Goal: Task Accomplishment & Management: Complete application form

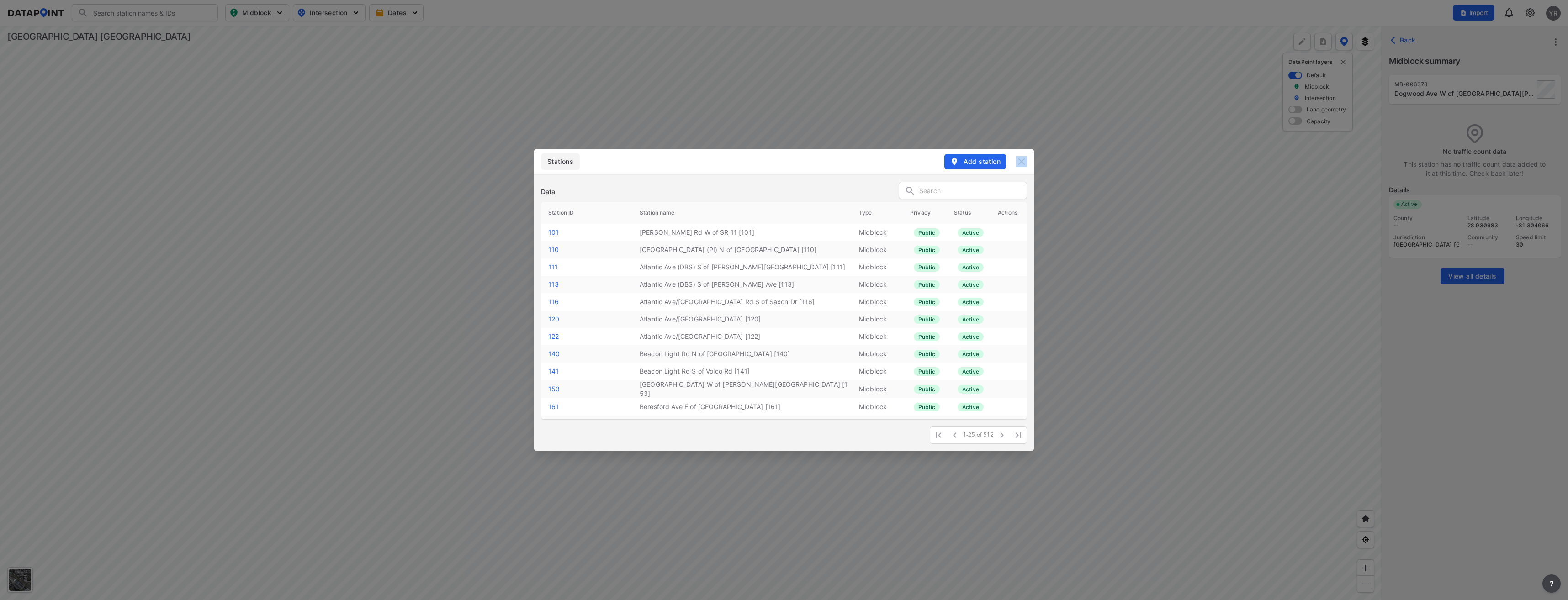
drag, startPoint x: 685, startPoint y: 158, endPoint x: 1130, endPoint y: 160, distance: 445.0
click at [1130, 160] on div "Stations Add station Data Station ID Station name Type Privacy Status Actions […" at bounding box center [784, 300] width 1568 height 600
click at [1024, 165] on img at bounding box center [1022, 161] width 11 height 11
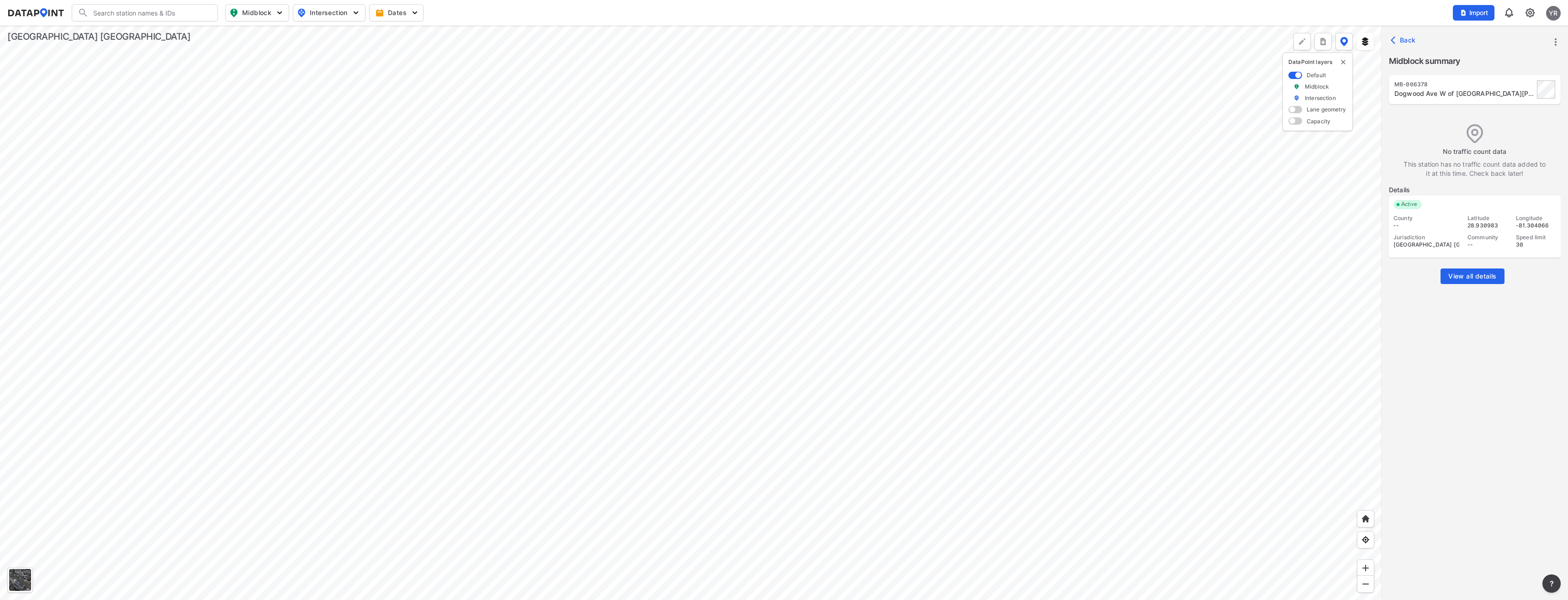
click at [984, 307] on div at bounding box center [691, 312] width 1382 height 575
click at [1411, 38] on span "Back" at bounding box center [1405, 40] width 23 height 9
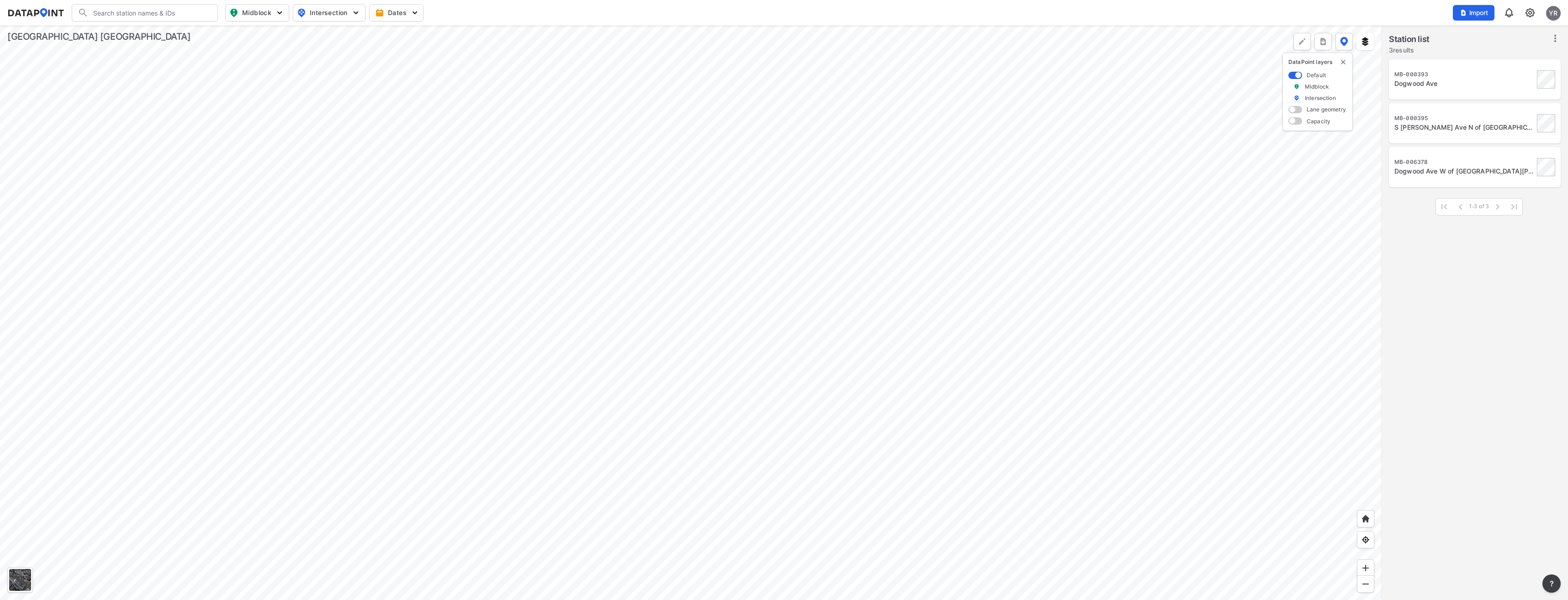
click at [1530, 14] on img at bounding box center [1530, 12] width 11 height 11
click at [1497, 68] on link "Station management" at bounding box center [1491, 68] width 79 height 9
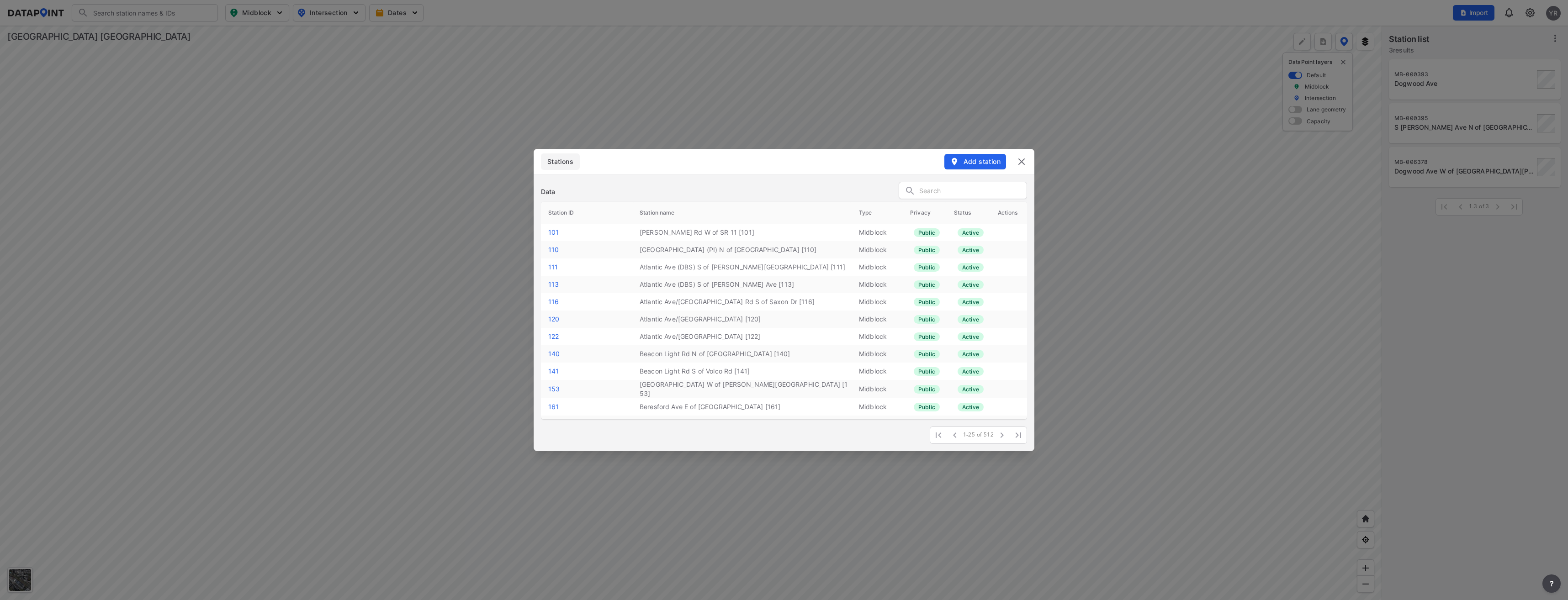
click at [973, 158] on span "Add station" at bounding box center [975, 161] width 51 height 9
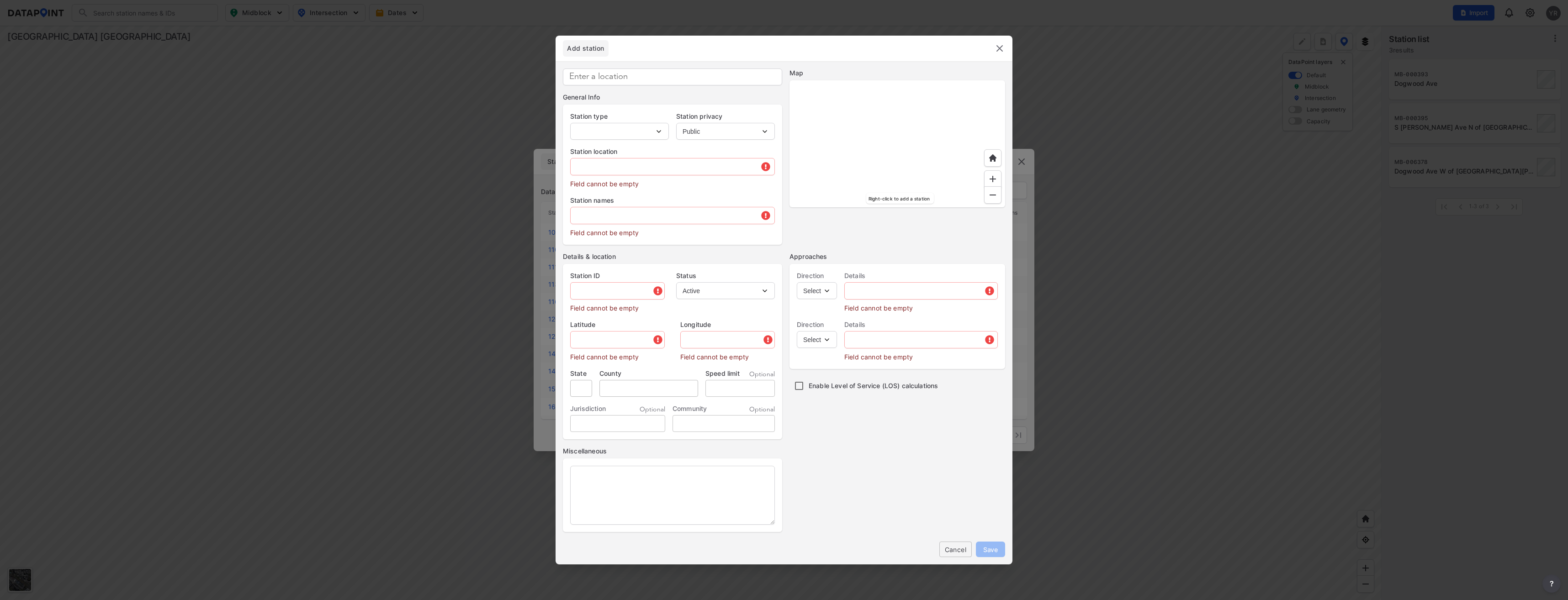
type input "MB-000394"
select select "1"
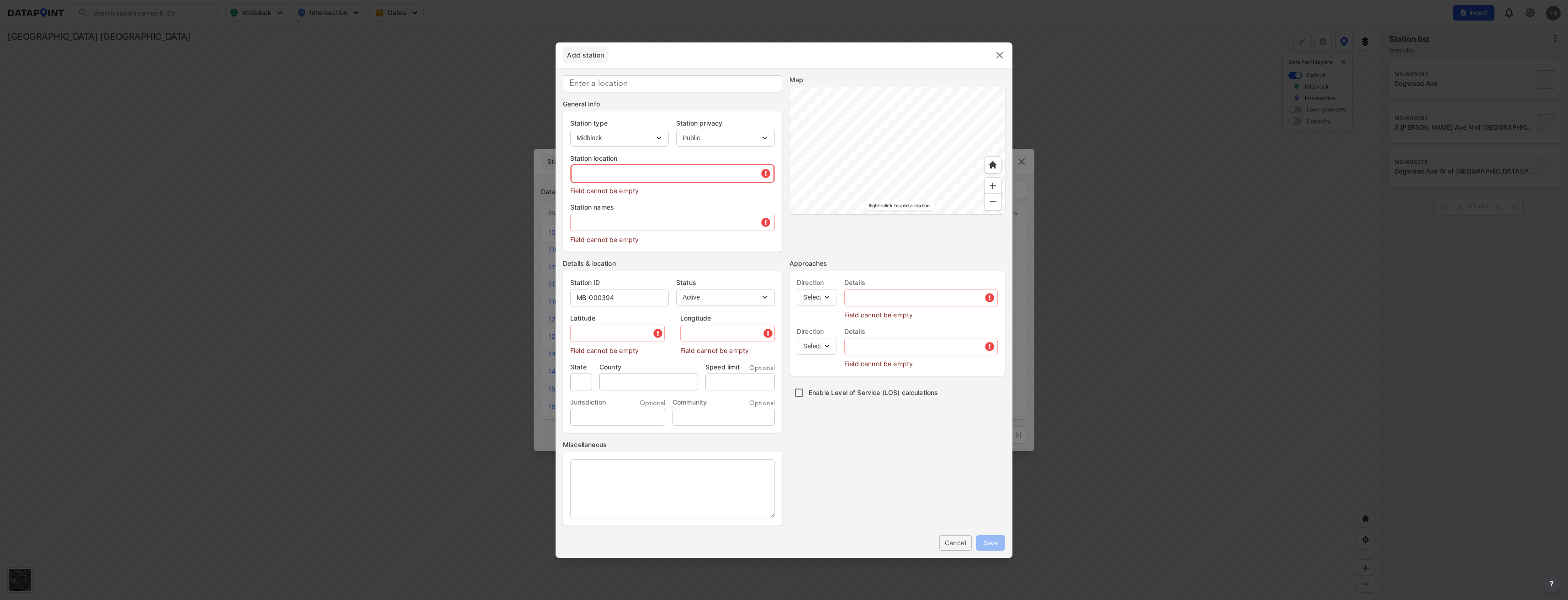
click at [630, 175] on input "text" at bounding box center [672, 174] width 204 height 18
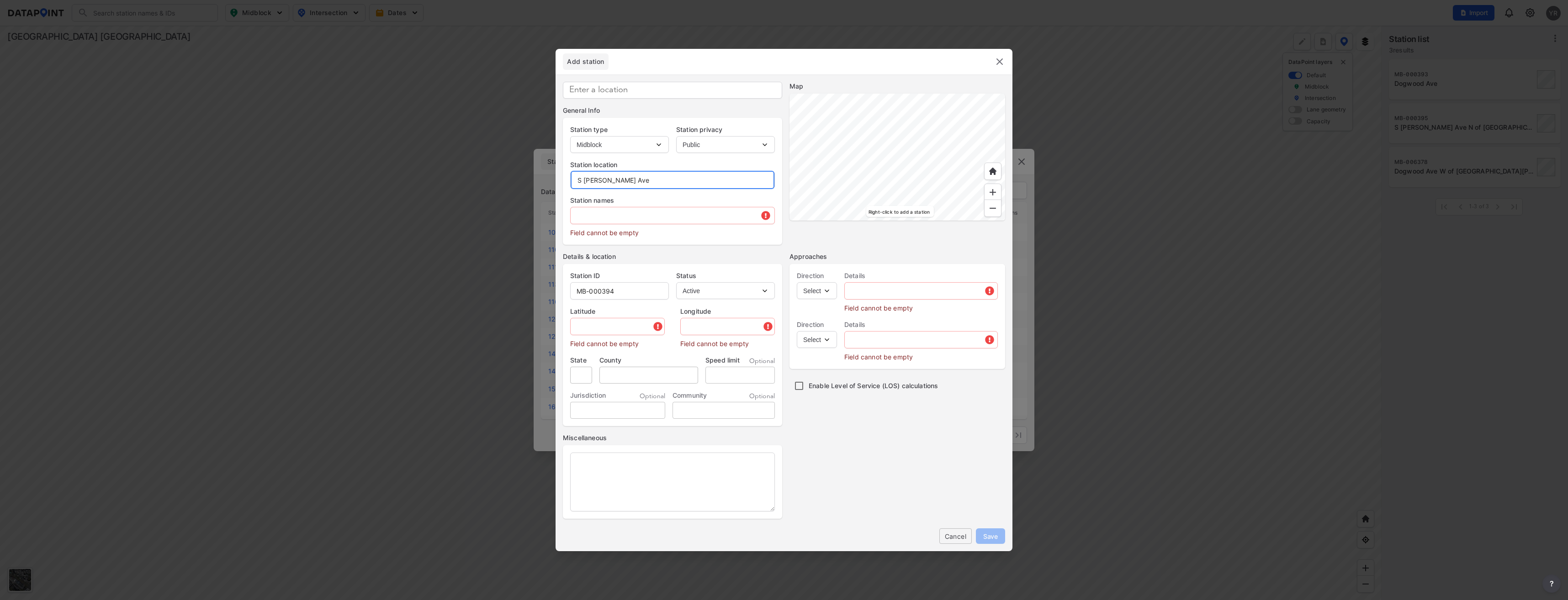
type input "S Carpenter Ave"
click at [593, 221] on input "text" at bounding box center [672, 215] width 204 height 18
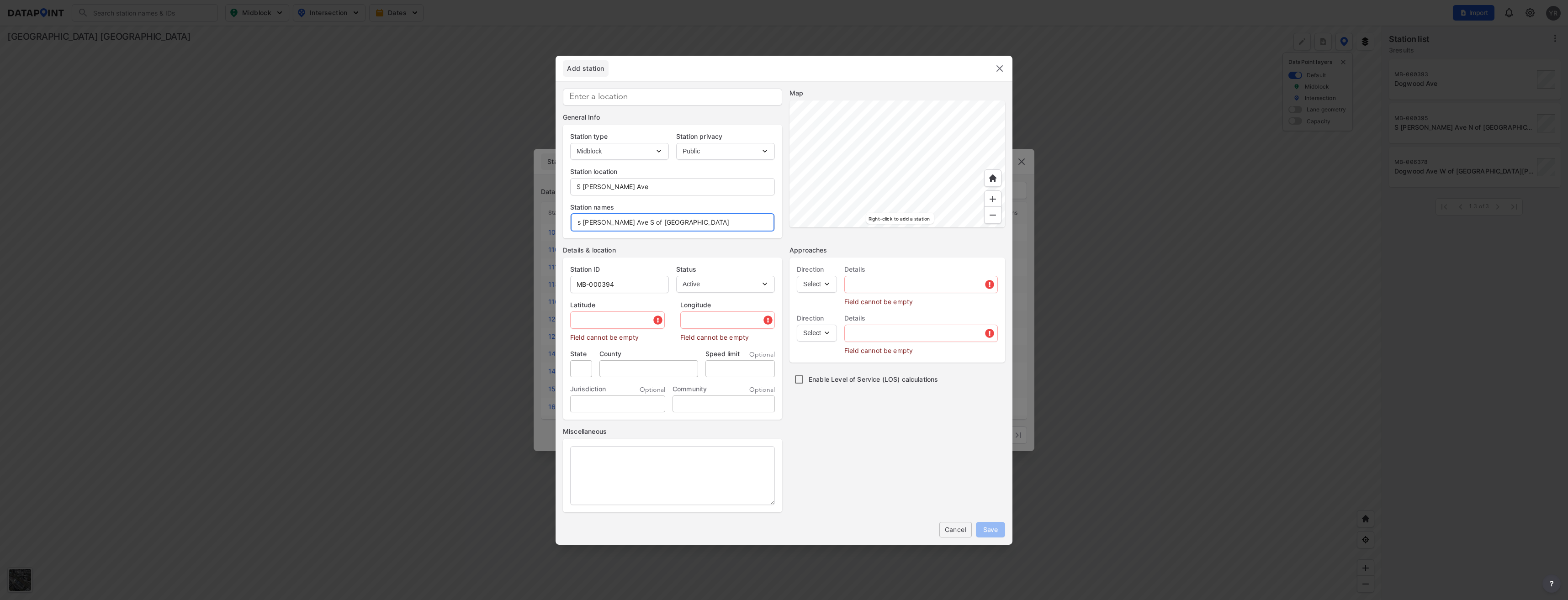
type input "s Carpenter Ave S of Dogwood Ave"
click at [630, 277] on input "MB-000394" at bounding box center [619, 284] width 98 height 18
type input "MB-000392"
click at [693, 320] on input "text" at bounding box center [727, 320] width 96 height 18
paste input "-81.303078"
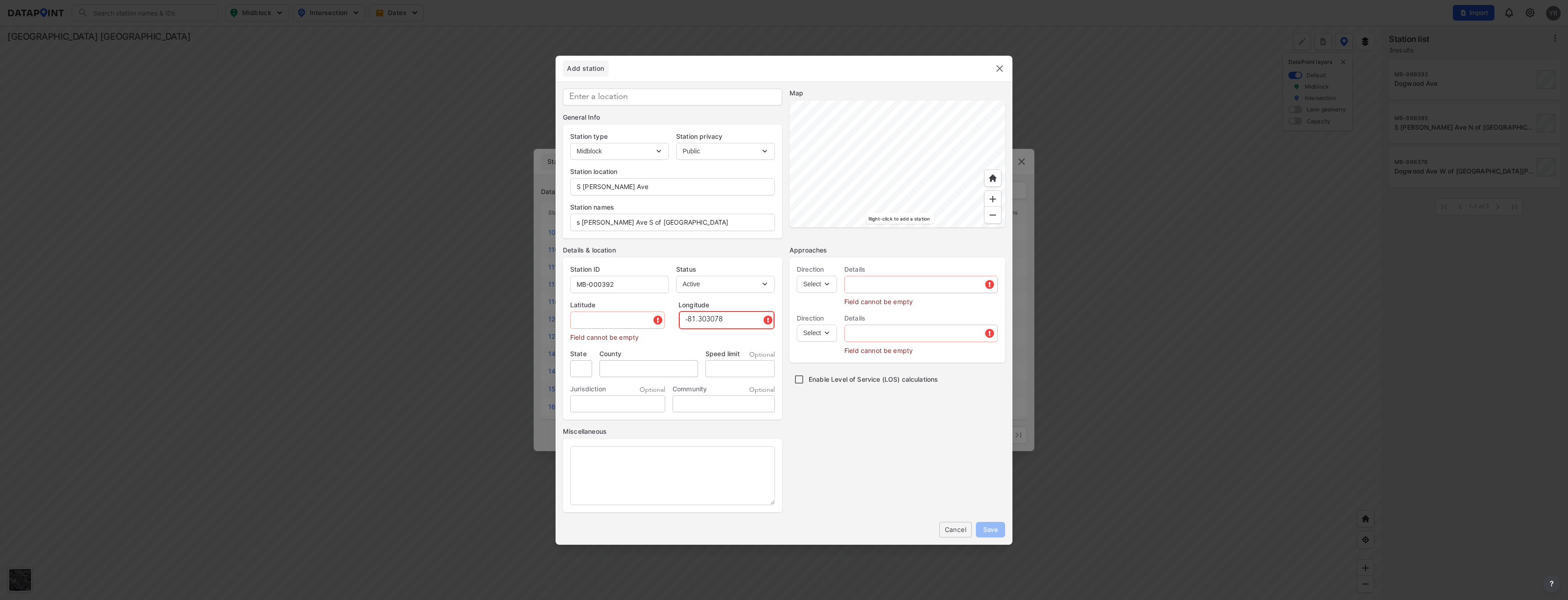
type input "-81.303078"
click at [595, 320] on input "text" at bounding box center [618, 320] width 96 height 18
paste input "28.930272"
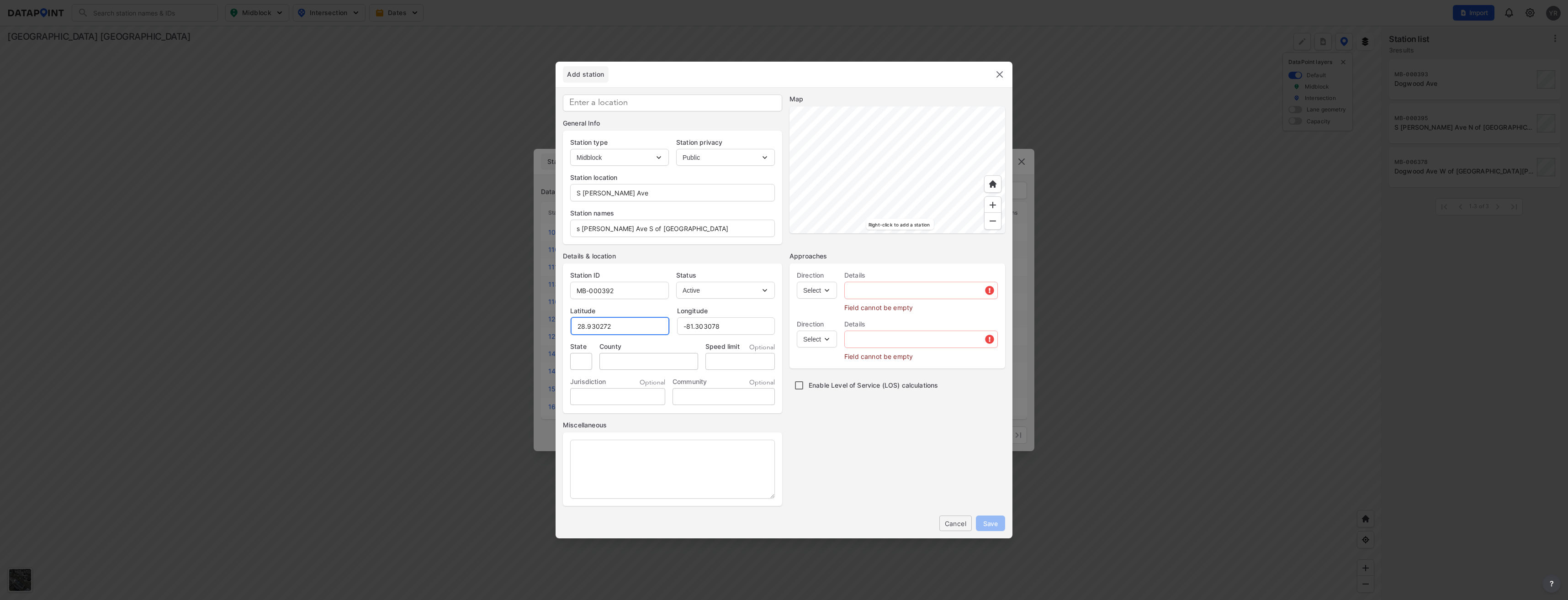
type input "28.930272"
click at [755, 362] on input "tel" at bounding box center [740, 361] width 70 height 17
type input "30"
click at [826, 293] on select "Select EB NB SB WB" at bounding box center [817, 290] width 40 height 17
select select "NB"
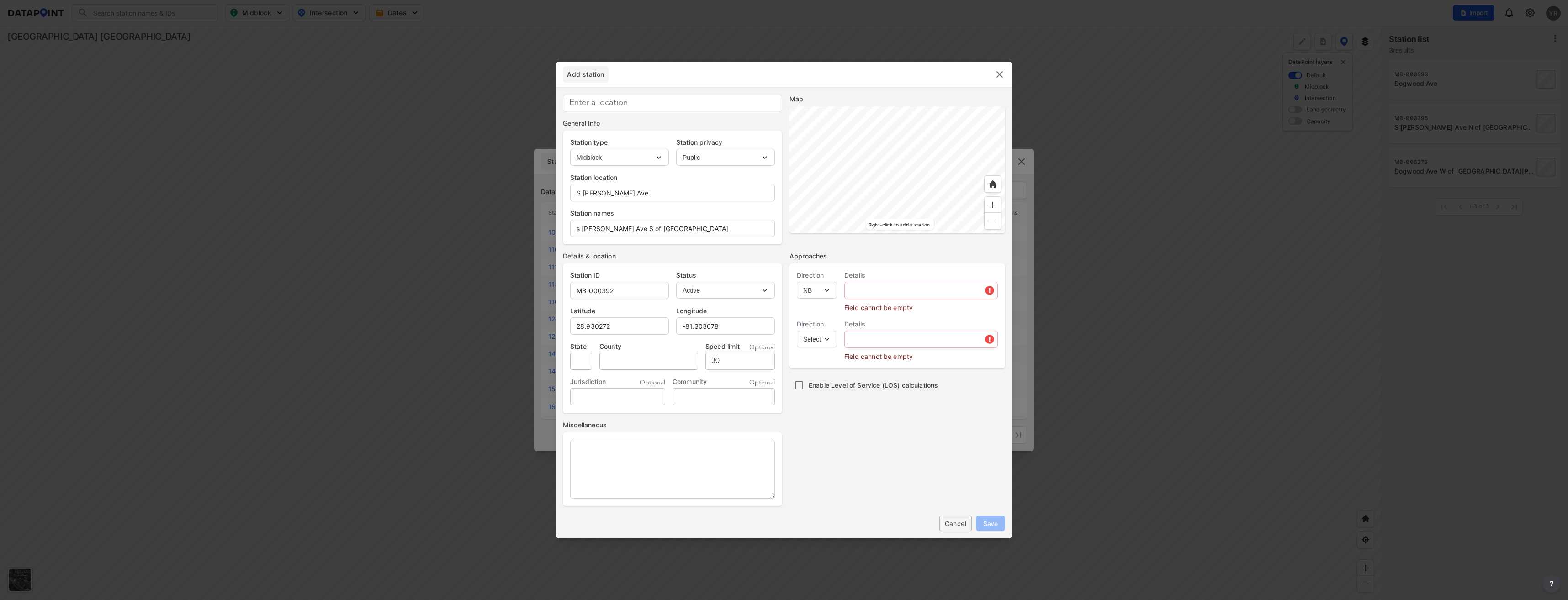
click at [797, 282] on select "Select EB NB SB WB" at bounding box center [817, 290] width 40 height 17
click at [829, 342] on select "Select SB" at bounding box center [817, 339] width 40 height 17
click at [824, 373] on div "Approaches Direction Select EB NB SB WB Details Field cannot be empty Direction…" at bounding box center [897, 379] width 216 height 254
click at [883, 286] on input "text" at bounding box center [921, 290] width 152 height 18
type input "S Carpenter Ave"
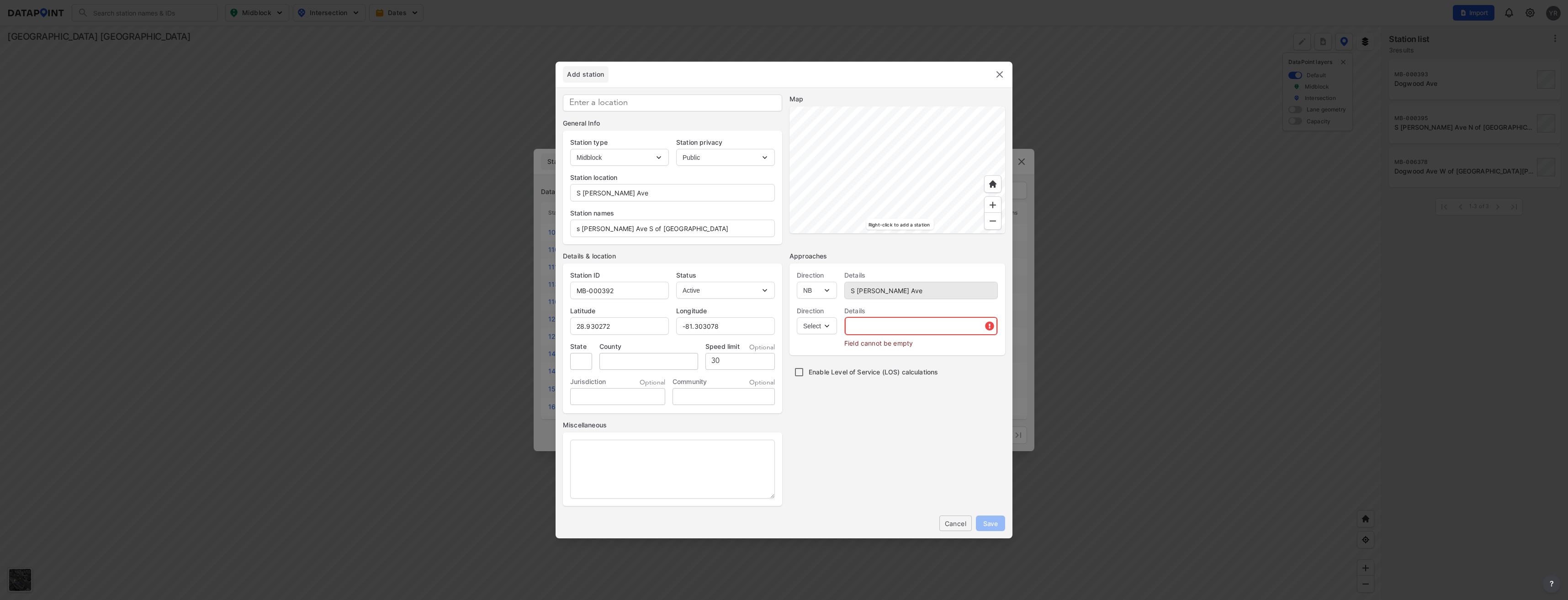
click at [882, 333] on input "text" at bounding box center [921, 326] width 152 height 18
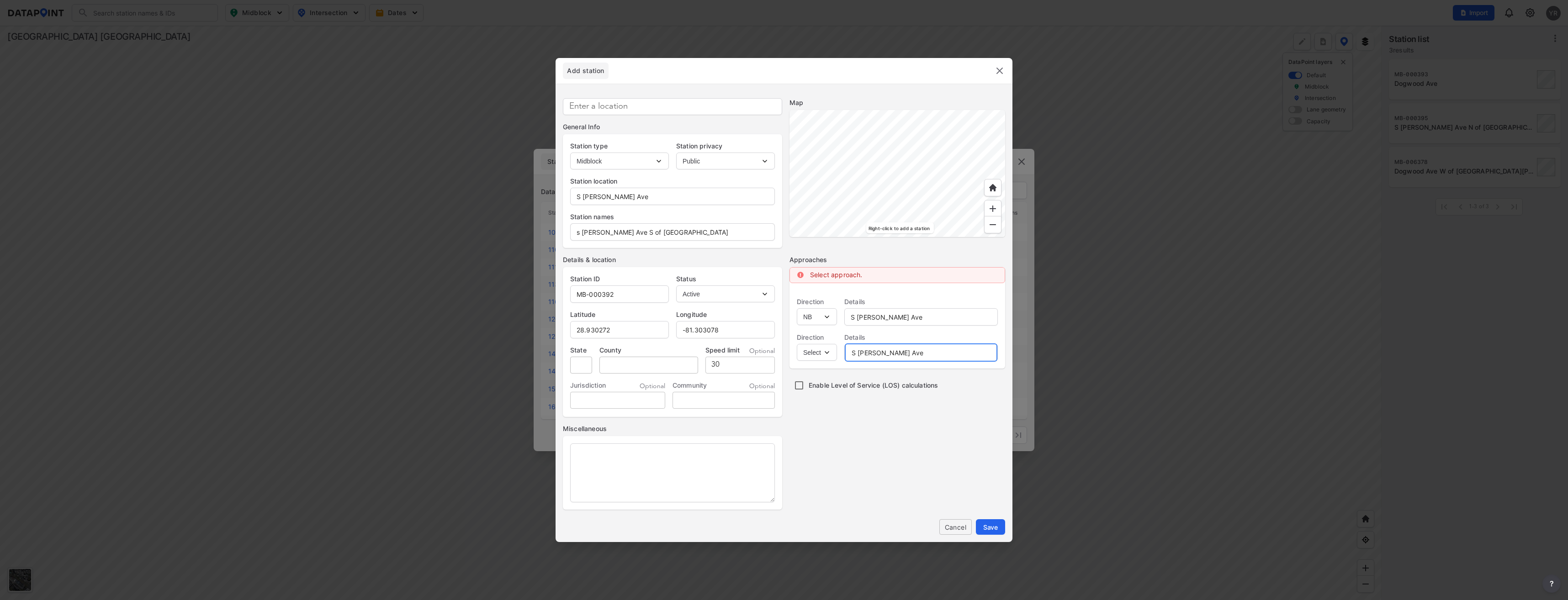
type input "S Carpenter Ave"
click at [581, 234] on input "s Carpenter Ave S of Dogwood Ave" at bounding box center [672, 232] width 204 height 18
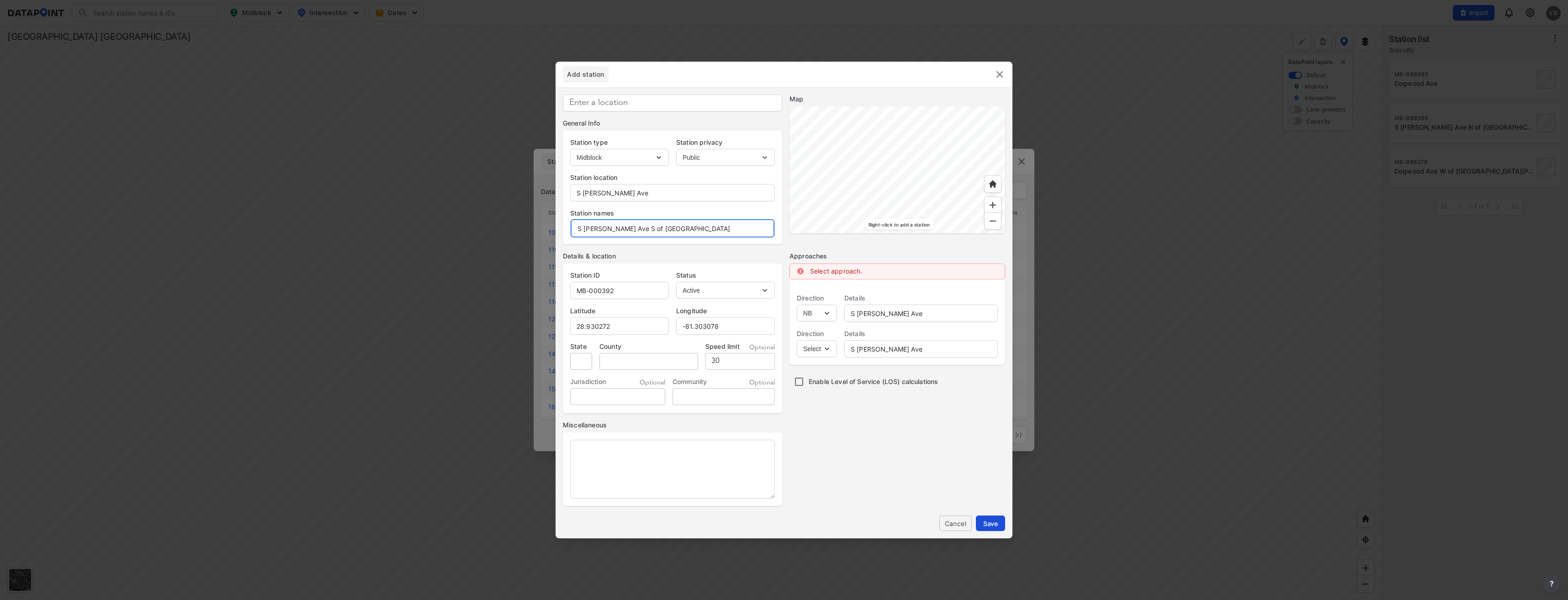
type input "S Carpenter Ave S of Dogwood Ave"
click at [990, 523] on span "Save" at bounding box center [990, 523] width 14 height 10
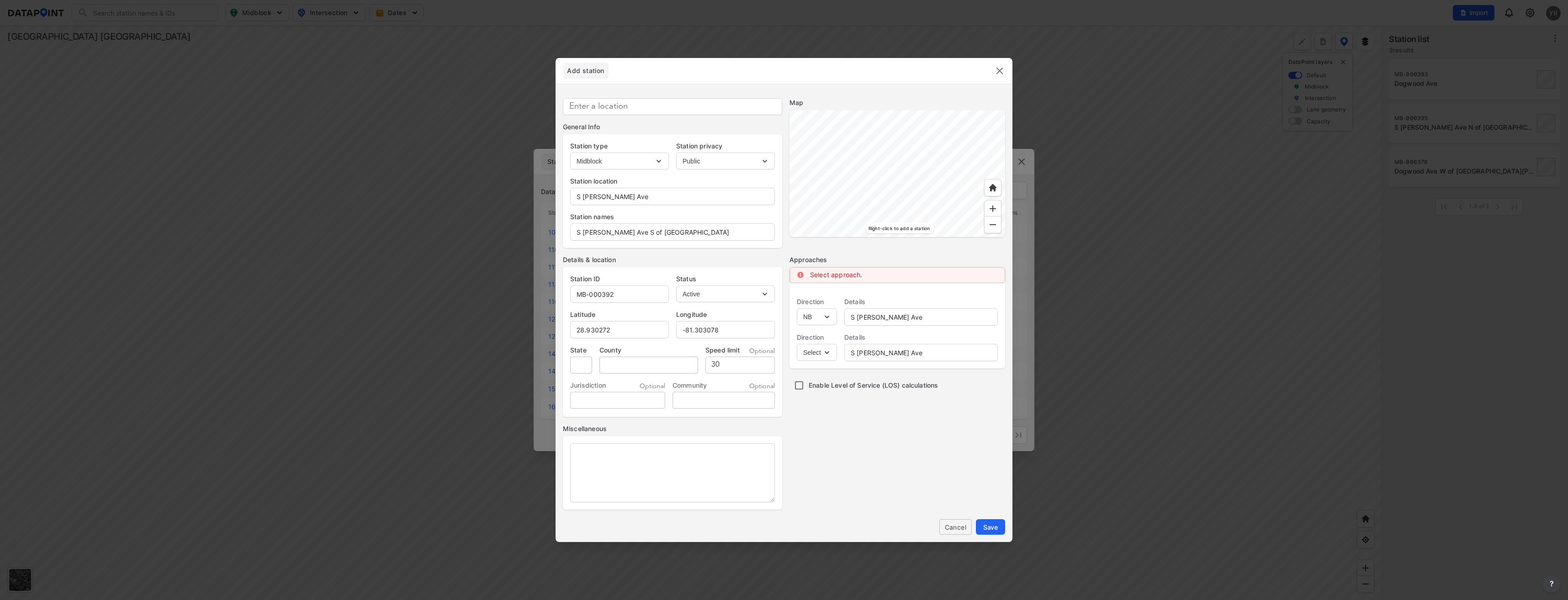
click at [825, 356] on select "Select SB" at bounding box center [817, 352] width 40 height 17
select select "SB"
click at [797, 344] on select "Select SB" at bounding box center [817, 352] width 40 height 17
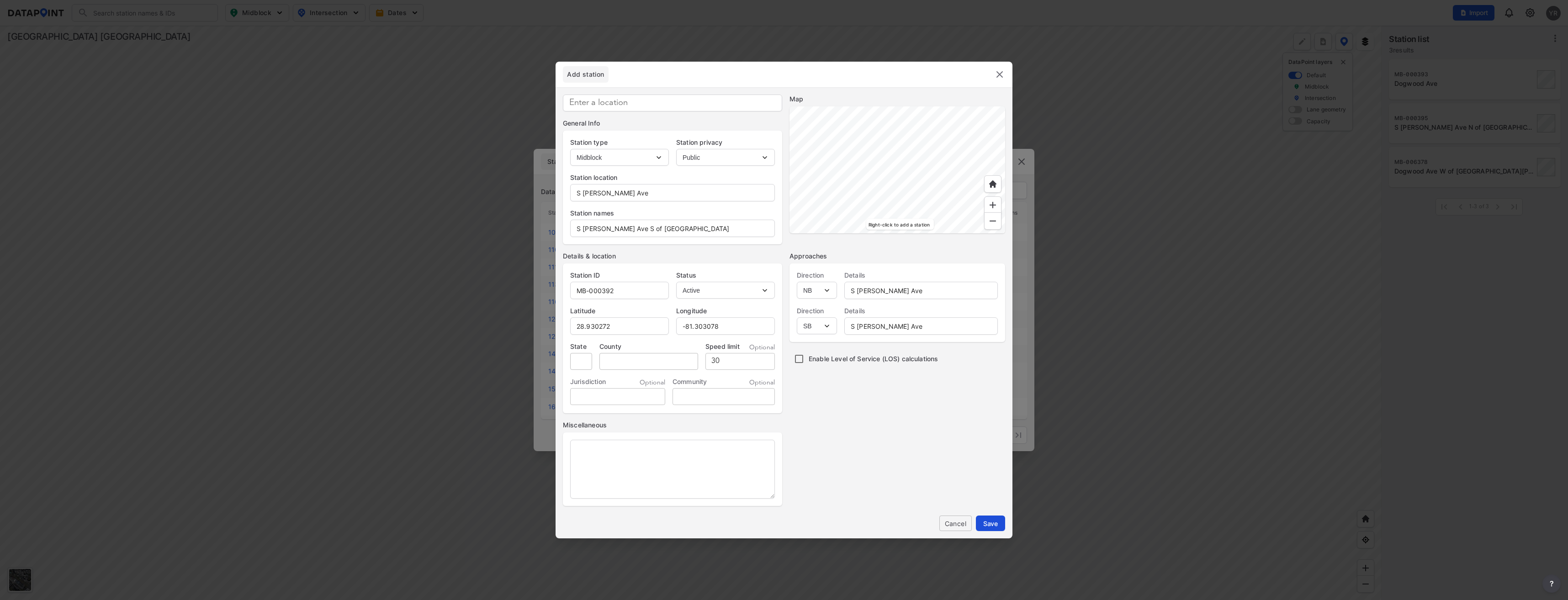
click at [988, 521] on span "Save" at bounding box center [990, 523] width 14 height 10
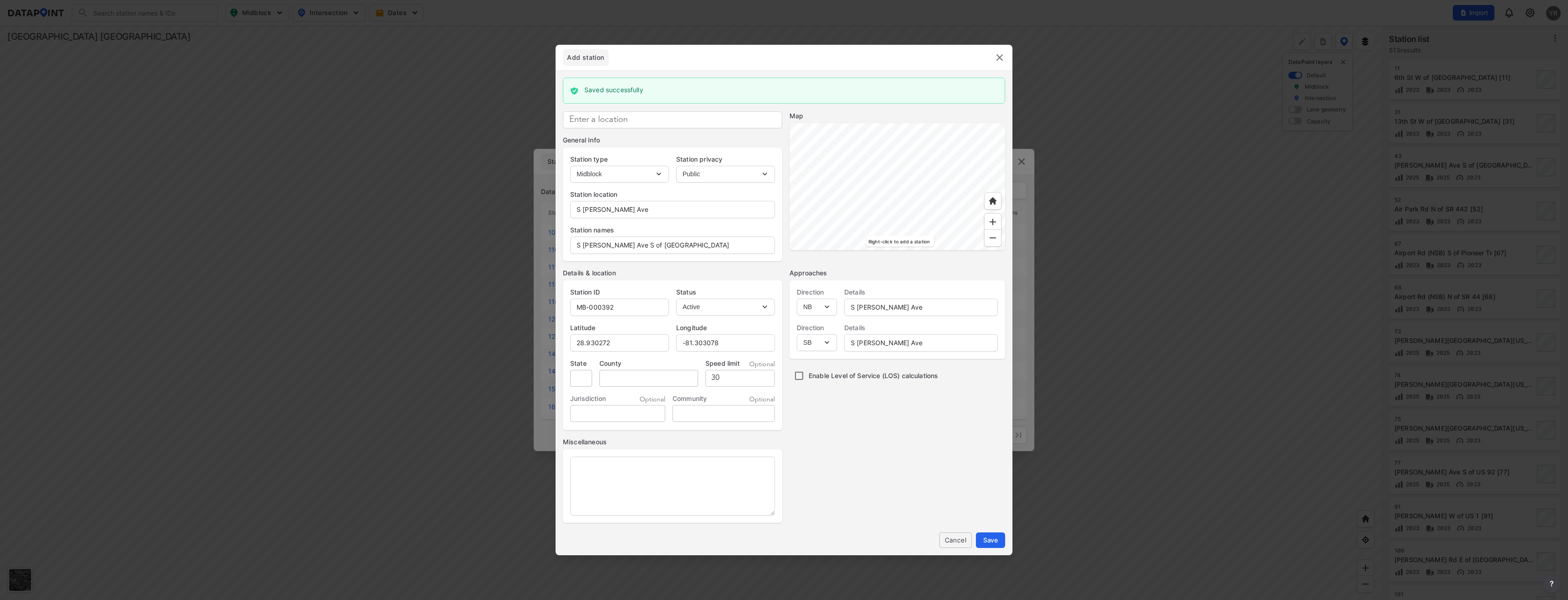
click at [998, 59] on img at bounding box center [1000, 57] width 11 height 11
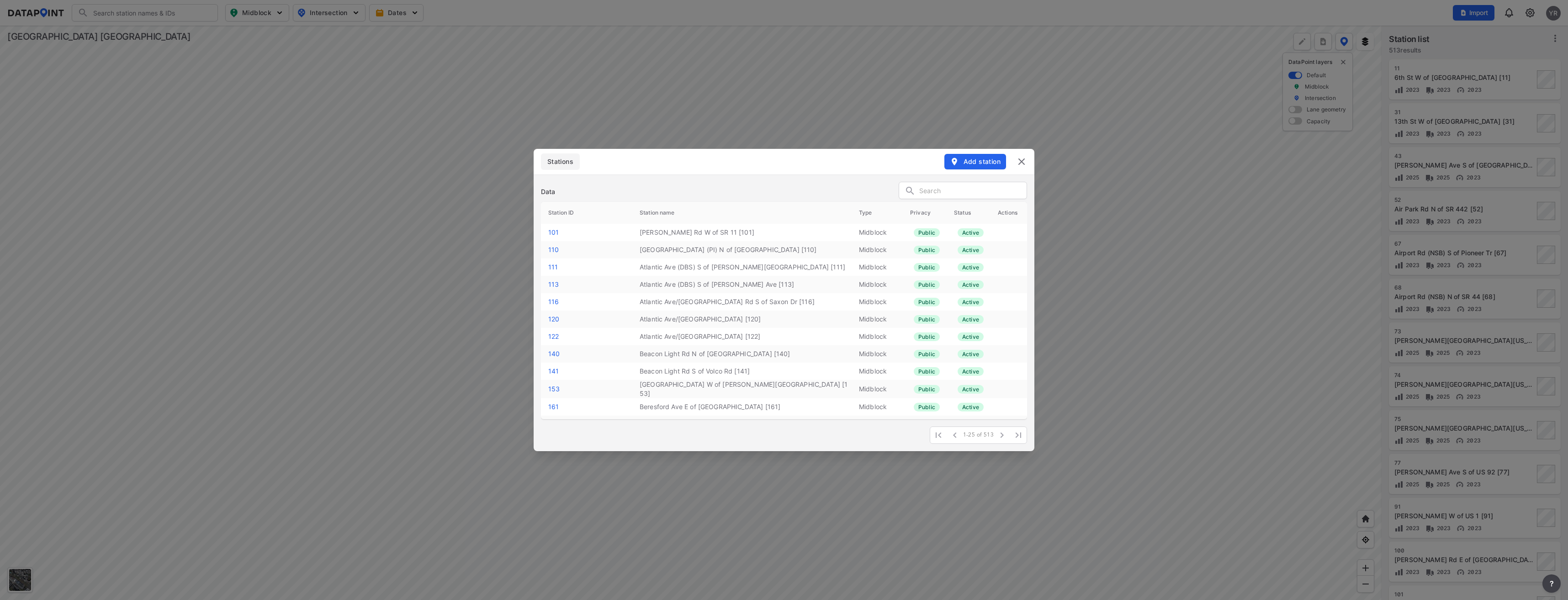
click at [960, 191] on input "text" at bounding box center [973, 191] width 107 height 14
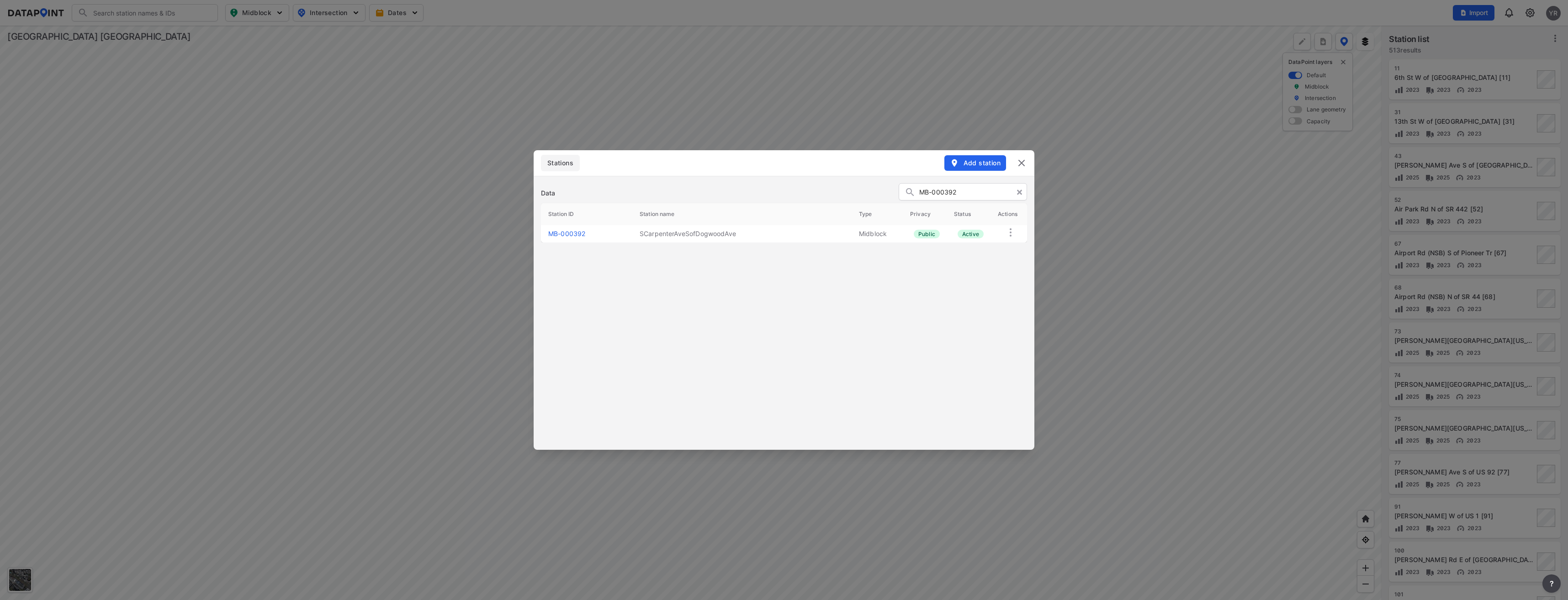
type input "MB-000392"
click at [565, 236] on link "MB-000392" at bounding box center [567, 234] width 37 height 8
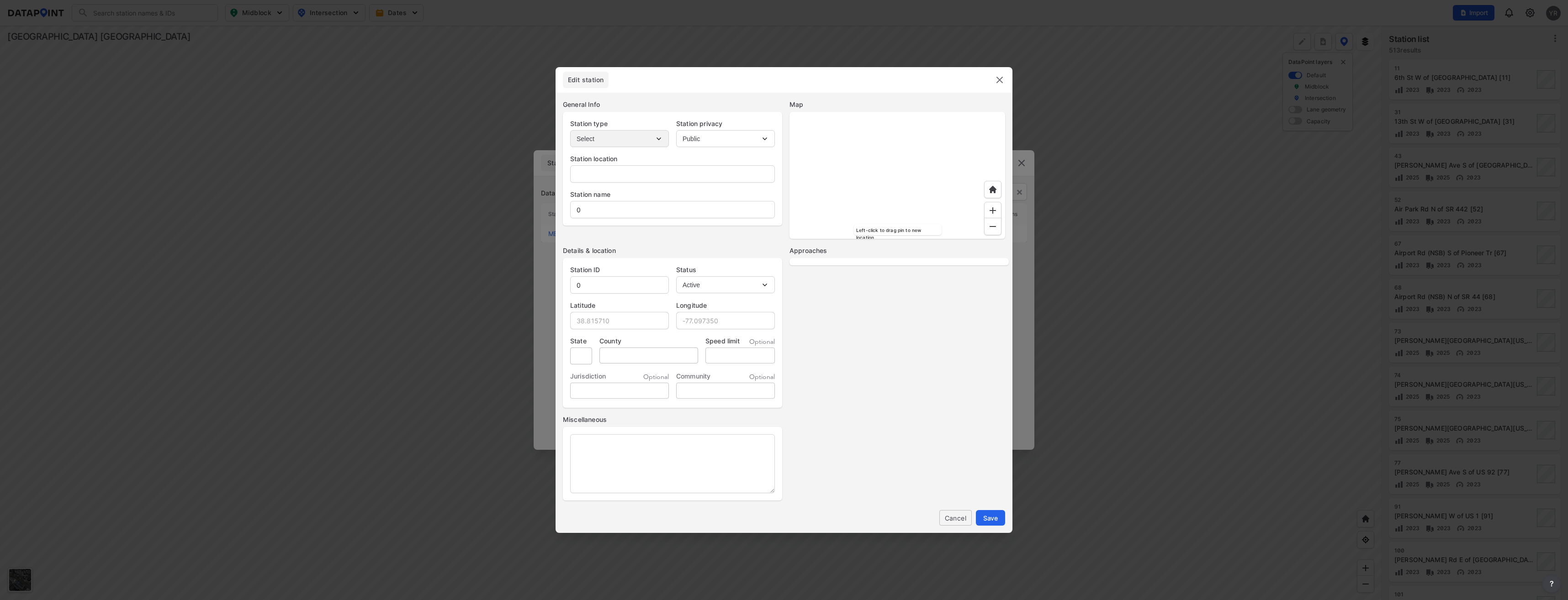
type input "S Carpenter Ave"
type input "SCarpenterAveSofDogwoodAve"
type input "MB-000392"
type input "28.930272"
type input "-81.303078"
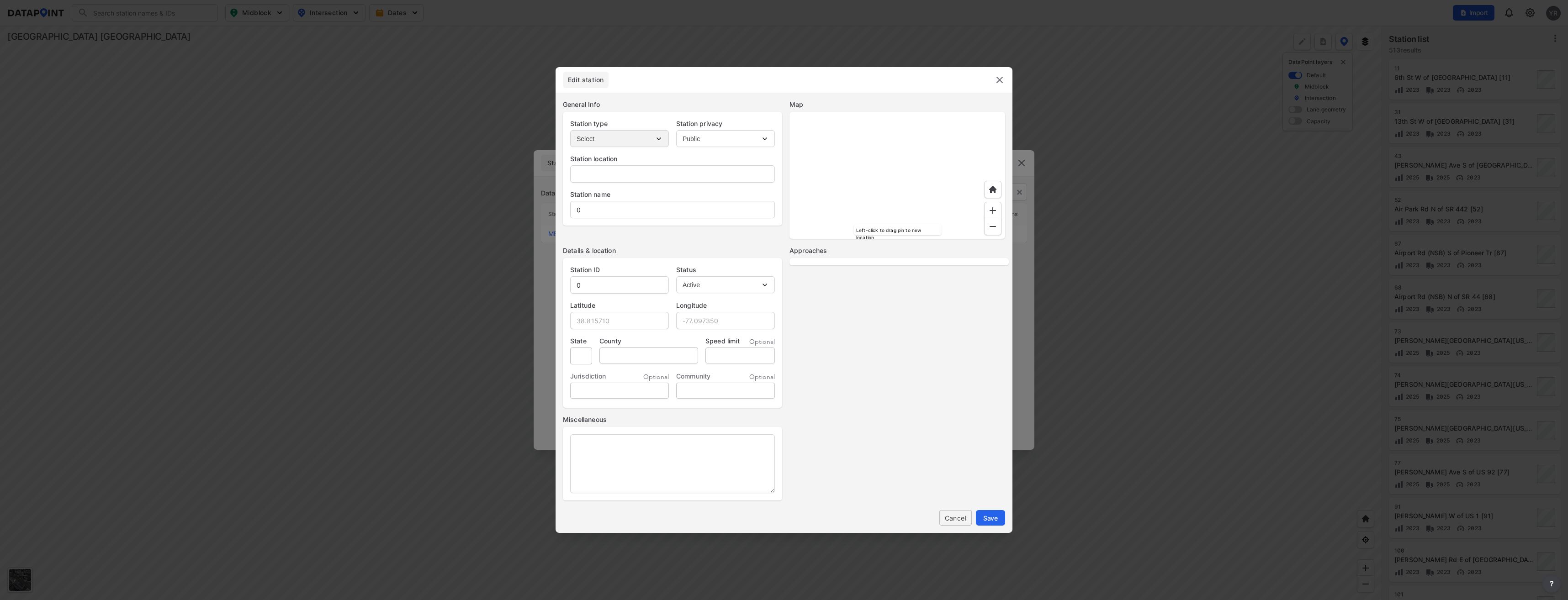
type input "30"
select select "1"
select select "NB"
select select "SB"
click at [581, 209] on input "SCarpenterAveSofDogwoodAve" at bounding box center [672, 210] width 204 height 18
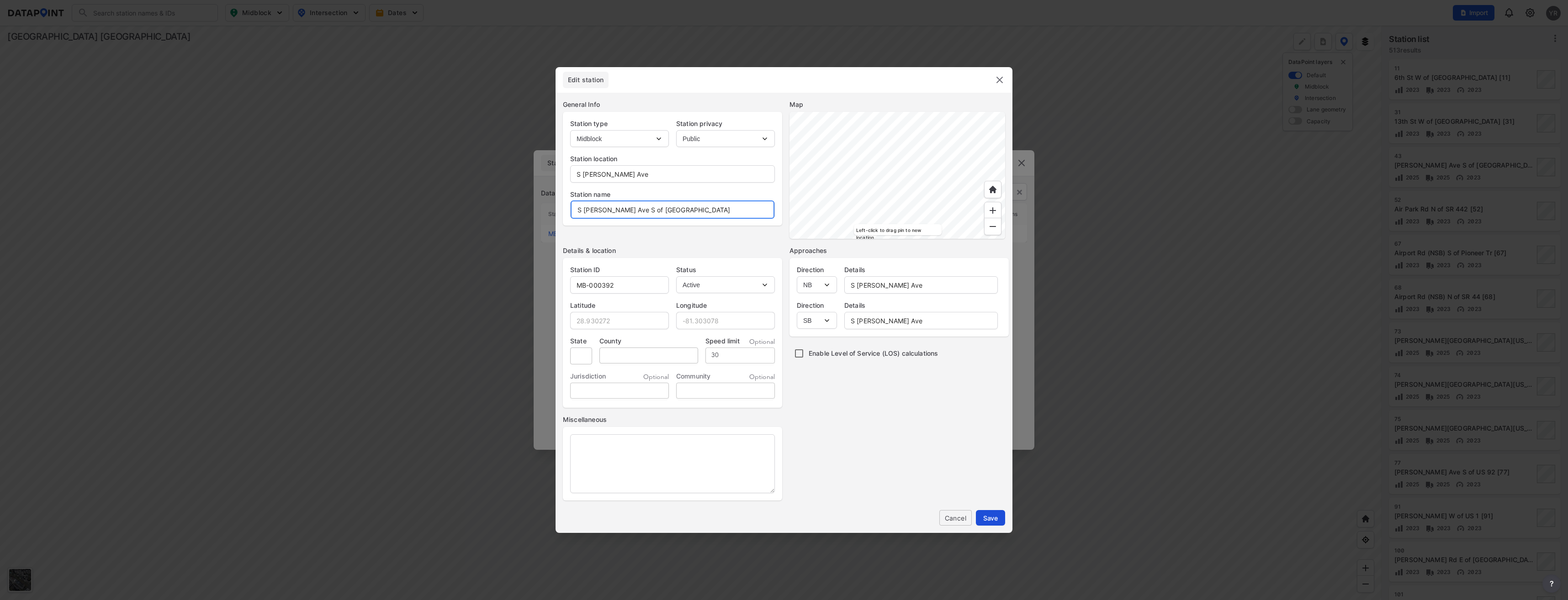
type input "S Carpenter Ave S of Dogwood Ave"
click at [998, 521] on button "Save" at bounding box center [990, 518] width 29 height 16
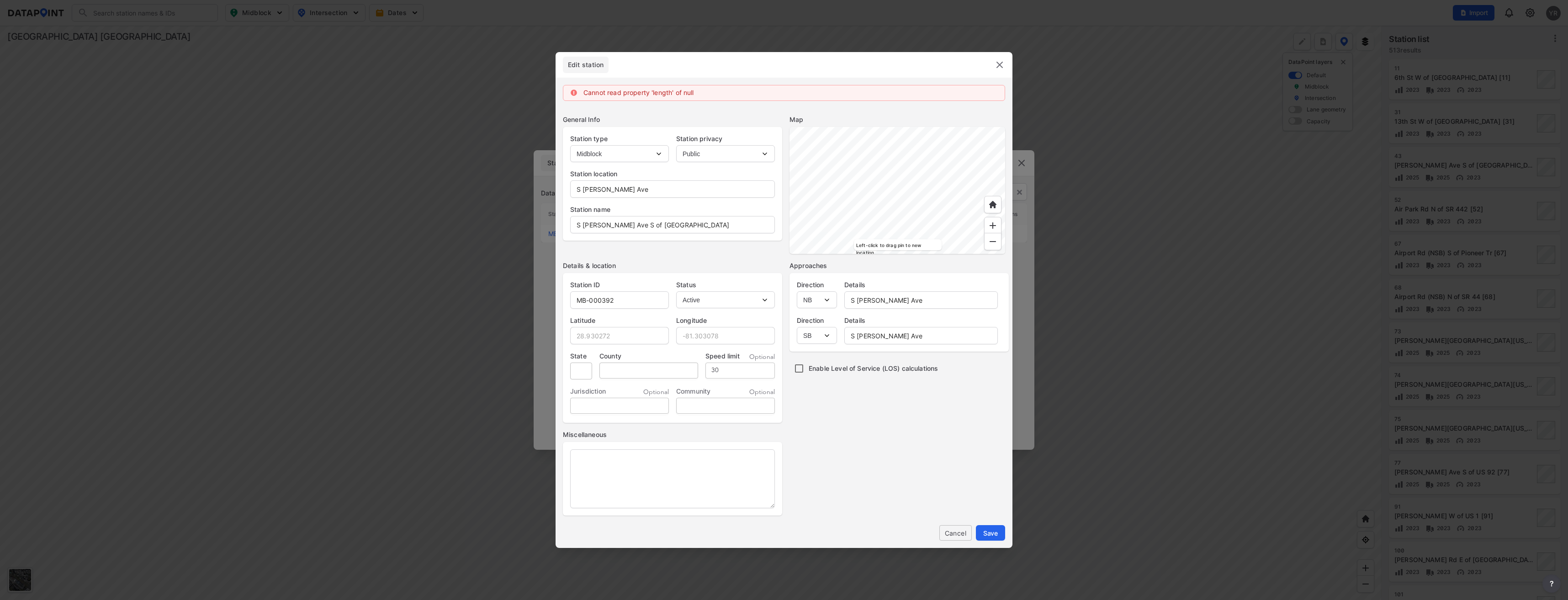
click at [998, 60] on img at bounding box center [1000, 64] width 11 height 11
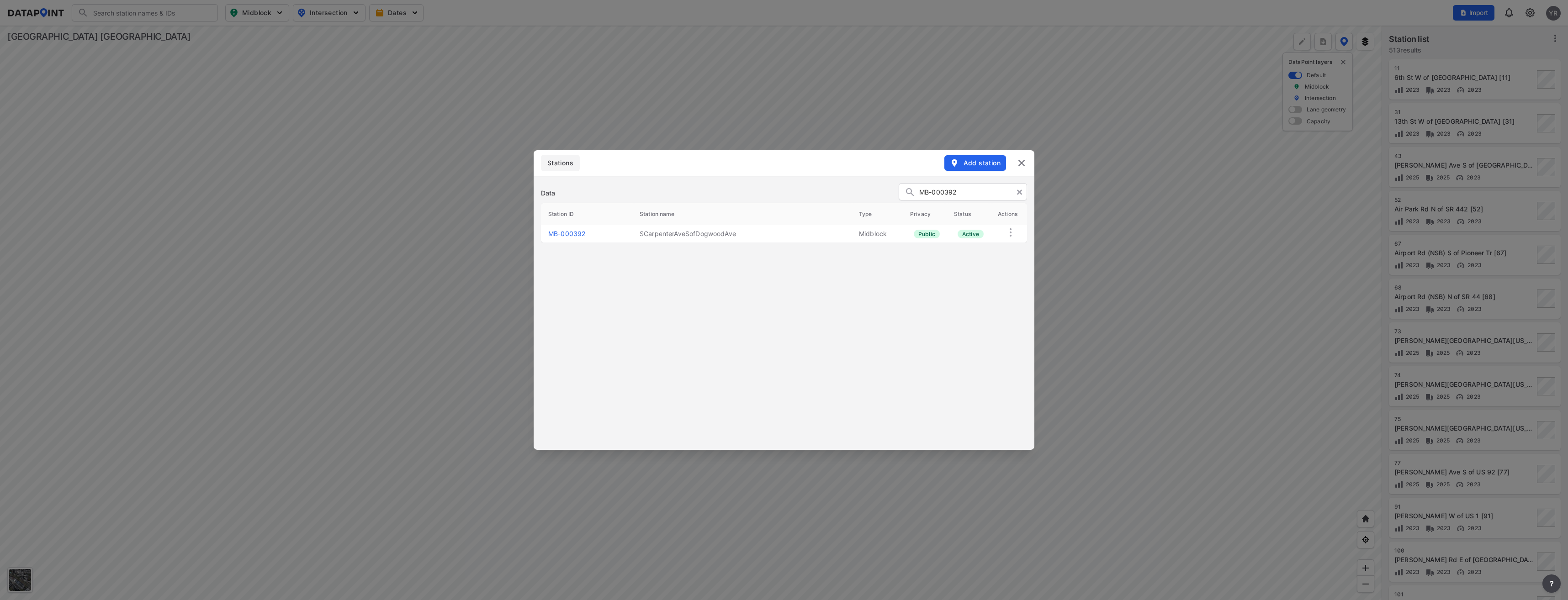
click at [1023, 161] on img at bounding box center [1022, 163] width 11 height 11
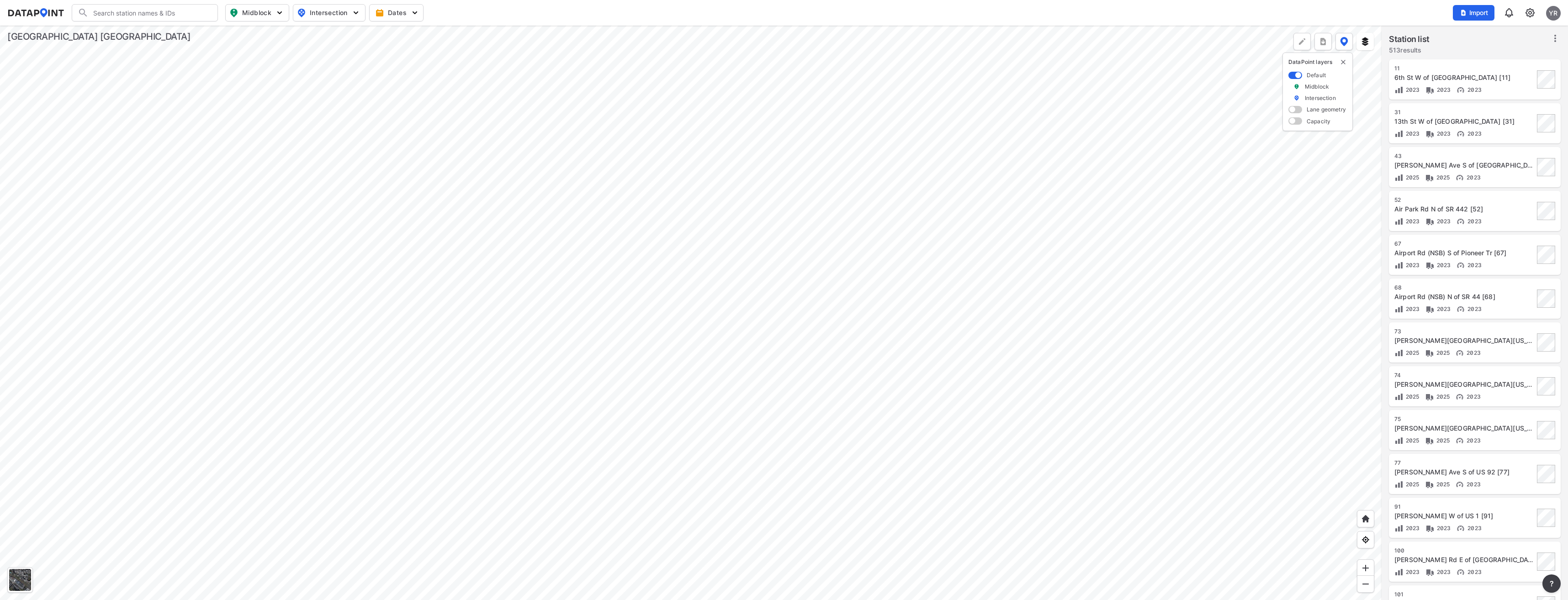
click at [1528, 10] on img at bounding box center [1530, 12] width 11 height 11
click at [1490, 65] on link "Station management" at bounding box center [1491, 68] width 79 height 9
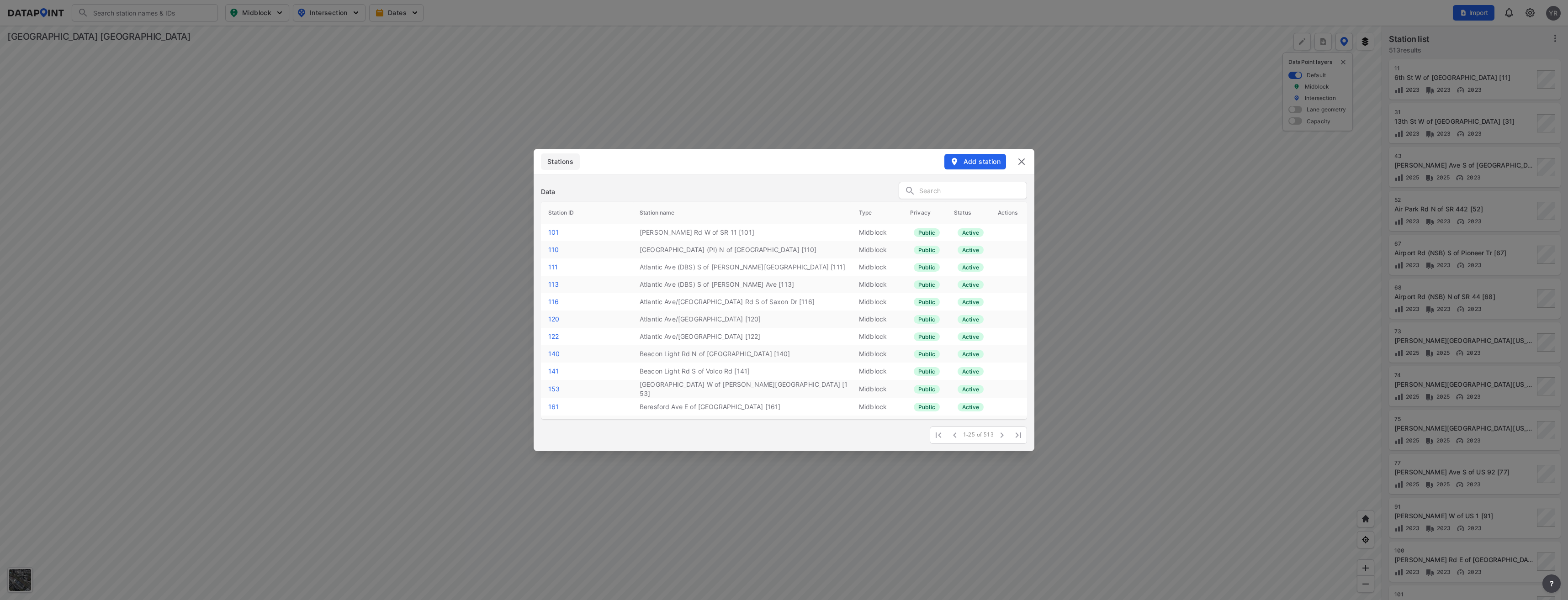
click at [958, 160] on icon "button" at bounding box center [955, 161] width 9 height 9
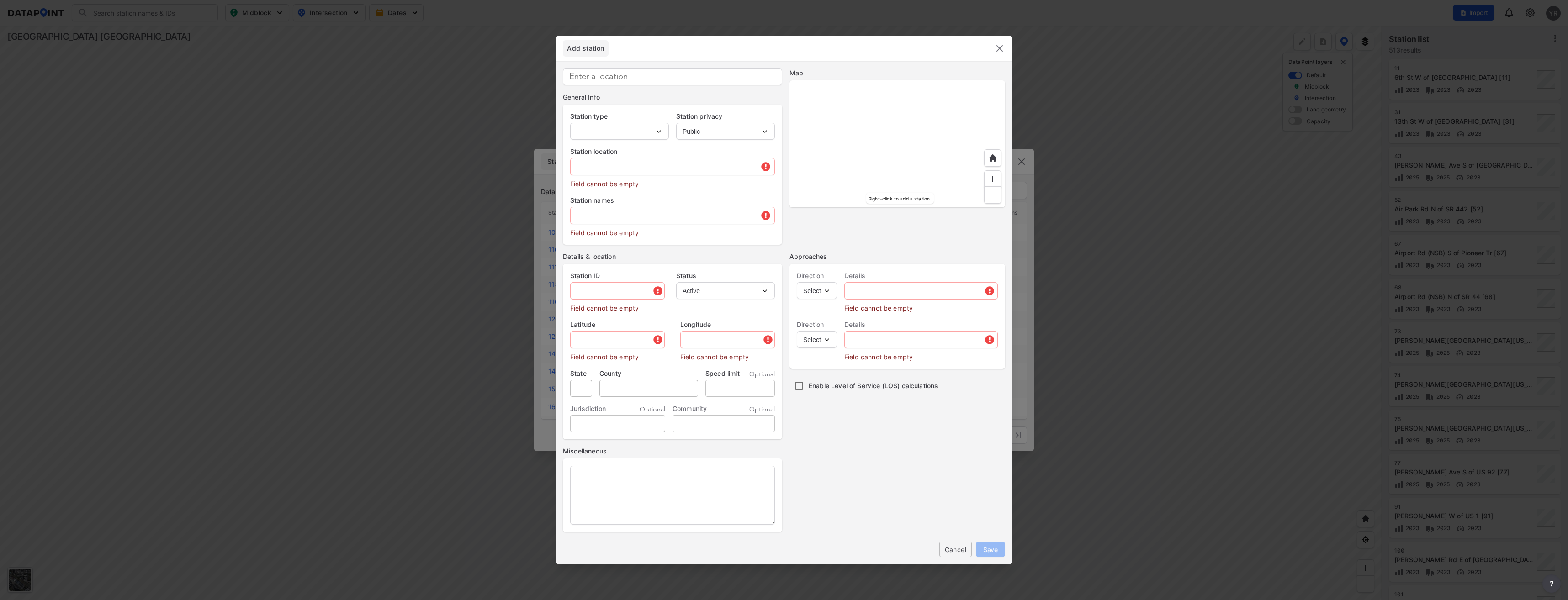
type input "MB-000393"
select select "1"
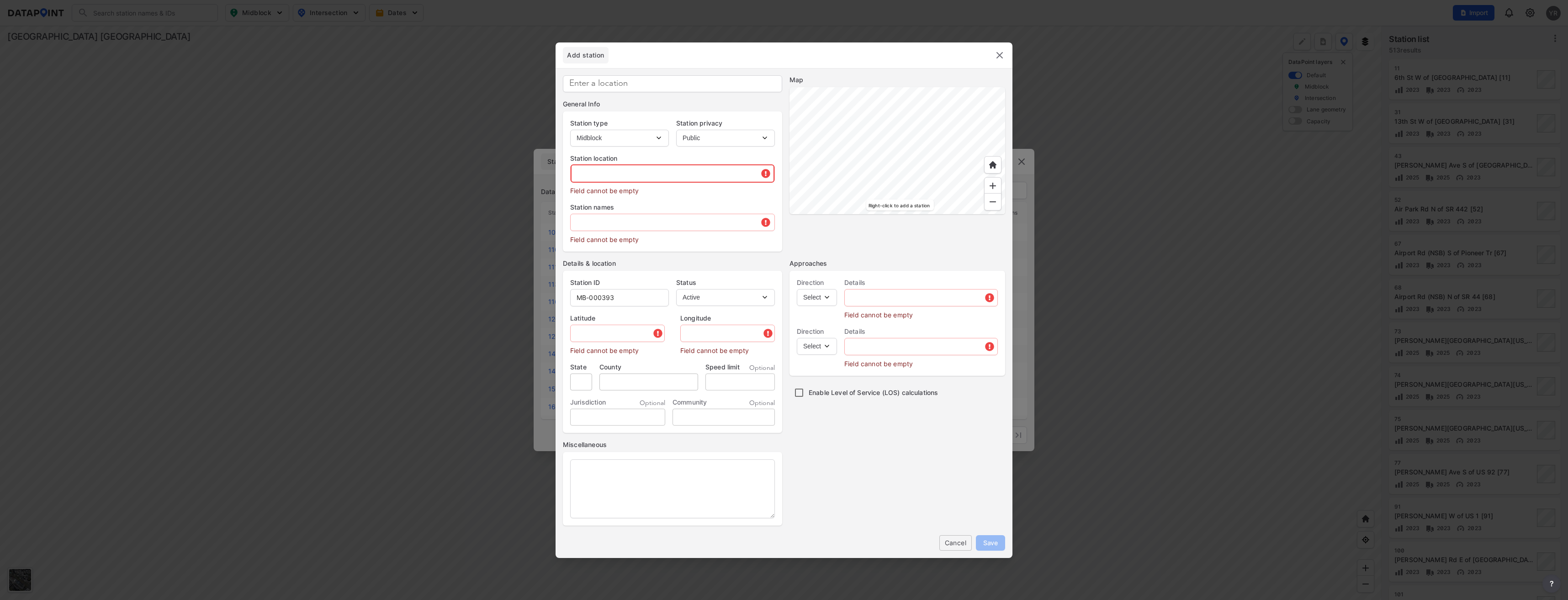
click at [603, 170] on input "text" at bounding box center [672, 174] width 204 height 18
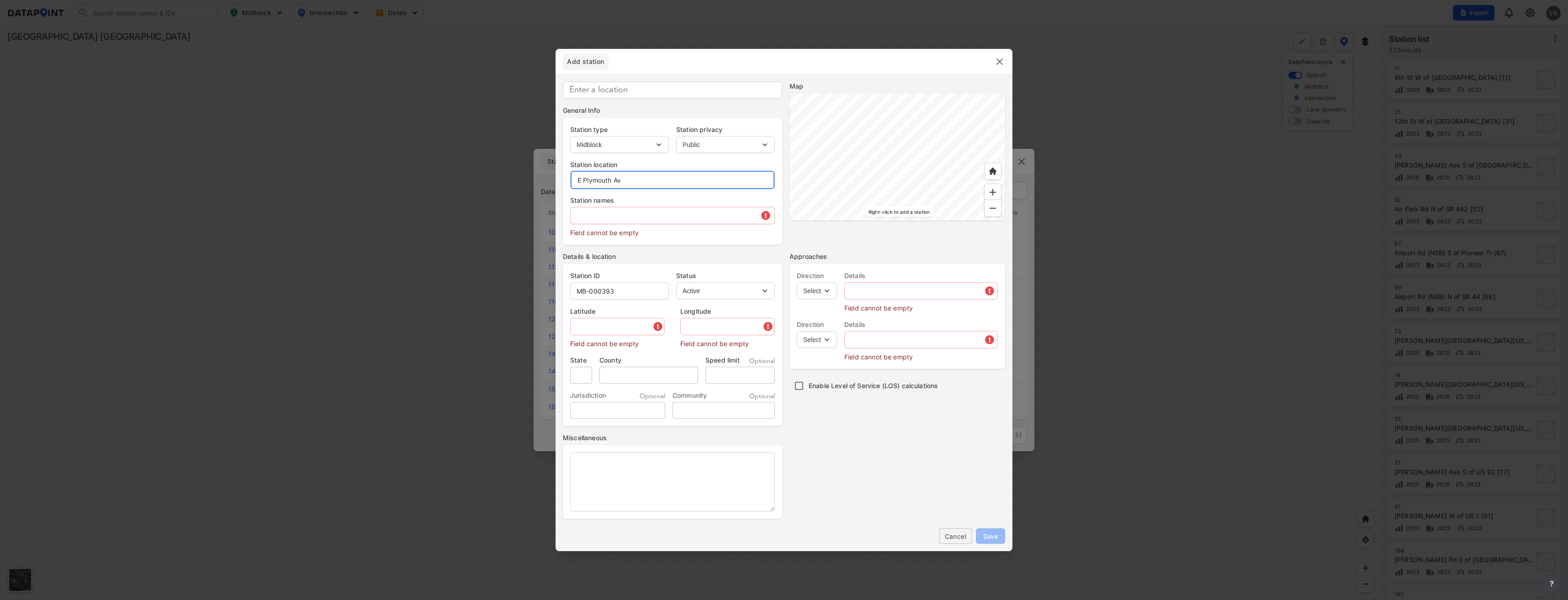
type input "E Plymouth Av"
click at [600, 221] on input "text" at bounding box center [672, 215] width 204 height 18
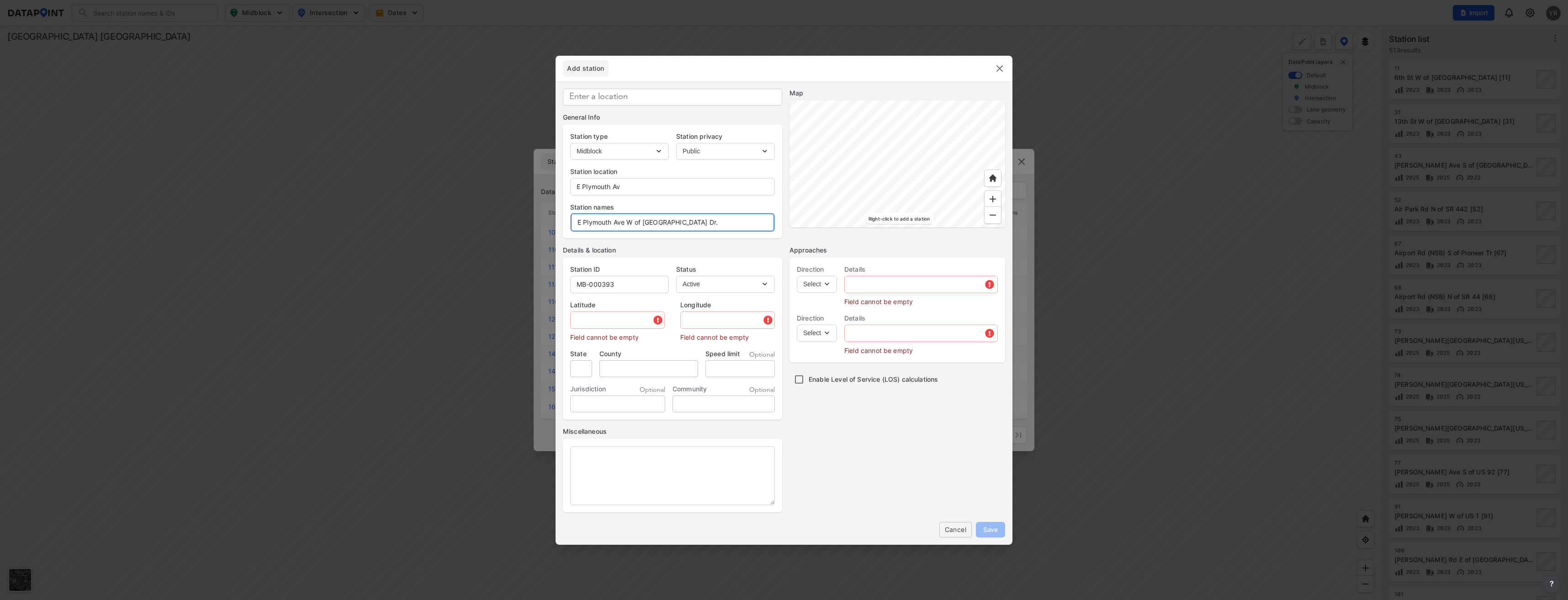
type input "E Plymouth Ave W of New Bedford Dr."
click at [623, 284] on input "MB-000393" at bounding box center [619, 284] width 98 height 18
type input "MB-005491"
click at [601, 326] on input "text" at bounding box center [618, 320] width 96 height 18
paste input "29.043020"
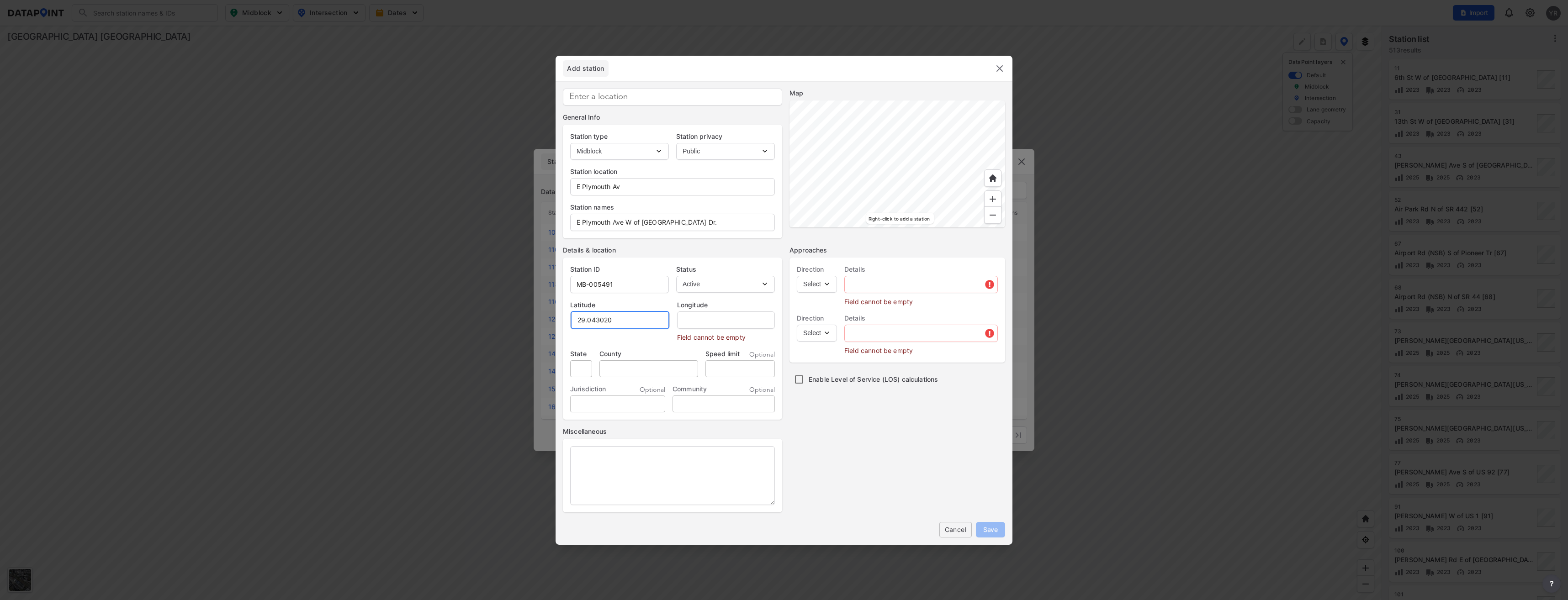
type input "29.043020"
click at [702, 321] on input "text" at bounding box center [725, 320] width 99 height 18
paste input "-81.286771"
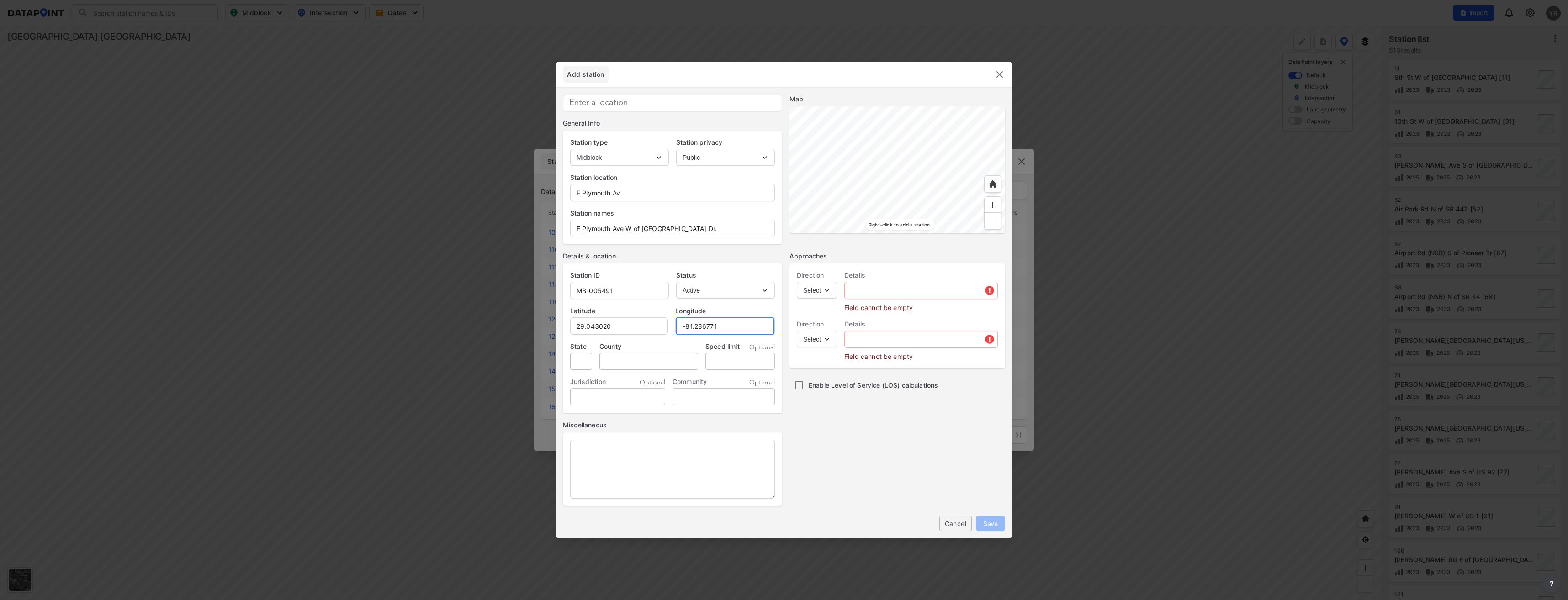
type input "-81.286771"
click at [833, 286] on select "Select EB NB SB WB" at bounding box center [817, 290] width 40 height 17
select select "EB"
click at [797, 282] on select "Select EB NB SB WB" at bounding box center [817, 290] width 40 height 17
click at [824, 342] on select "Select WB" at bounding box center [817, 339] width 40 height 17
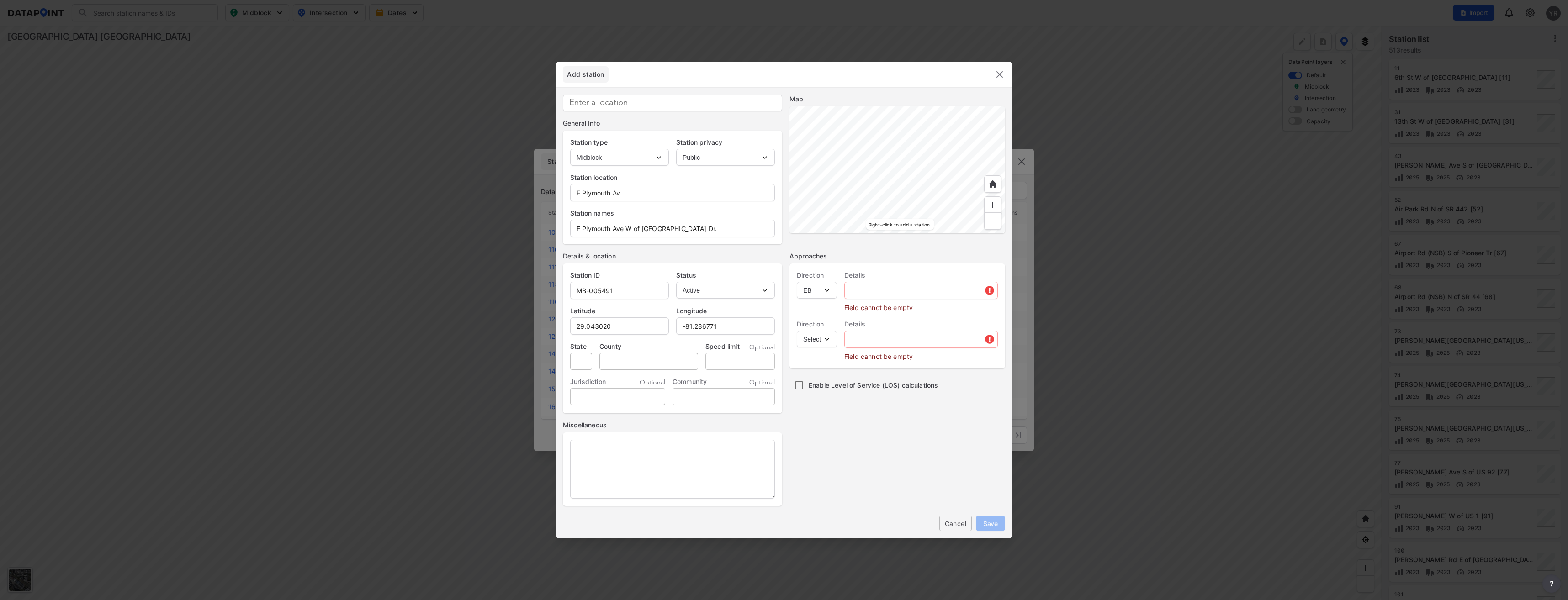
select select "WB"
click at [797, 331] on select "Select WB" at bounding box center [817, 339] width 40 height 17
click at [891, 284] on input "text" at bounding box center [921, 290] width 152 height 18
type input "E Plymouth Ave"
click at [870, 333] on input "text" at bounding box center [921, 326] width 152 height 18
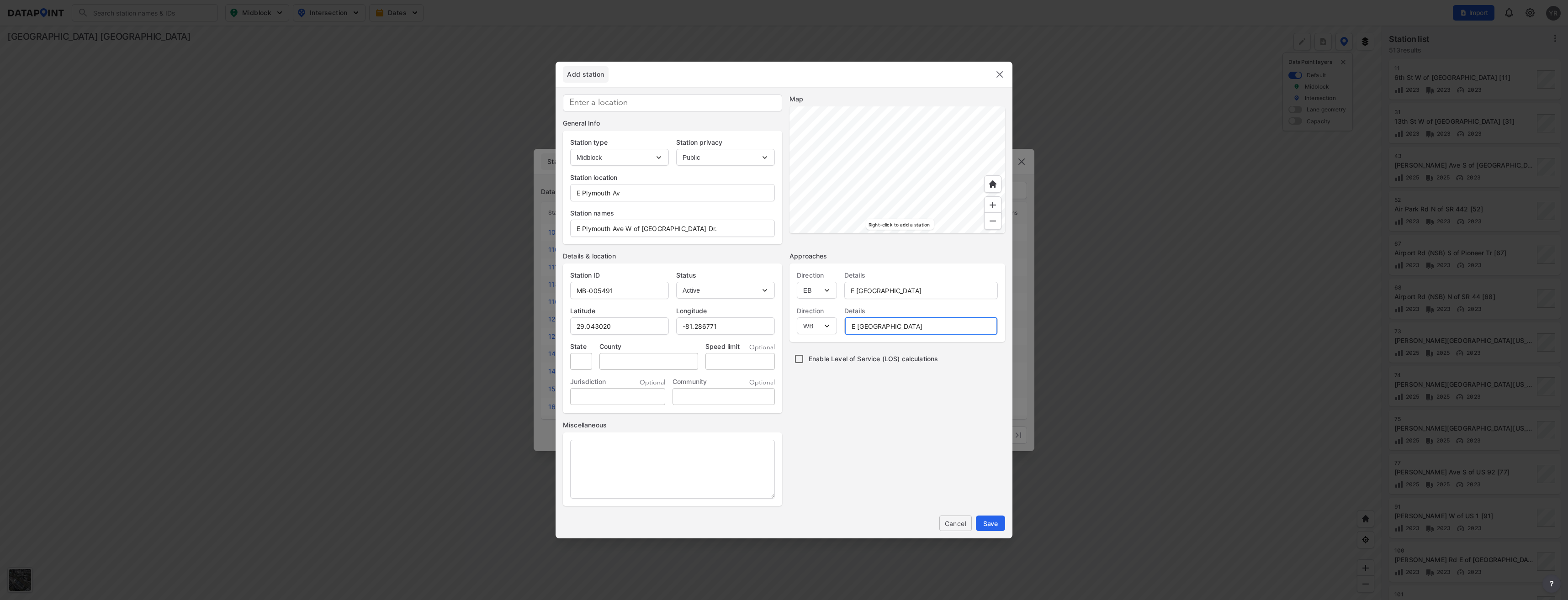
type input "E Plymouth Ave"
click at [734, 361] on input "tel" at bounding box center [740, 361] width 70 height 17
type input "30"
click at [993, 525] on span "Save" at bounding box center [990, 523] width 14 height 10
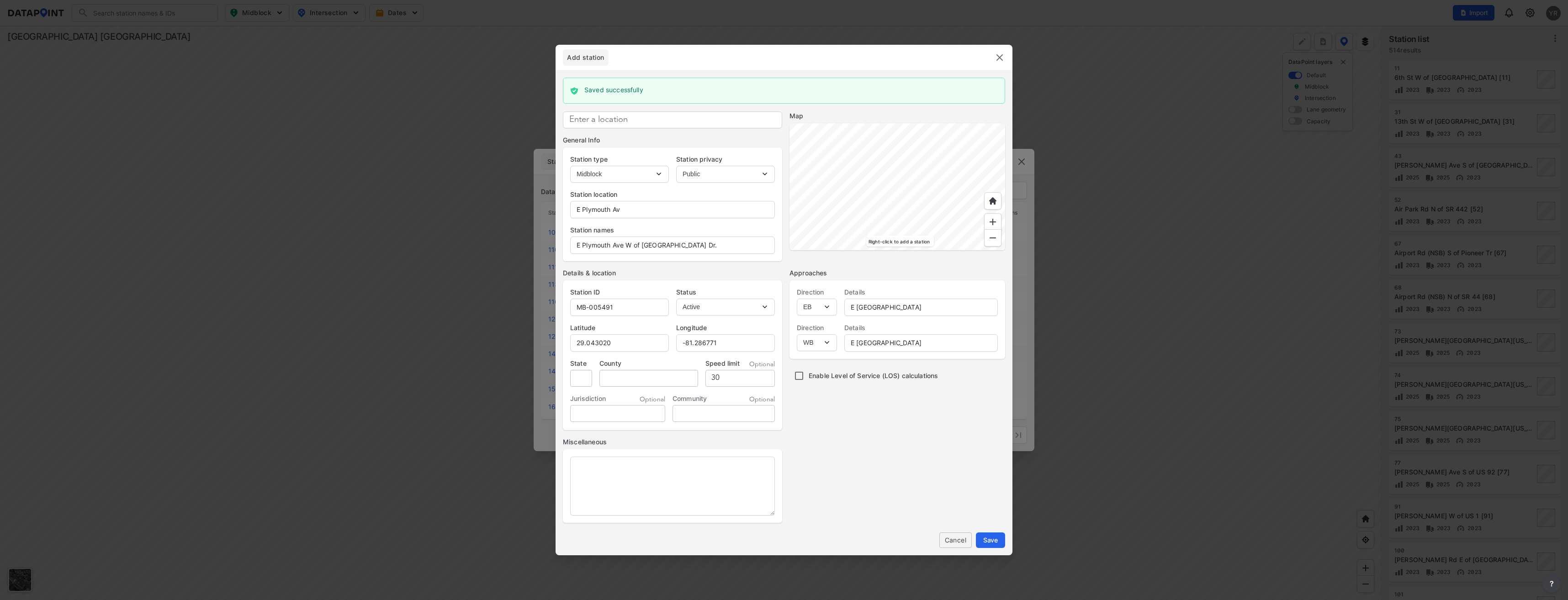
click at [996, 57] on img at bounding box center [1000, 57] width 11 height 11
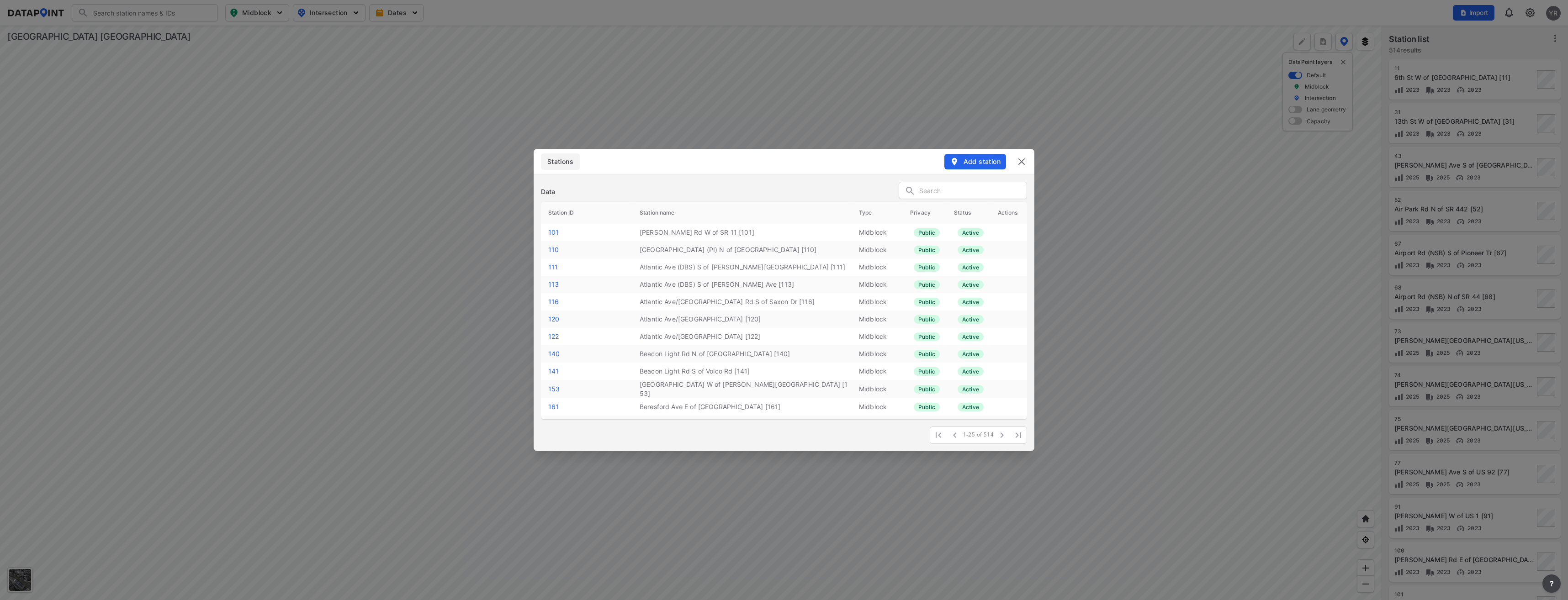
click at [988, 161] on span "Add station" at bounding box center [975, 161] width 51 height 9
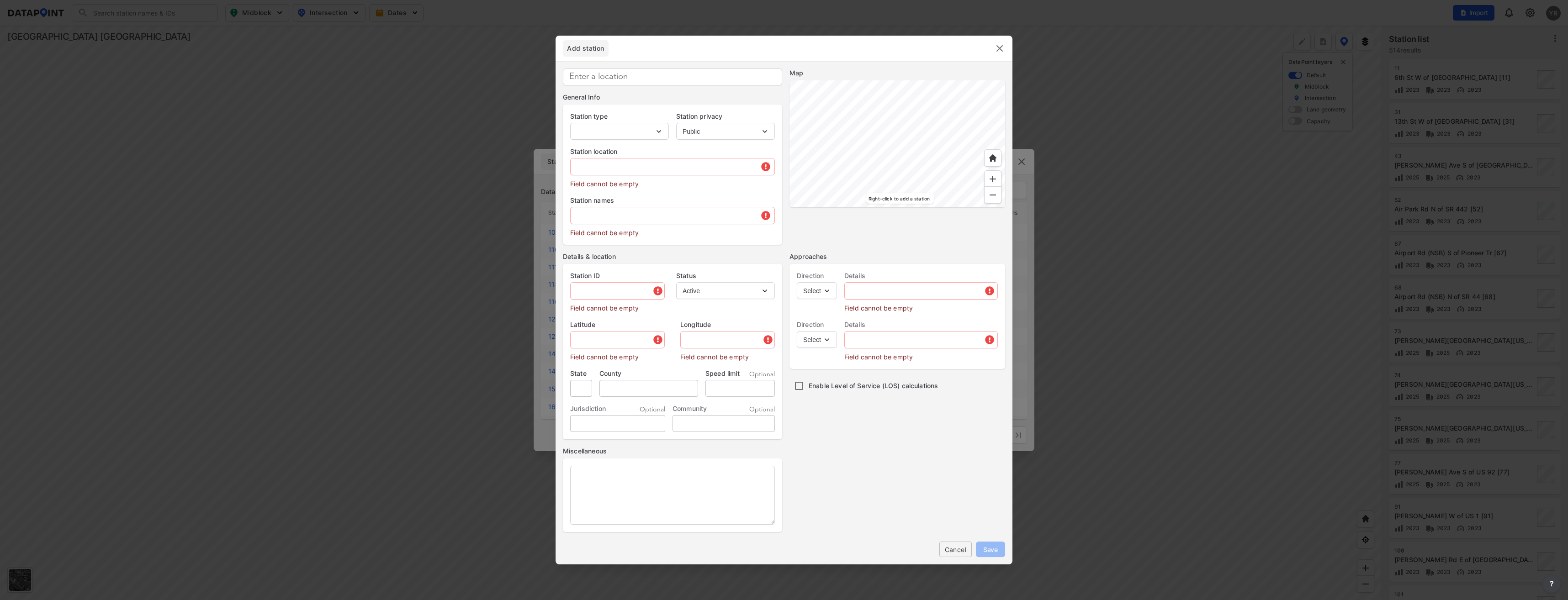
type input "MB-005492"
select select "1"
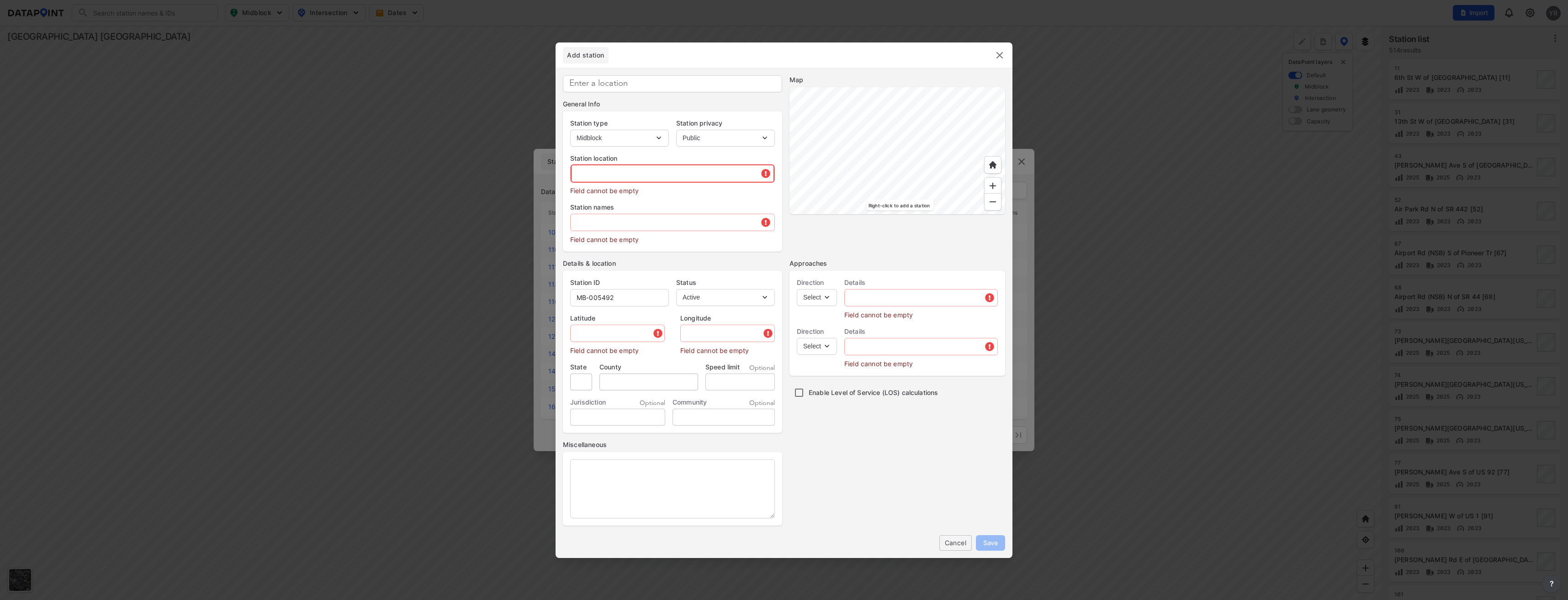
click at [593, 177] on input "text" at bounding box center [672, 174] width 204 height 18
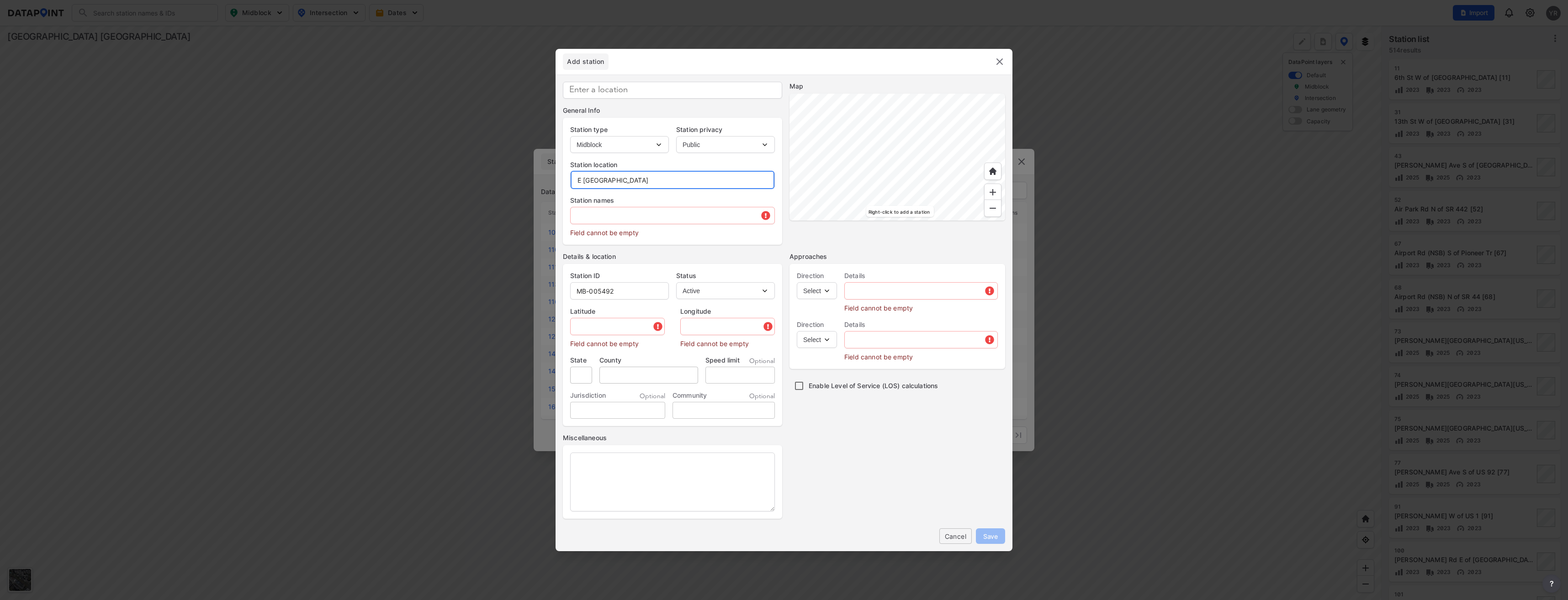
type input "E Plymouth Ave"
click at [632, 219] on input "text" at bounding box center [672, 215] width 204 height 18
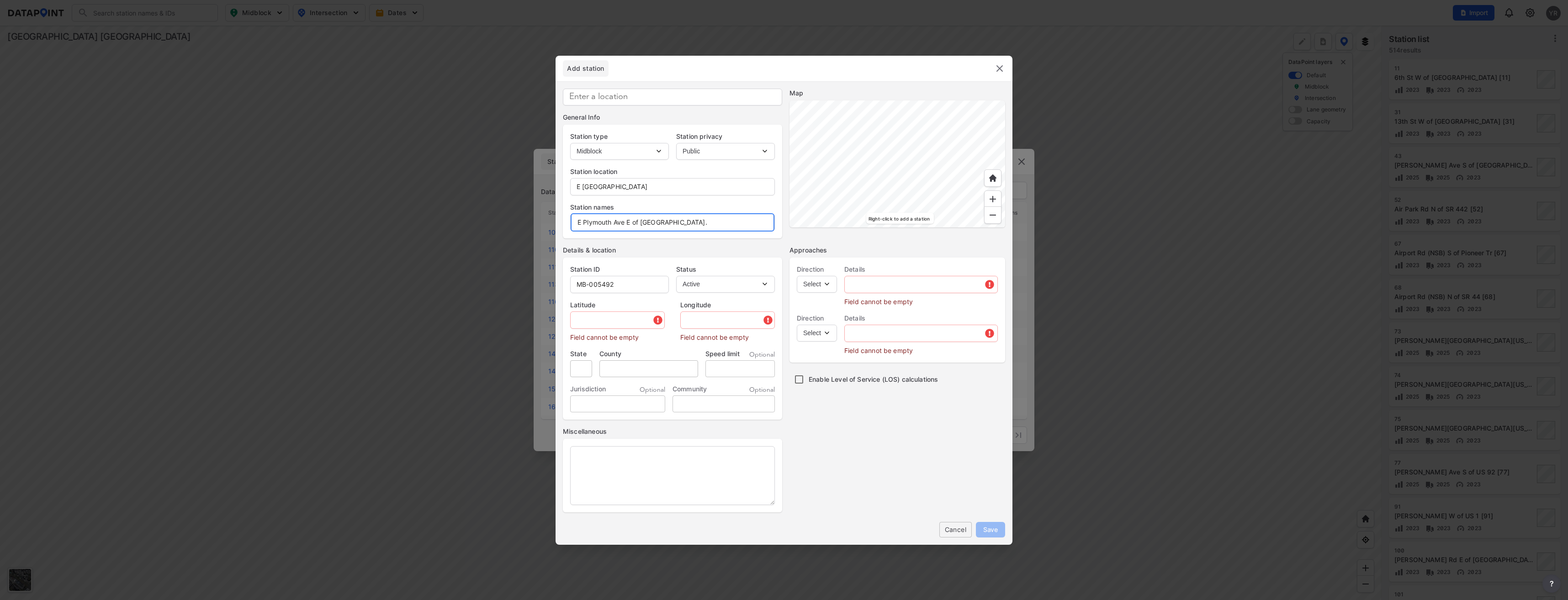
type input "E Plymouth Ave E of New Bedford Dr."
click at [621, 284] on input "MB-005492" at bounding box center [619, 284] width 98 height 18
type input "MB-005482"
click at [596, 325] on input "text" at bounding box center [618, 320] width 96 height 18
paste input "29.043189"
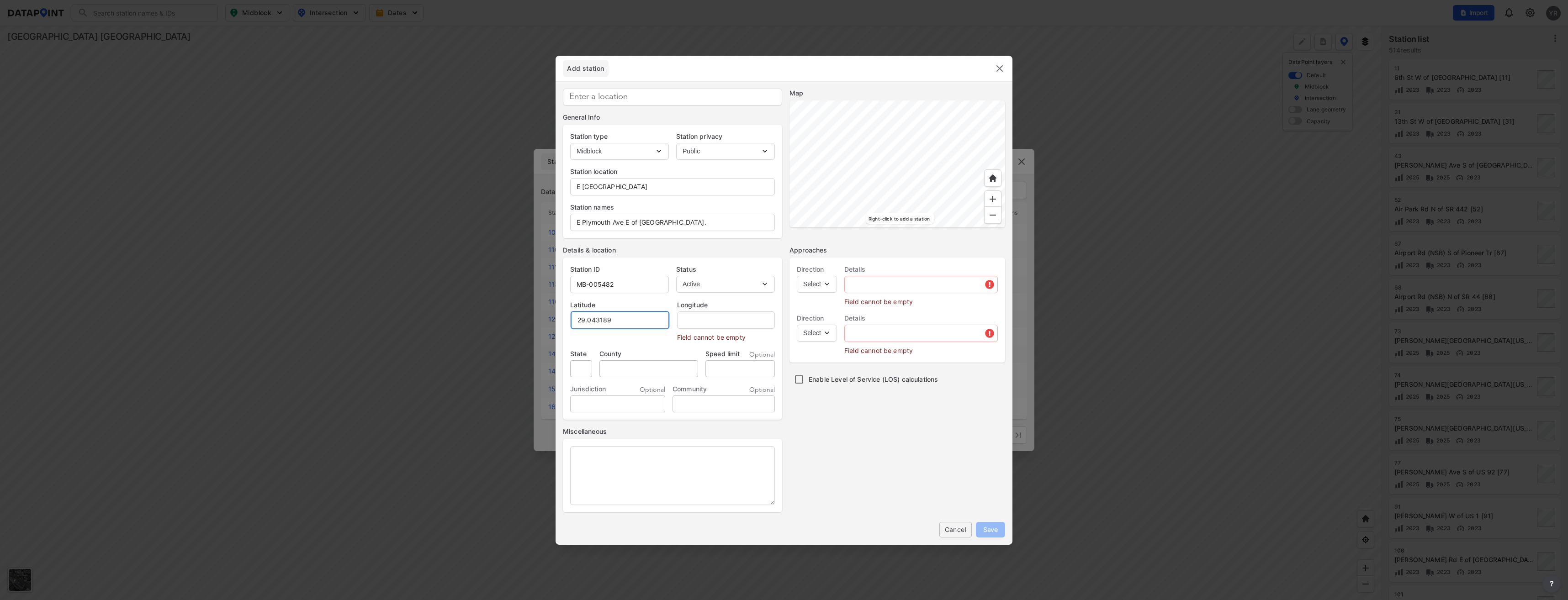
type input "29.043189"
click at [699, 319] on input "text" at bounding box center [725, 320] width 99 height 18
paste input "-81.284355"
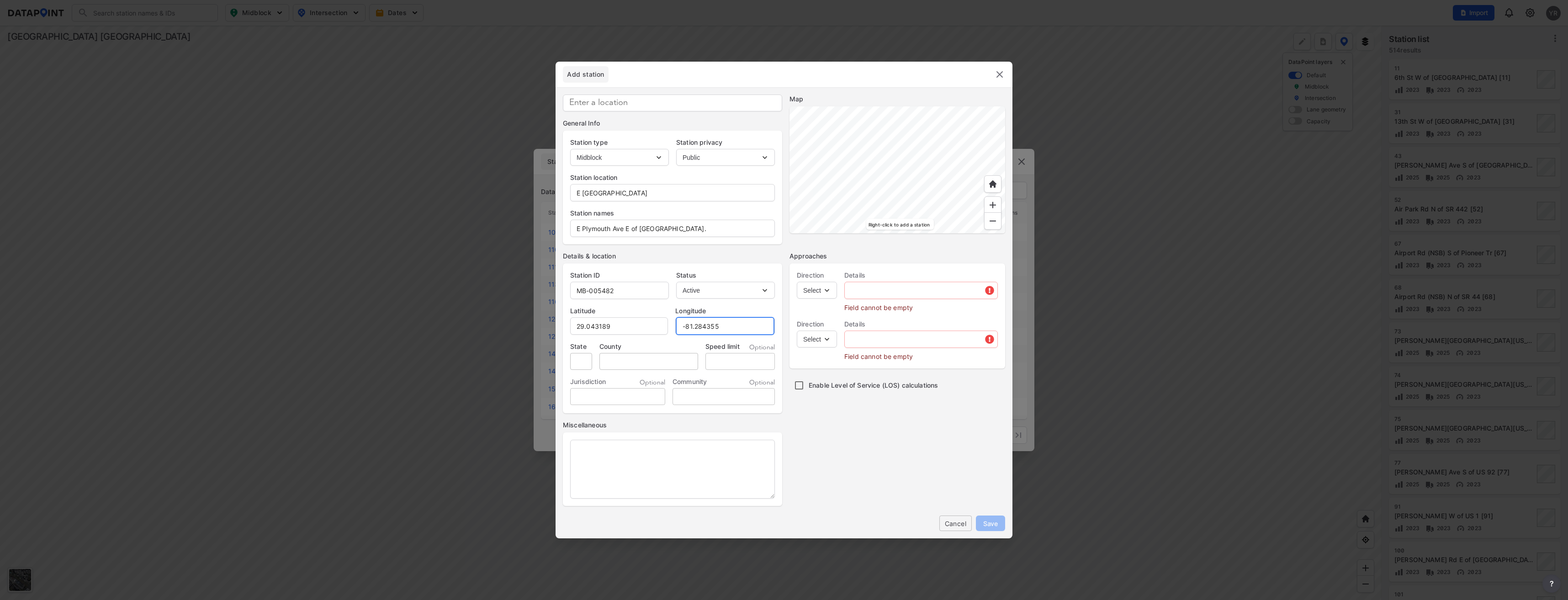
type input "-81.284355"
click at [730, 362] on input "tel" at bounding box center [740, 361] width 70 height 17
type input "30"
click at [829, 288] on select "Select EB NB SB WB" at bounding box center [817, 290] width 40 height 17
select select "EB"
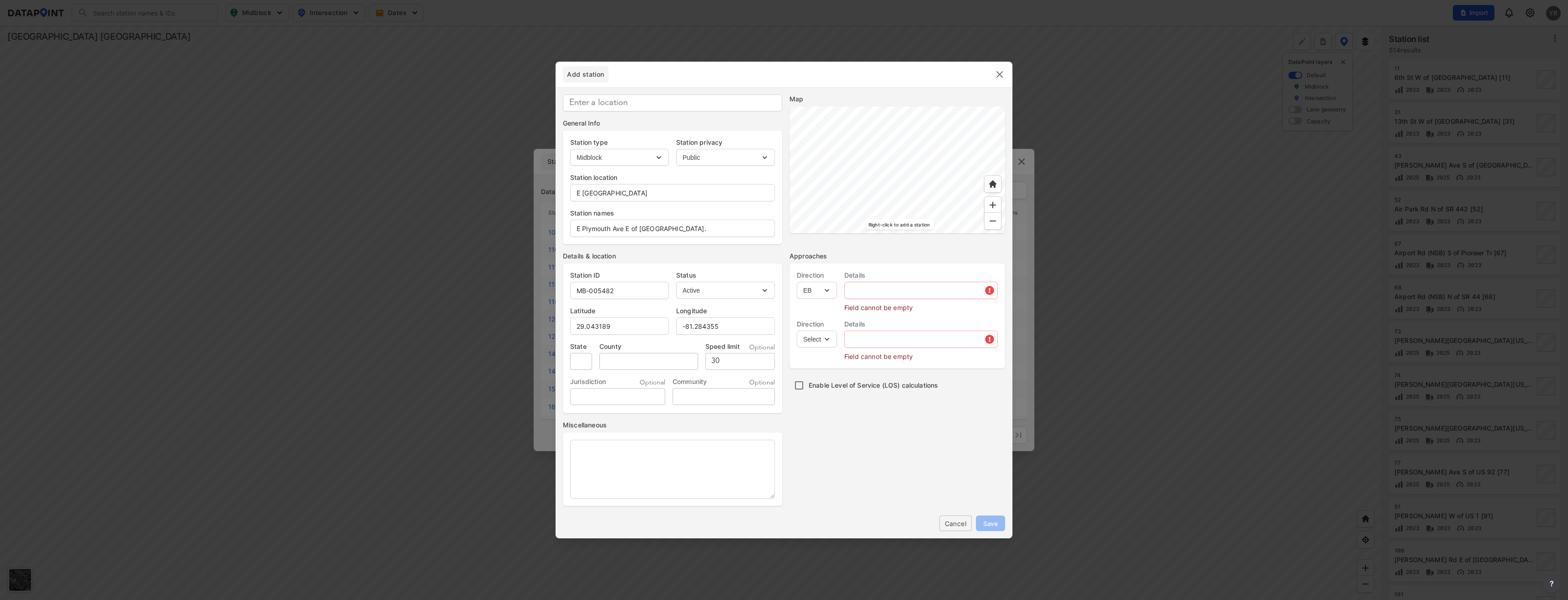
click at [797, 282] on select "Select EB NB SB WB" at bounding box center [817, 290] width 40 height 17
click at [832, 340] on select "Select WB" at bounding box center [817, 339] width 40 height 17
select select "WB"
click at [797, 331] on select "Select WB" at bounding box center [817, 339] width 40 height 17
click at [909, 296] on input "text" at bounding box center [921, 290] width 152 height 18
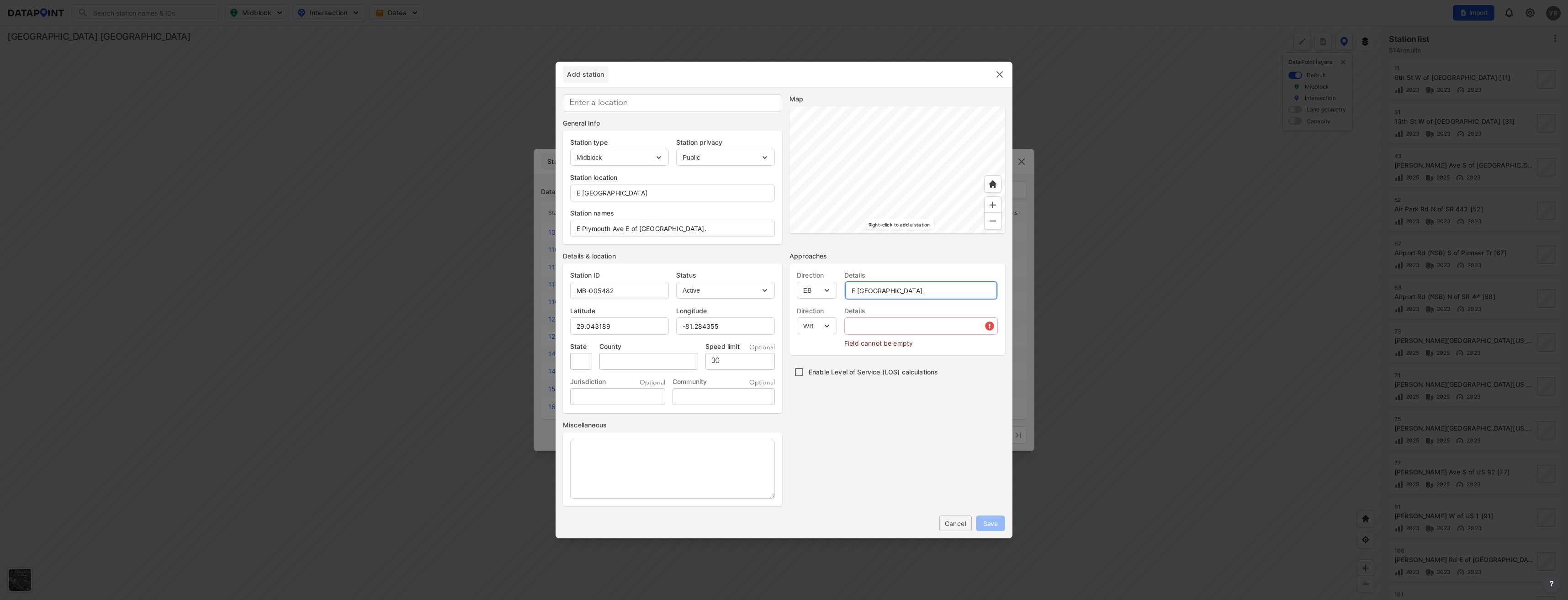
drag, startPoint x: 901, startPoint y: 295, endPoint x: 854, endPoint y: 293, distance: 47.0
click at [854, 293] on input "E Plymouth Ave" at bounding box center [921, 290] width 152 height 18
type input "E Plymouth Ave"
paste input "E Plymouth Ave"
type input "E Plymouth Ave"
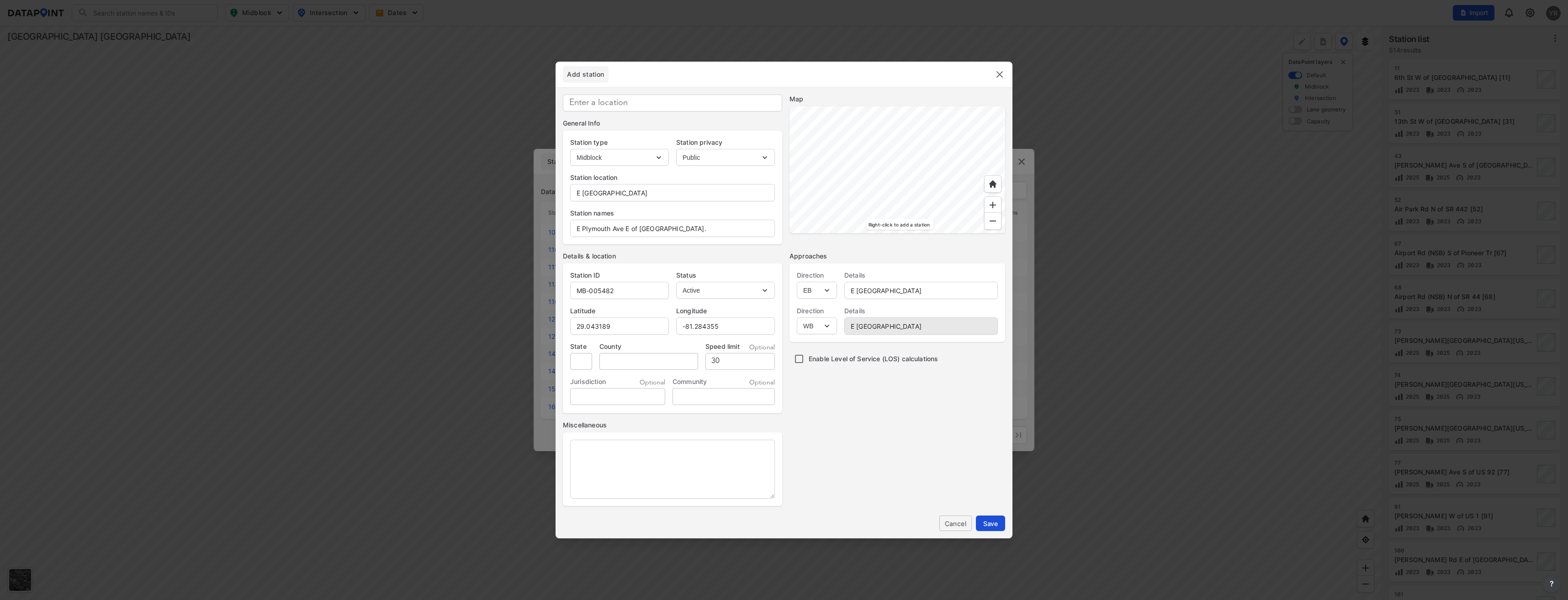
click at [989, 523] on span "Save" at bounding box center [990, 523] width 14 height 10
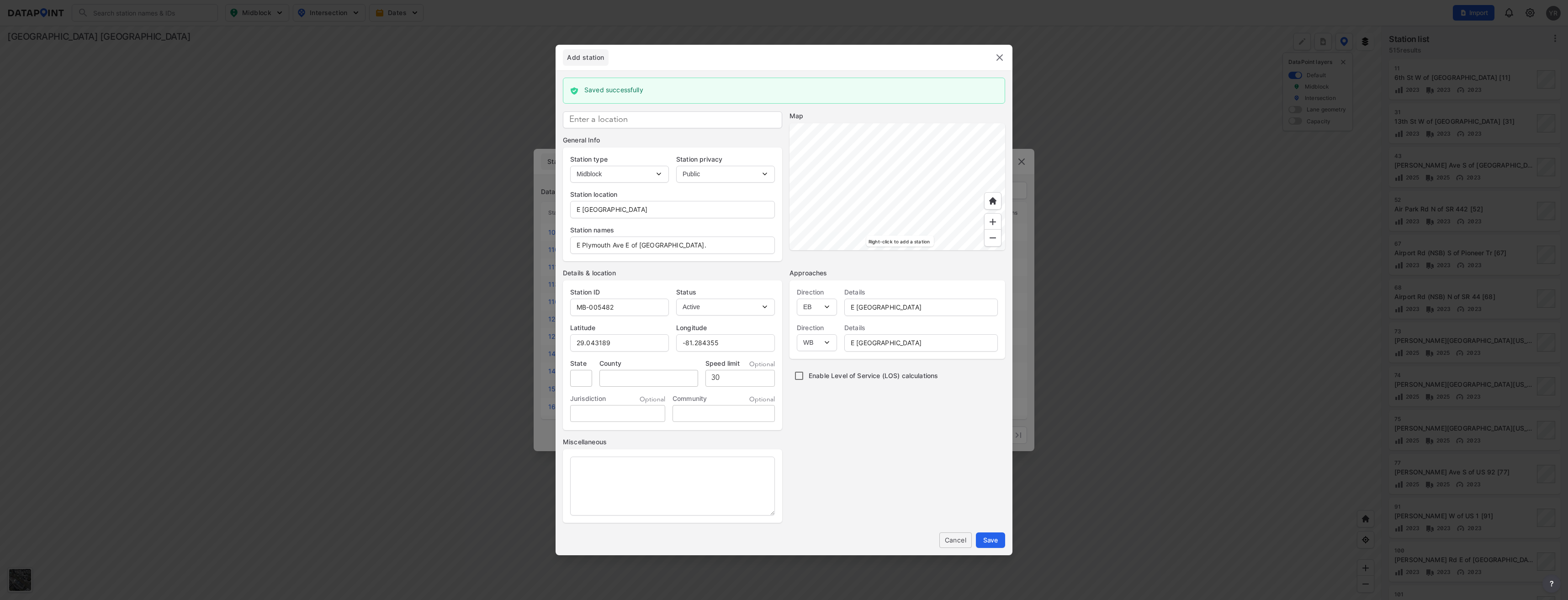
click at [995, 61] on img at bounding box center [1000, 57] width 11 height 11
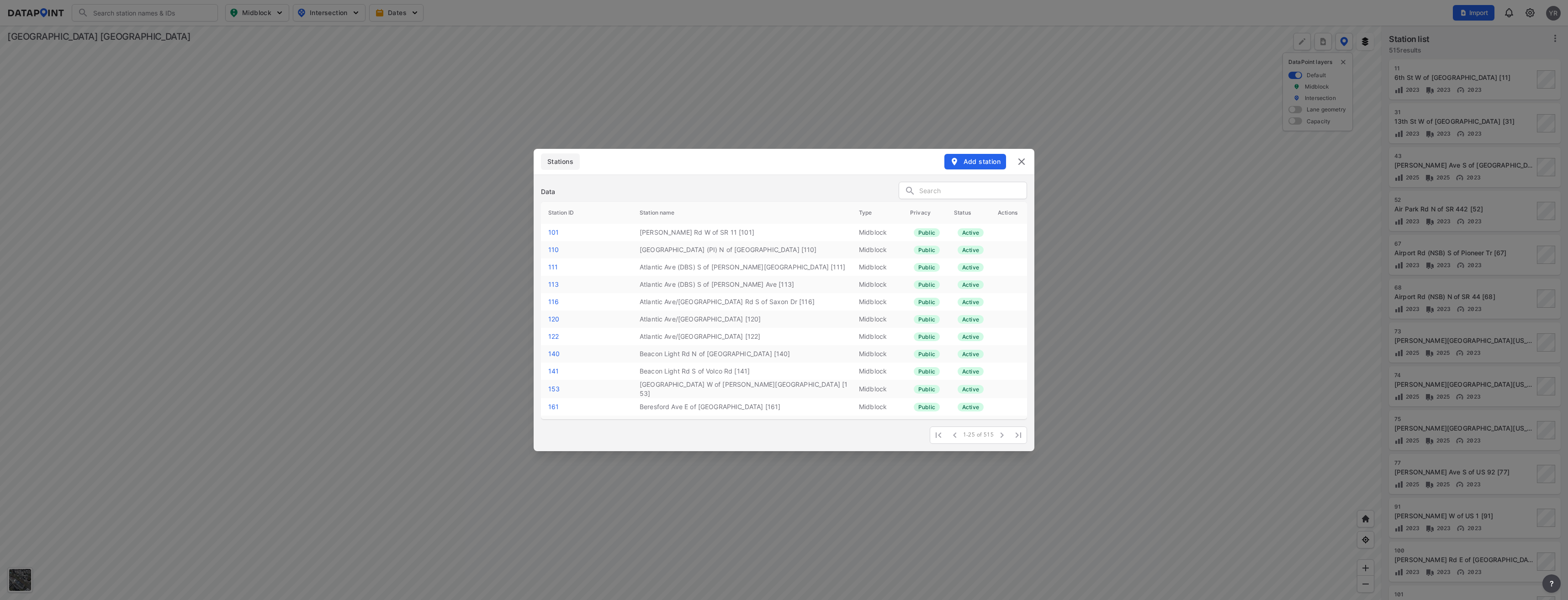
click at [949, 189] on input "text" at bounding box center [973, 191] width 107 height 14
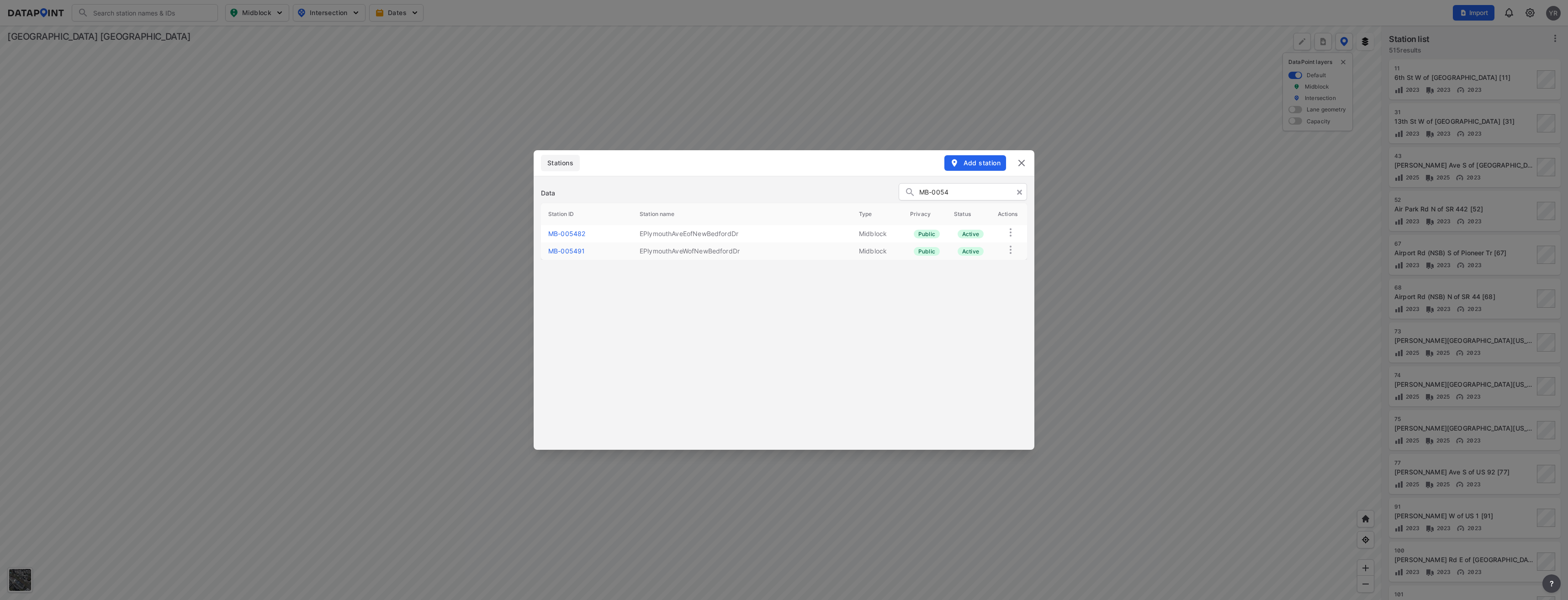
type input "MB-0054"
click at [558, 236] on link "MB-005482" at bounding box center [567, 234] width 37 height 8
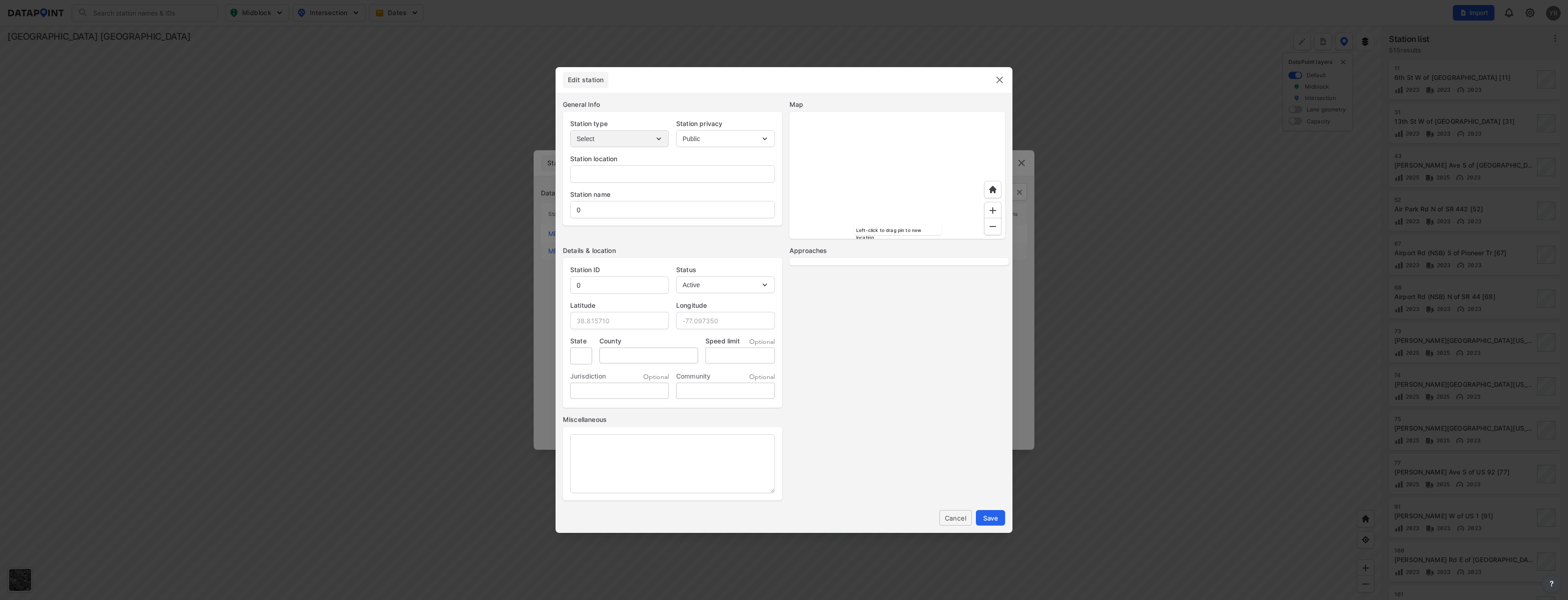
type input "E Plymouth Ave"
type input "EPlymouthAveEofNewBedfordDr"
type input "MB-005482"
type input "29.043189"
type input "-81.284355"
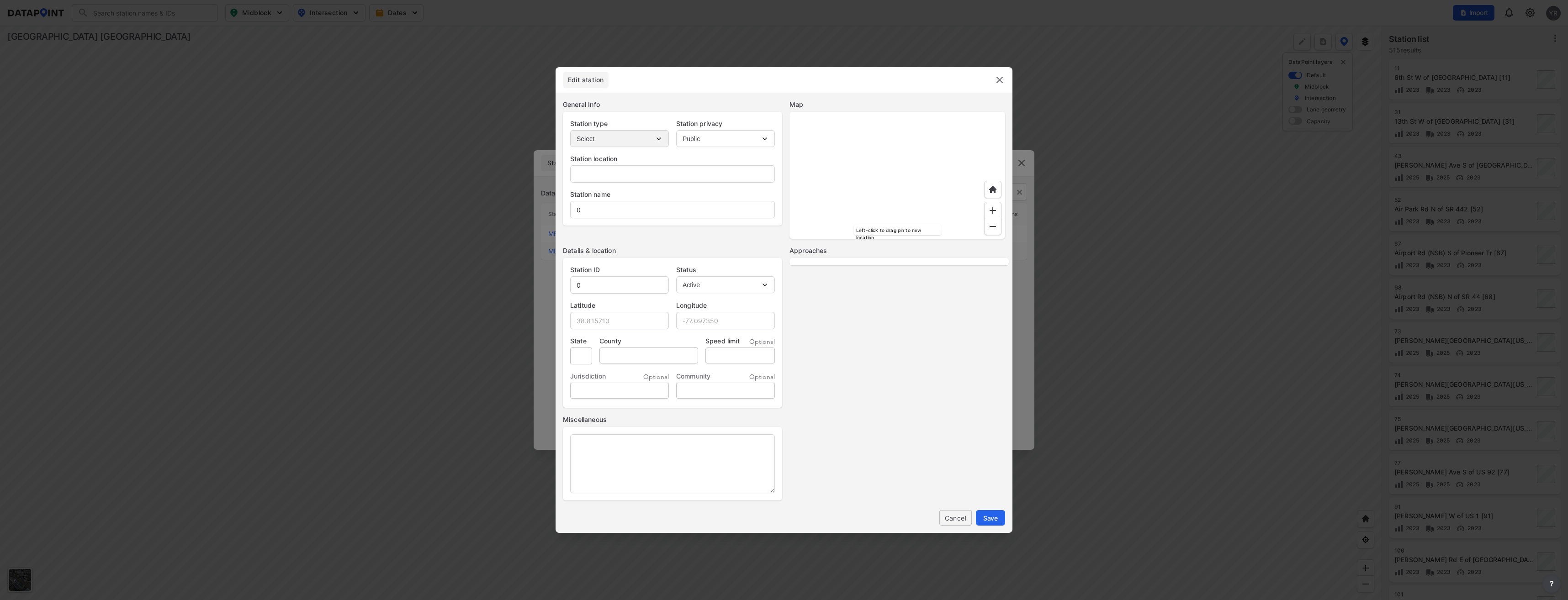
type input "30"
select select "1"
select select "EB"
select select "WB"
click at [580, 209] on input "EPlymouthAveEofNewBedfordDr" at bounding box center [672, 210] width 204 height 18
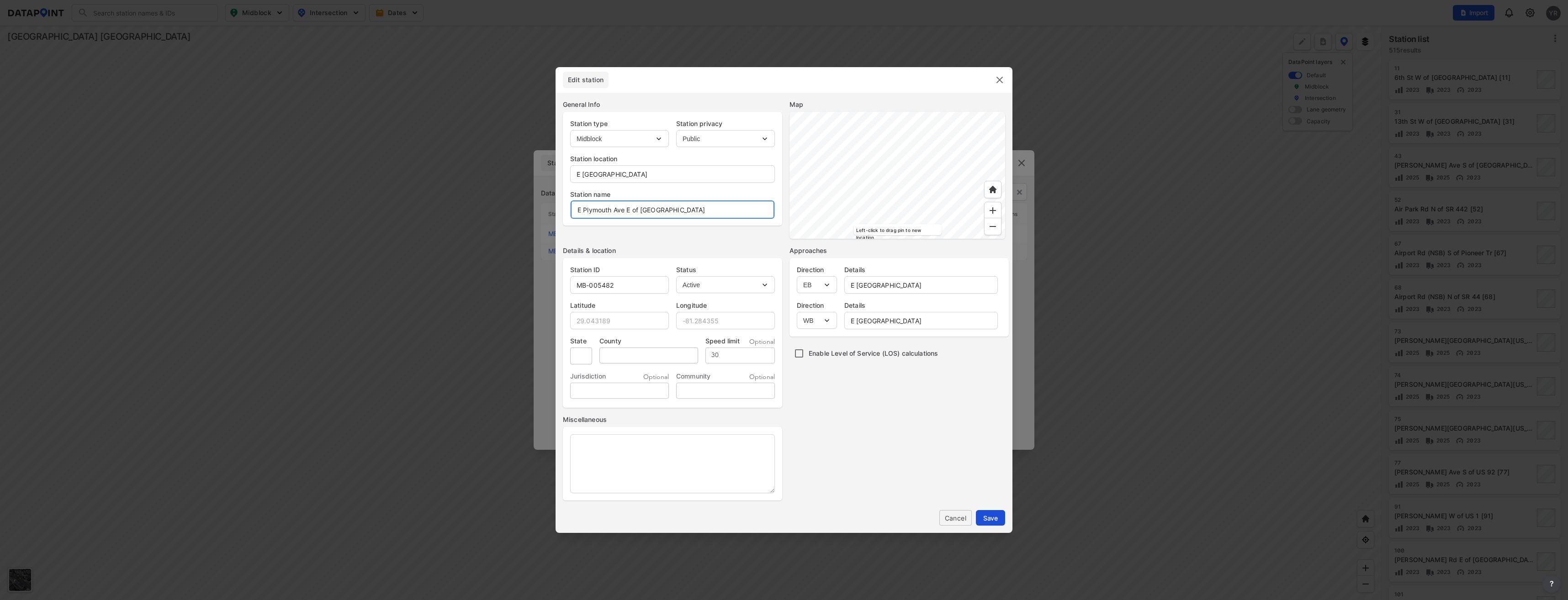
type input "E Plymouth Ave E of New Bedford Dr"
click at [996, 517] on span "Save" at bounding box center [990, 518] width 14 height 10
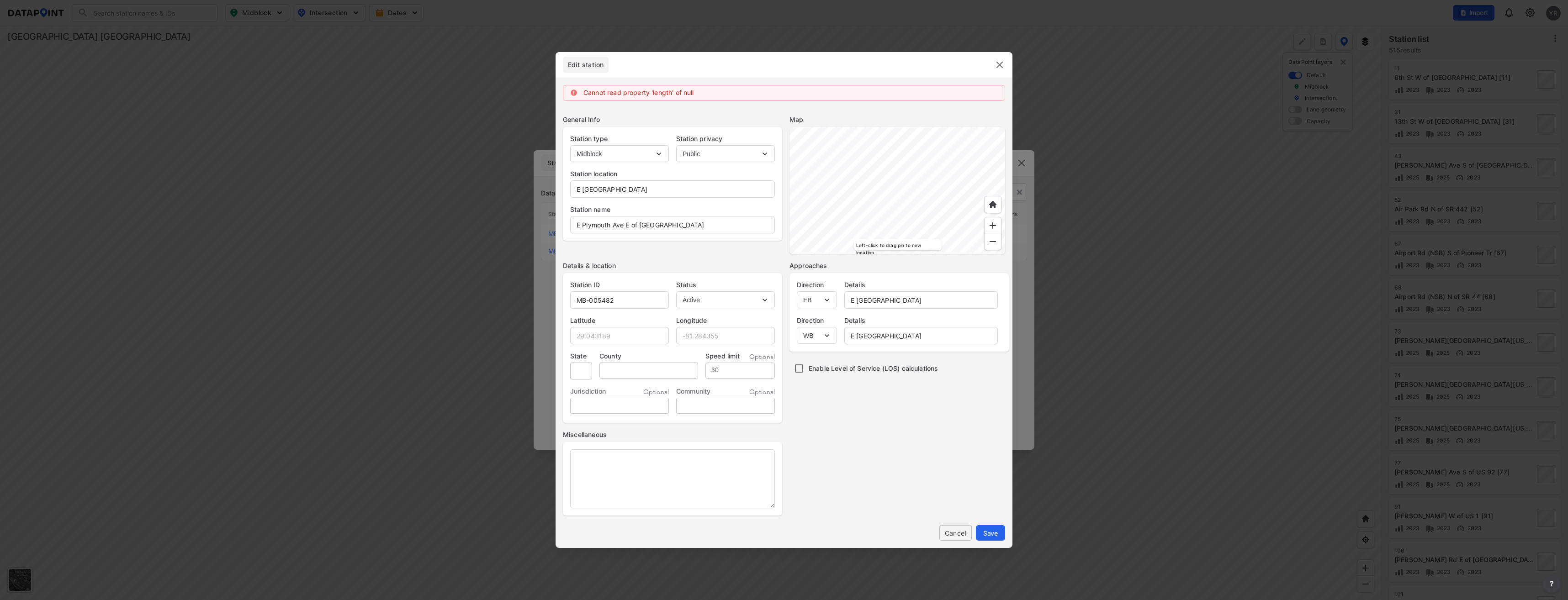
click at [997, 62] on img at bounding box center [1000, 64] width 11 height 11
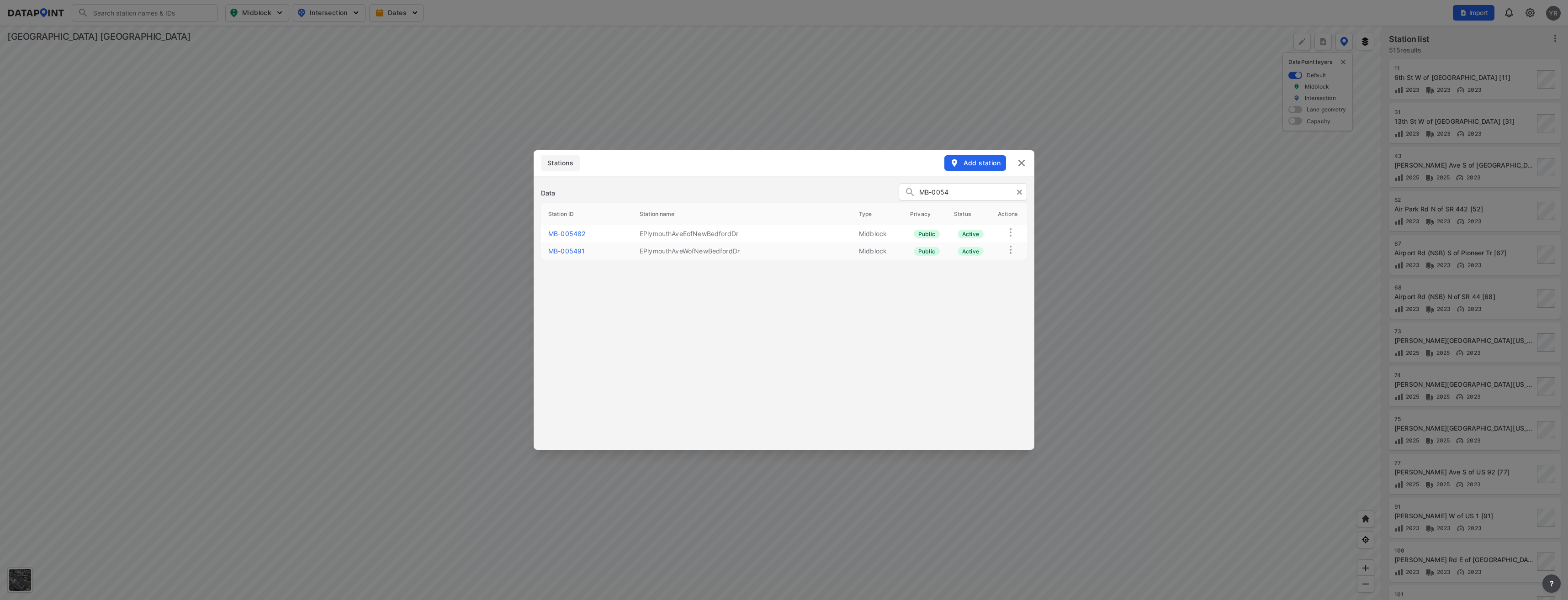
click at [574, 251] on link "MB-005491" at bounding box center [567, 251] width 36 height 8
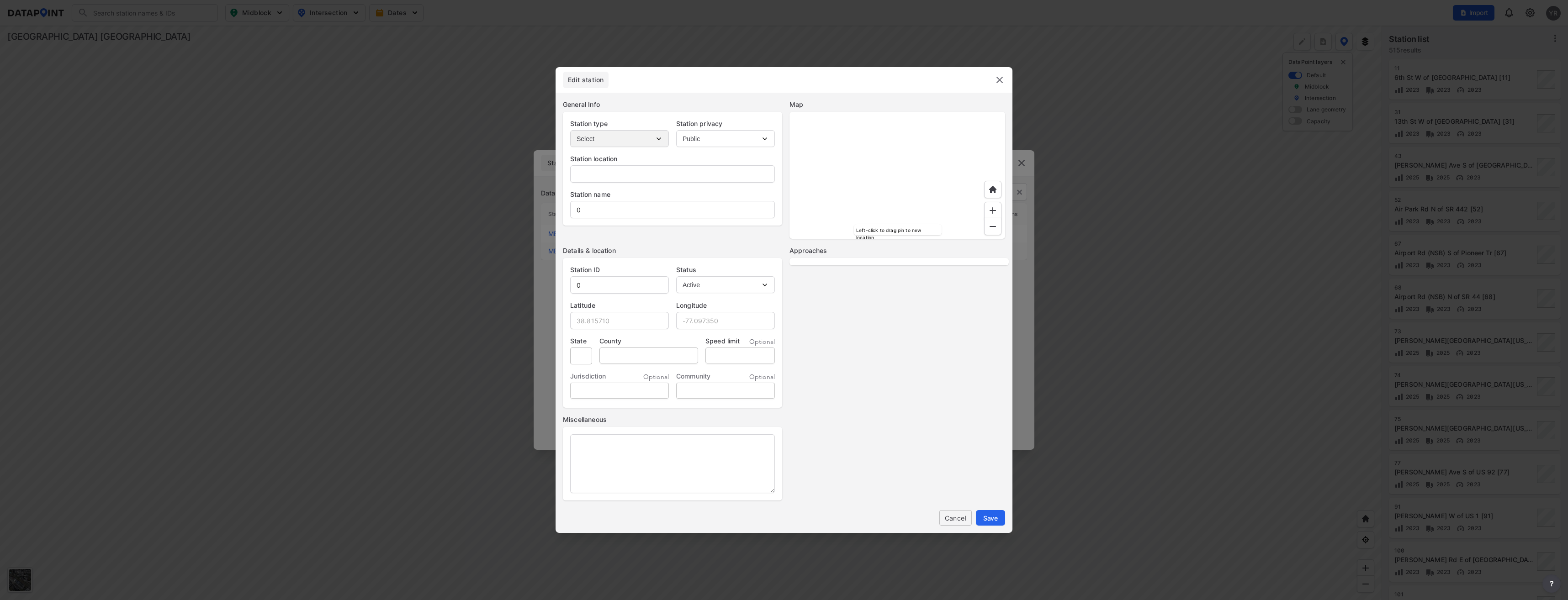
type input "E Plymouth Av"
type input "EPlymouthAveWofNewBedfordDr"
type input "MB-005491"
type input "29.043020"
type input "-81.286771"
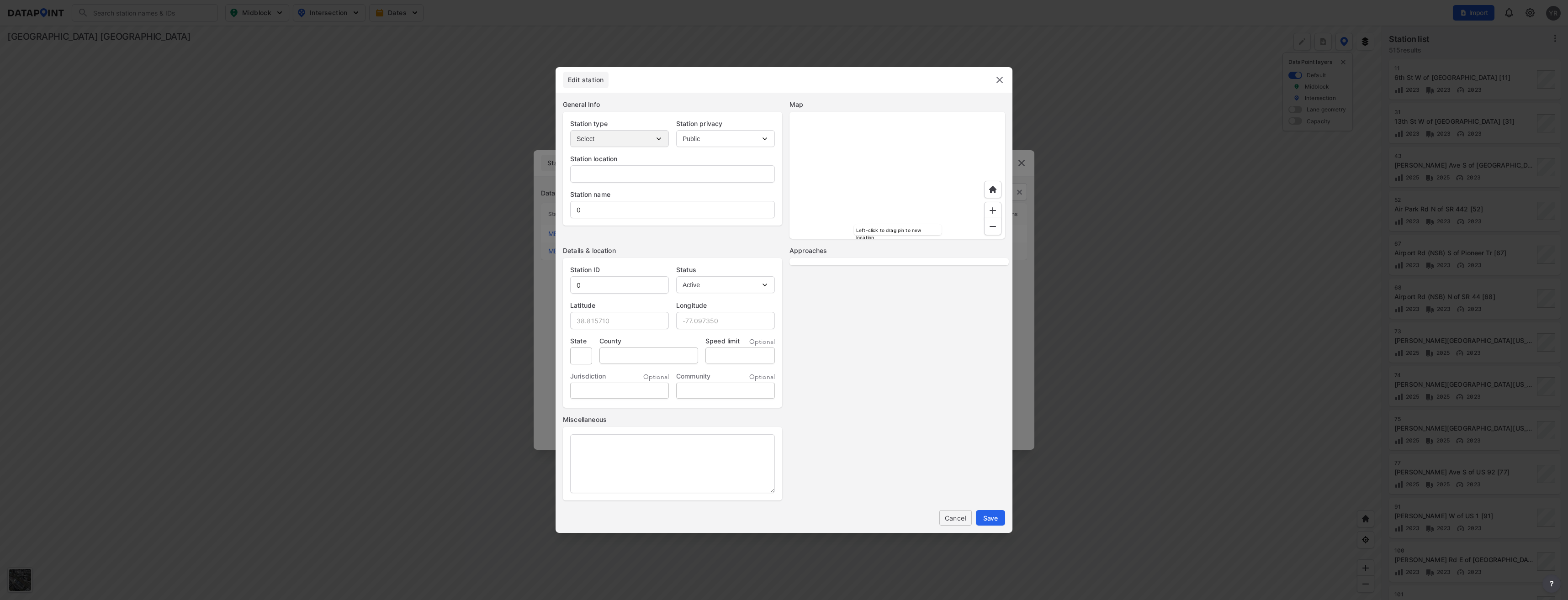
type input "30"
select select "1"
select select "EB"
select select "WB"
click at [580, 211] on input "EPlymouthAveWofNewBedfordDr" at bounding box center [672, 210] width 204 height 18
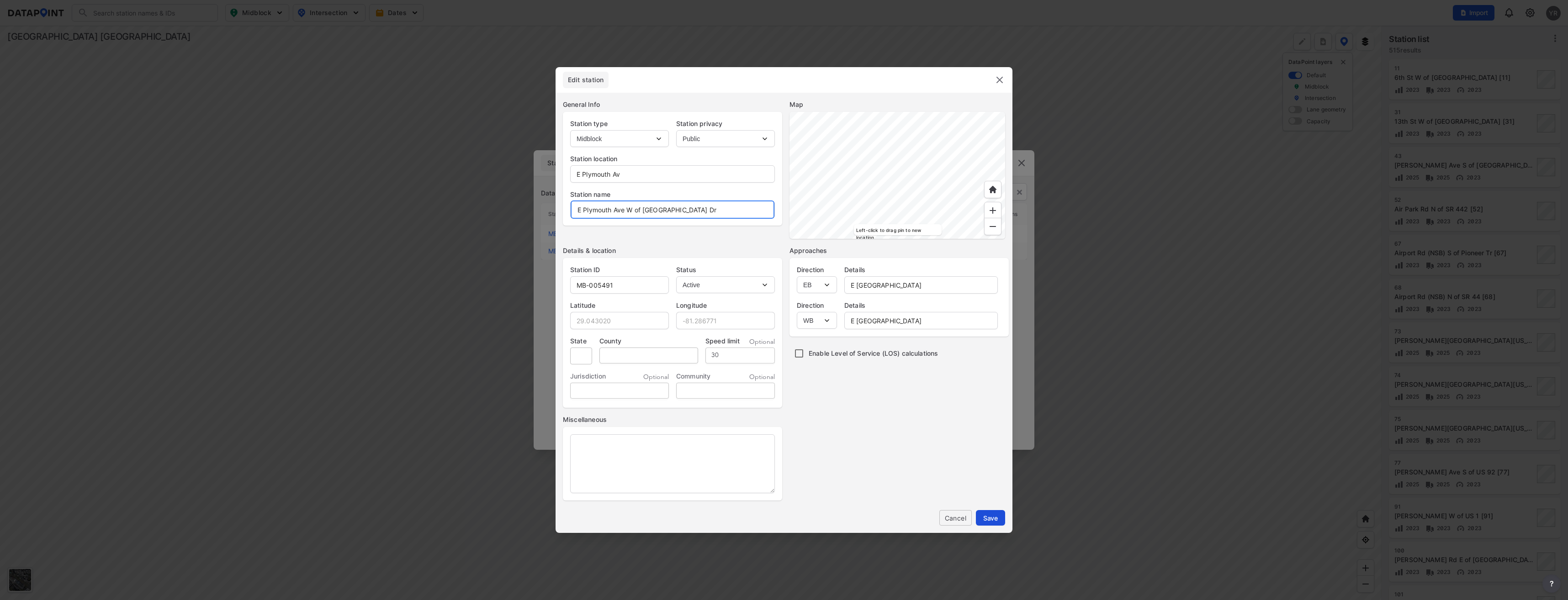
type input "E Plymouth Ave W of New Bedford Dr"
click at [992, 523] on span "Save" at bounding box center [990, 518] width 14 height 10
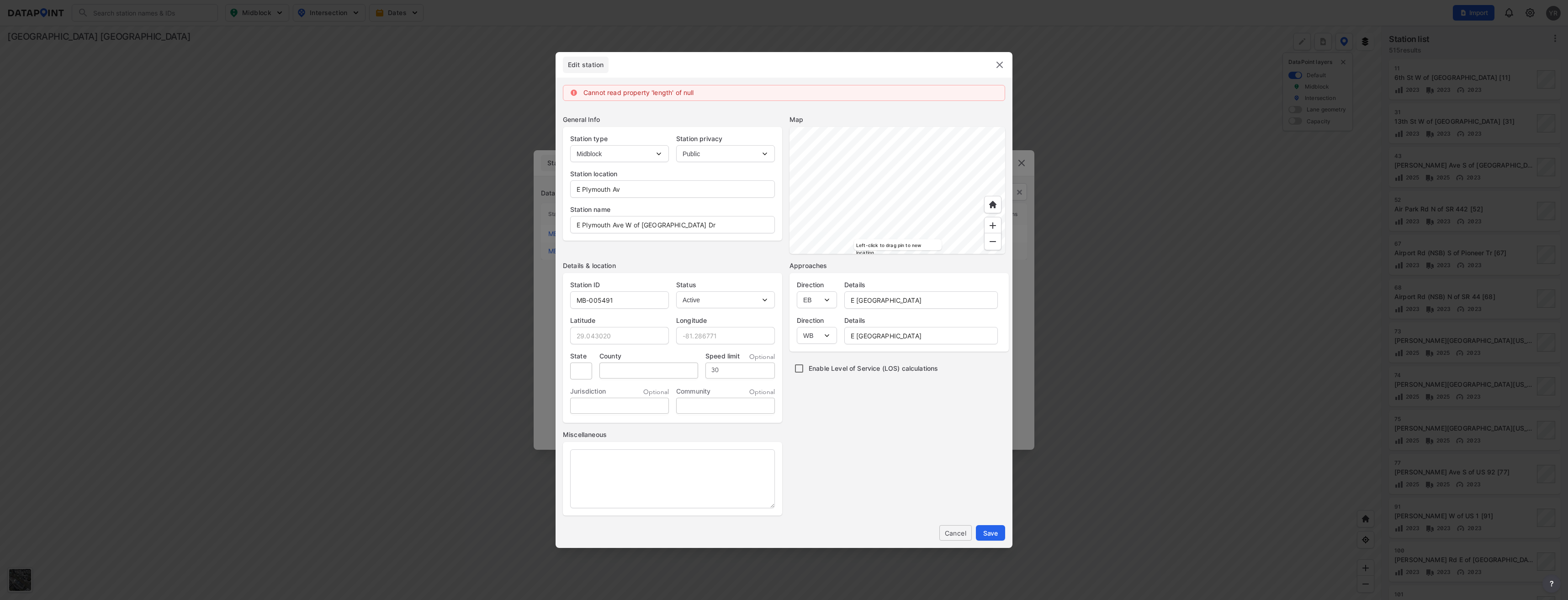
click at [1000, 63] on img at bounding box center [1000, 64] width 11 height 11
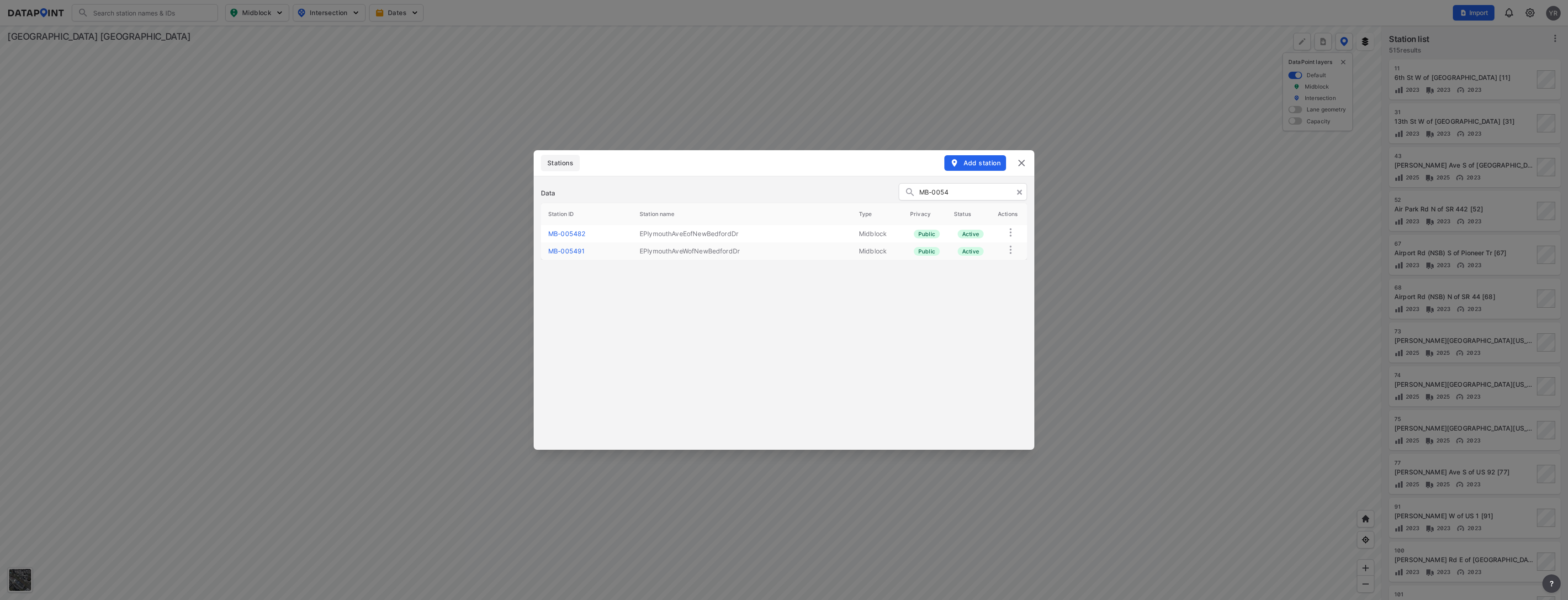
click at [1022, 165] on img at bounding box center [1022, 163] width 11 height 11
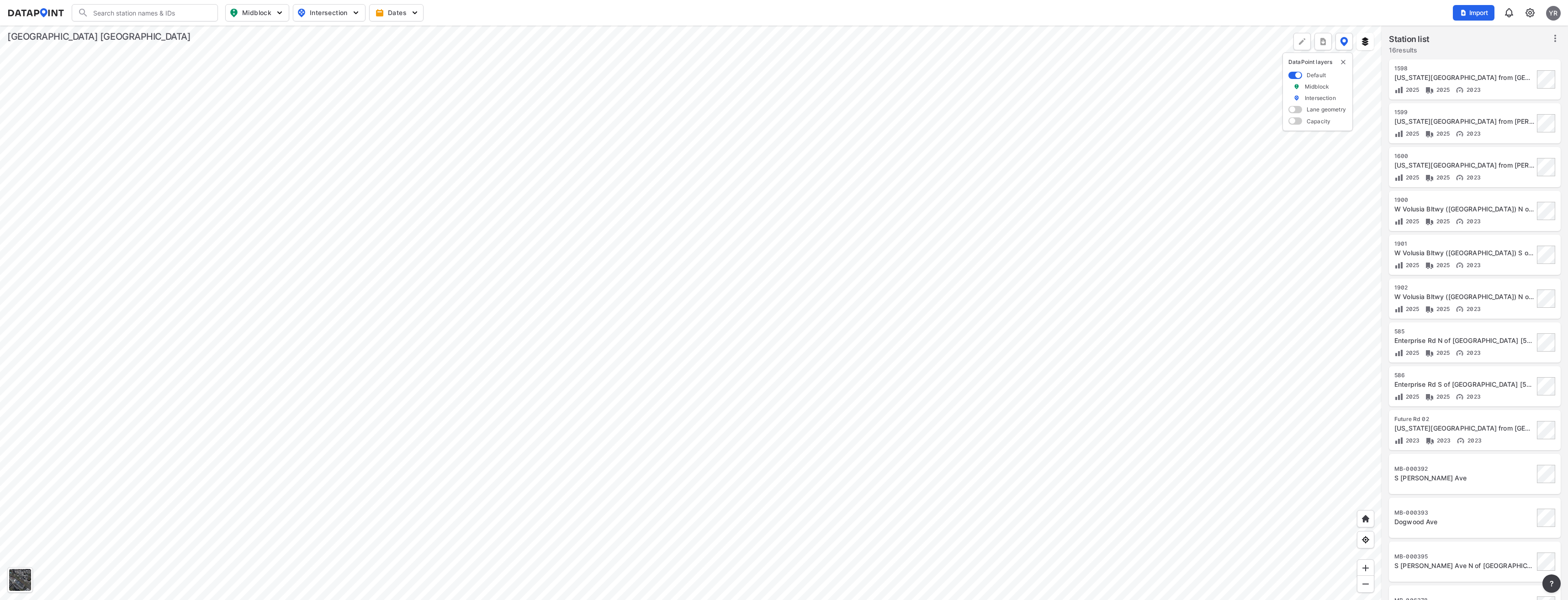
click at [748, 541] on div at bounding box center [691, 312] width 1382 height 575
click at [778, 395] on div at bounding box center [691, 312] width 1382 height 575
click at [760, 458] on div at bounding box center [691, 312] width 1382 height 575
click at [965, 380] on div at bounding box center [691, 312] width 1382 height 575
click at [832, 273] on div at bounding box center [691, 312] width 1382 height 575
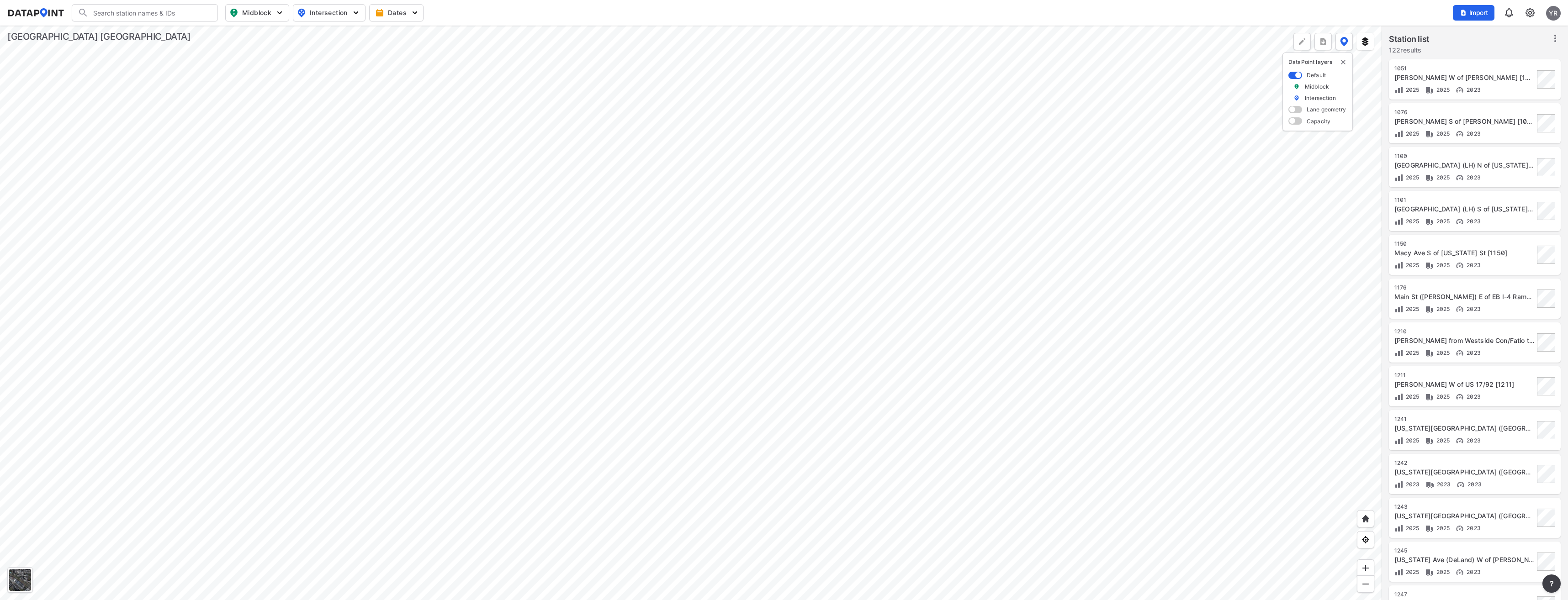
click at [793, 223] on div at bounding box center [691, 312] width 1382 height 575
click at [919, 433] on div at bounding box center [691, 312] width 1382 height 575
click at [891, 96] on div at bounding box center [691, 312] width 1382 height 575
click at [725, 368] on div at bounding box center [691, 312] width 1382 height 575
click at [501, 310] on div at bounding box center [691, 312] width 1382 height 575
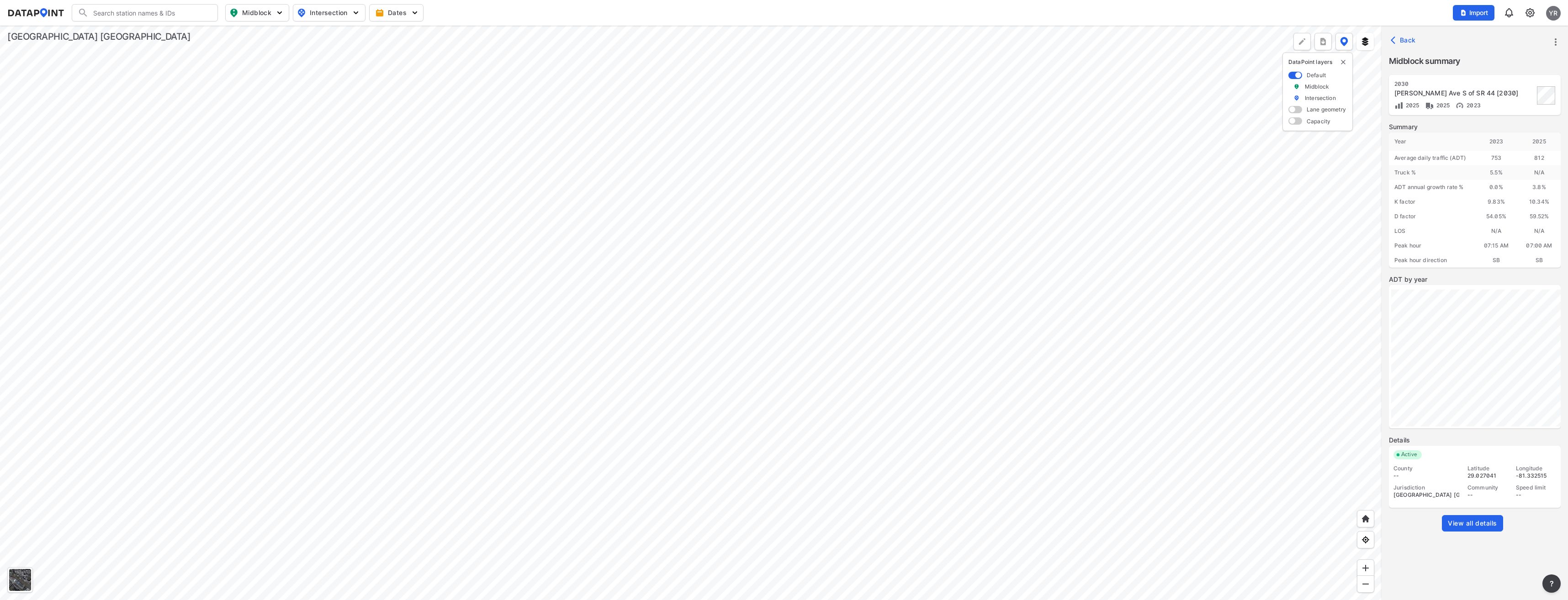
click at [423, 327] on div at bounding box center [691, 312] width 1382 height 575
click at [736, 297] on div at bounding box center [691, 312] width 1382 height 575
click at [711, 126] on div at bounding box center [691, 312] width 1382 height 575
click at [481, 293] on div at bounding box center [691, 312] width 1382 height 575
click at [1529, 11] on img at bounding box center [1530, 12] width 11 height 11
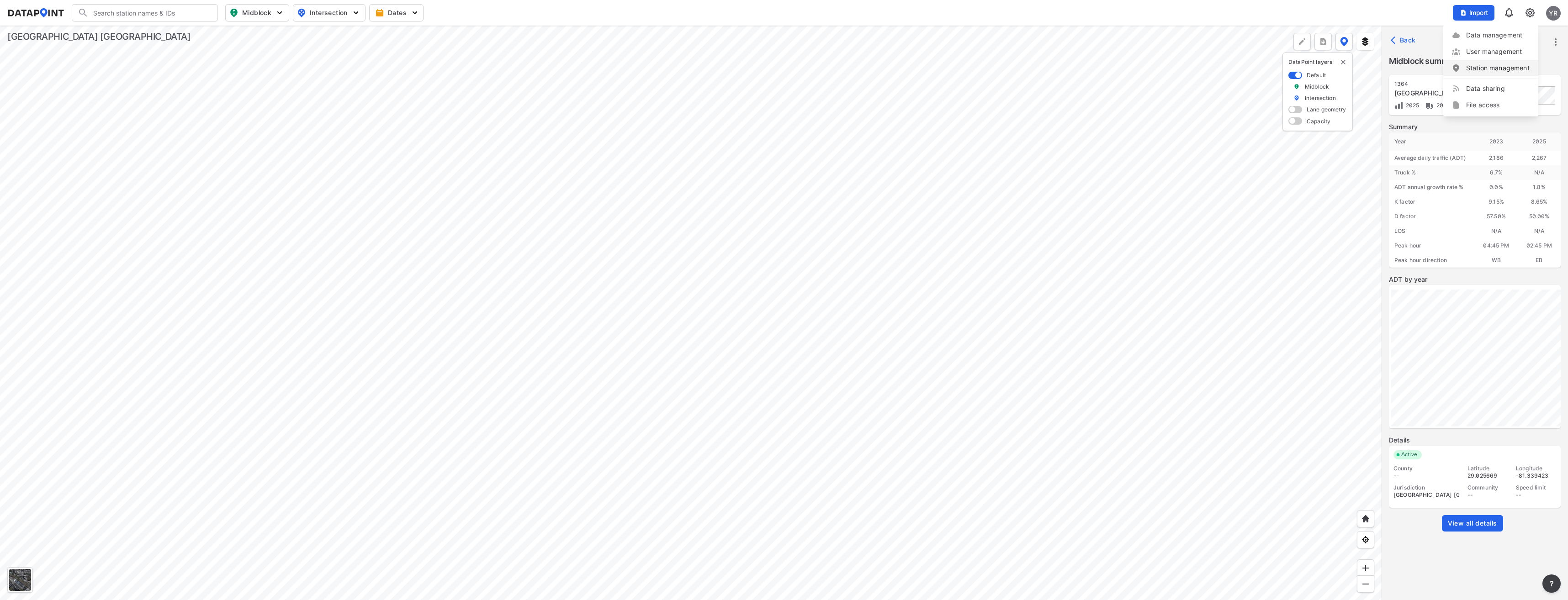
click at [1500, 66] on link "Station management" at bounding box center [1491, 68] width 79 height 9
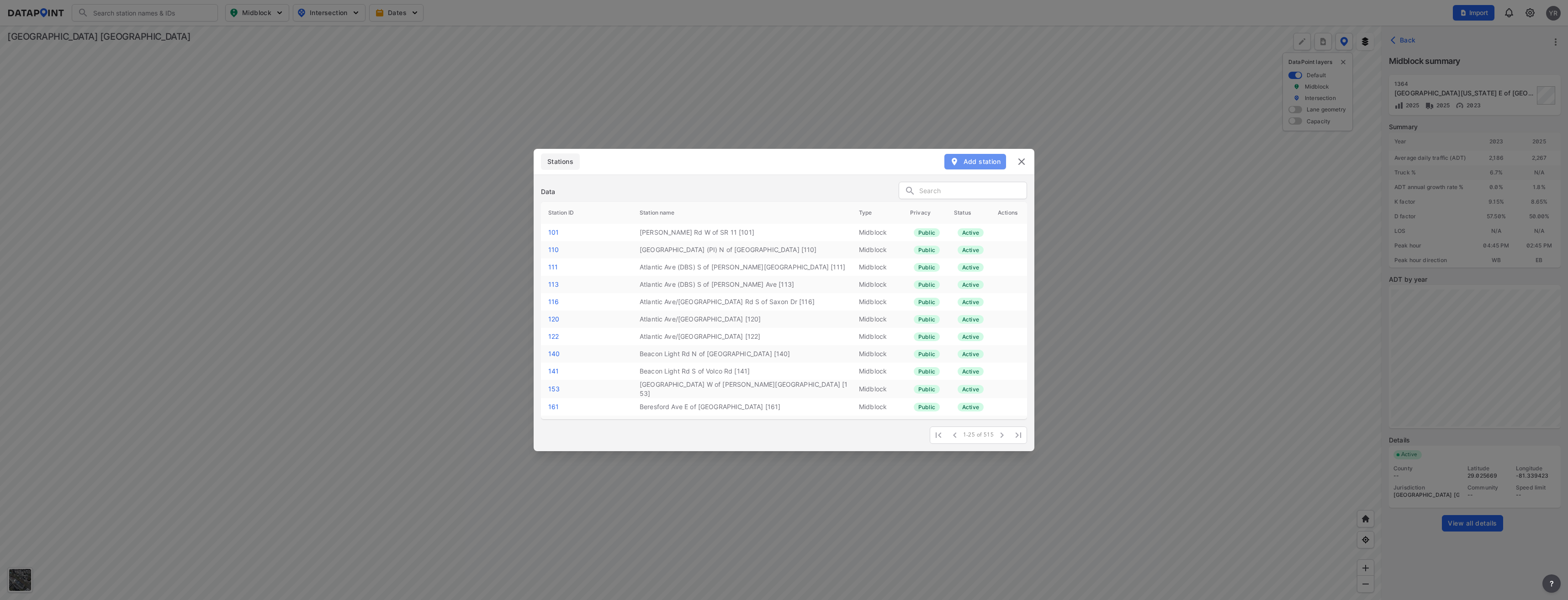
click at [988, 159] on span "Add station" at bounding box center [975, 161] width 51 height 9
select select "1"
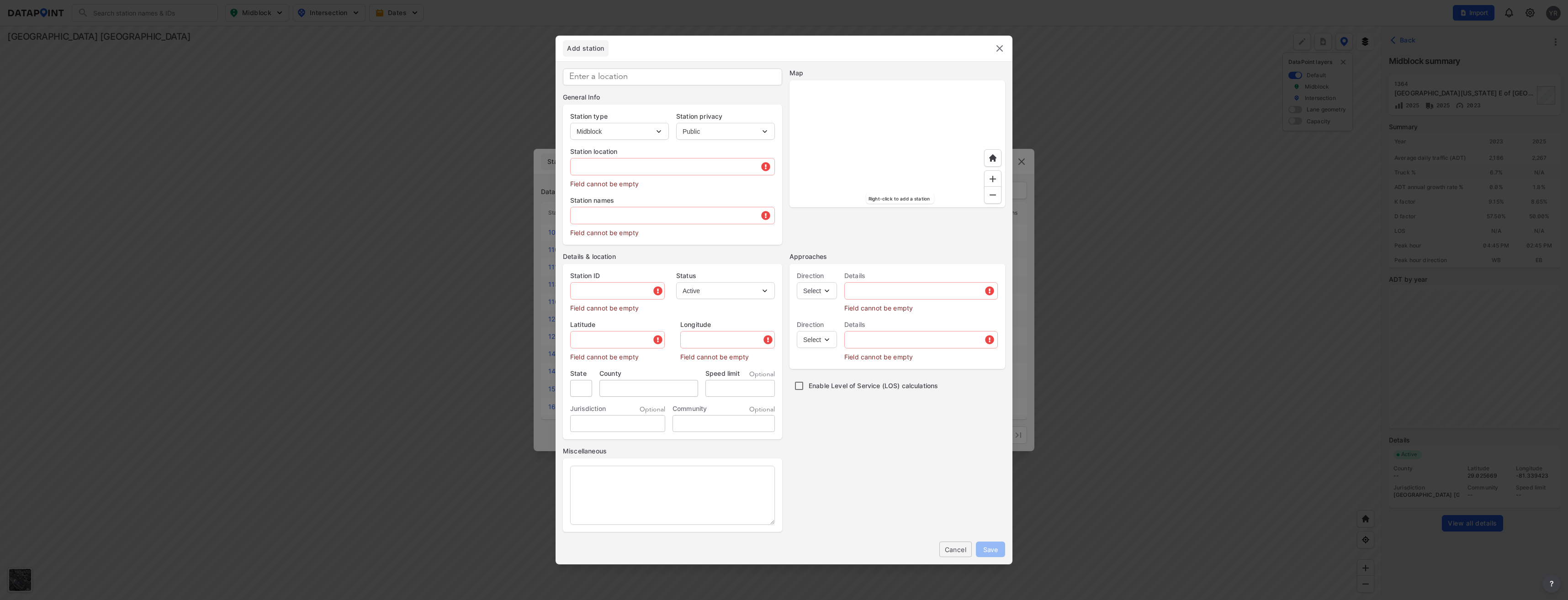
type input "MB-005483"
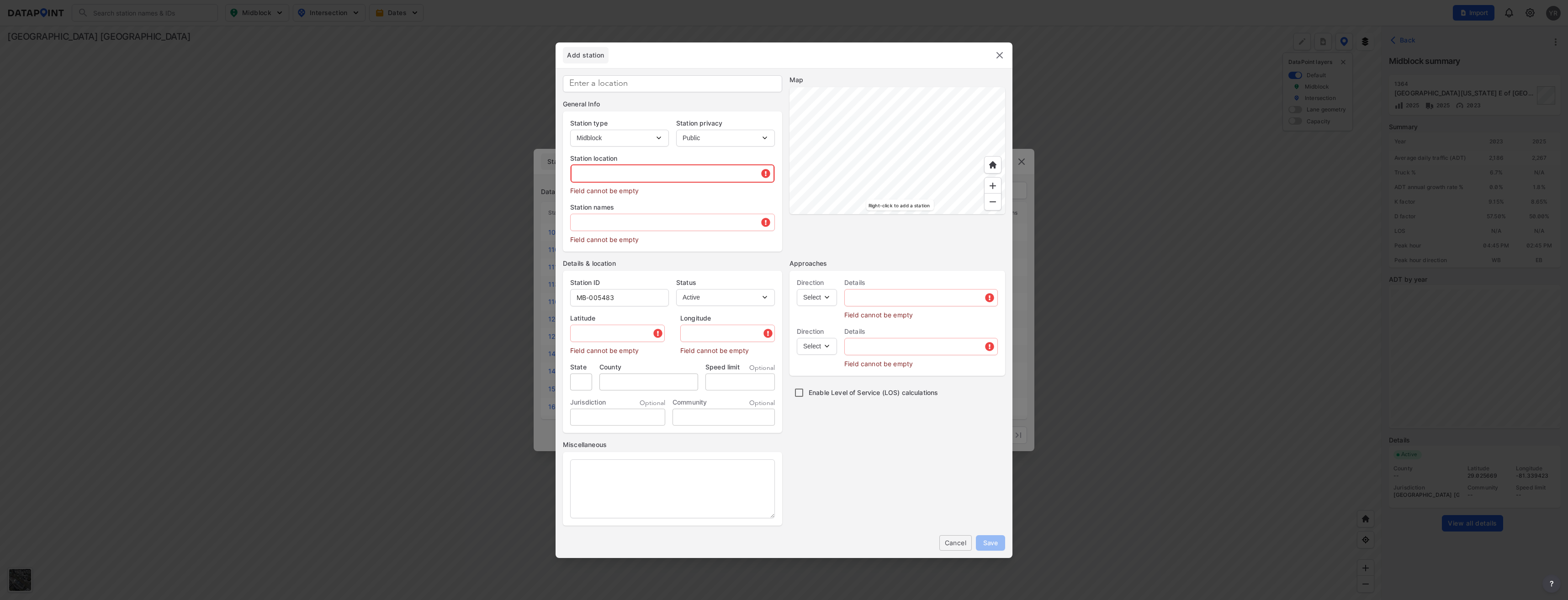
click at [606, 175] on input "text" at bounding box center [672, 174] width 204 height 18
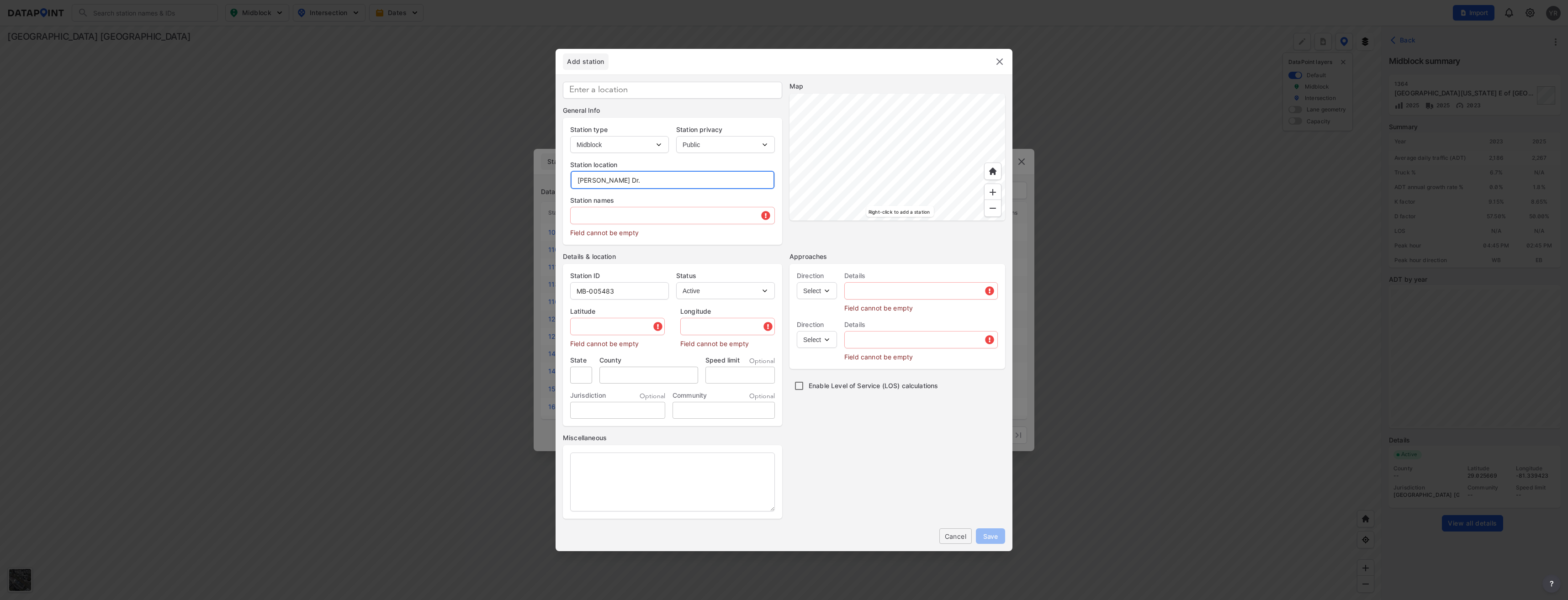
type input "Dirksen Dr."
click at [593, 218] on input "text" at bounding box center [672, 215] width 204 height 18
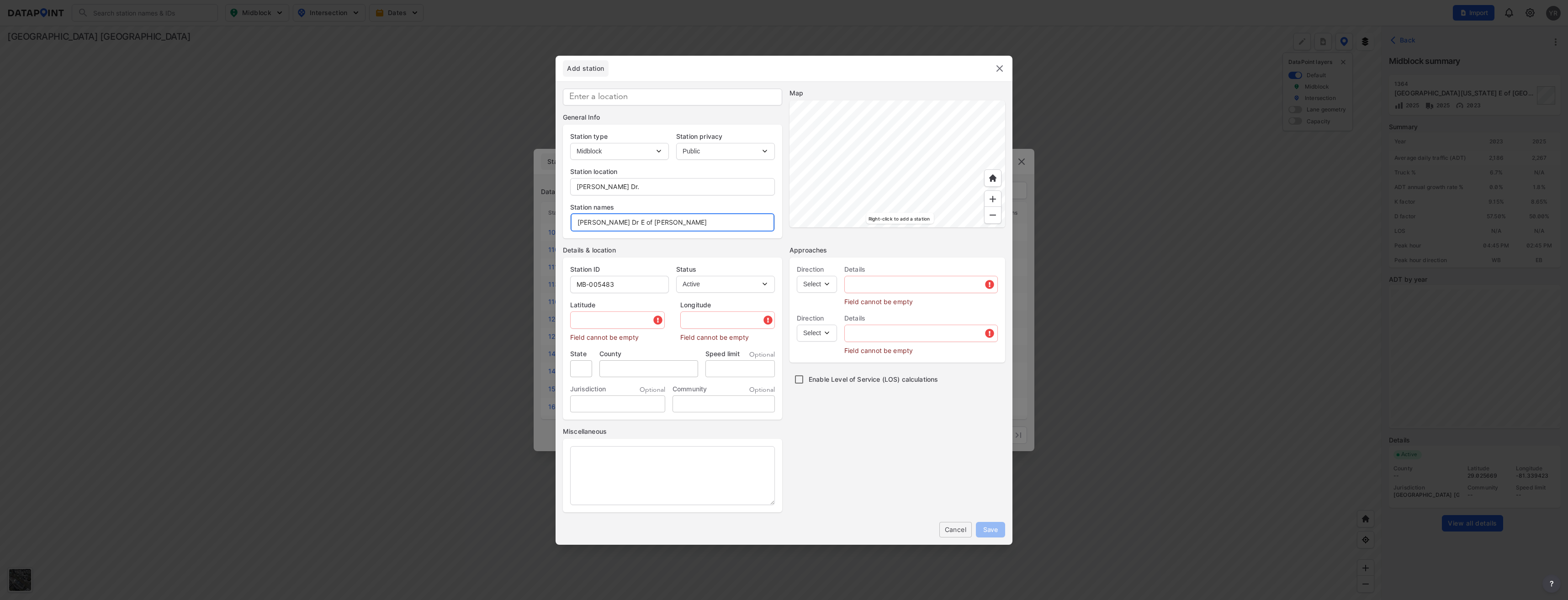
type input "[PERSON_NAME] Dr E of [PERSON_NAME]"
click at [641, 287] on input "MB-005483" at bounding box center [619, 284] width 98 height 18
type input "MB-006509"
click at [826, 286] on select "Select EB NB SB WB" at bounding box center [817, 284] width 40 height 17
select select "EB"
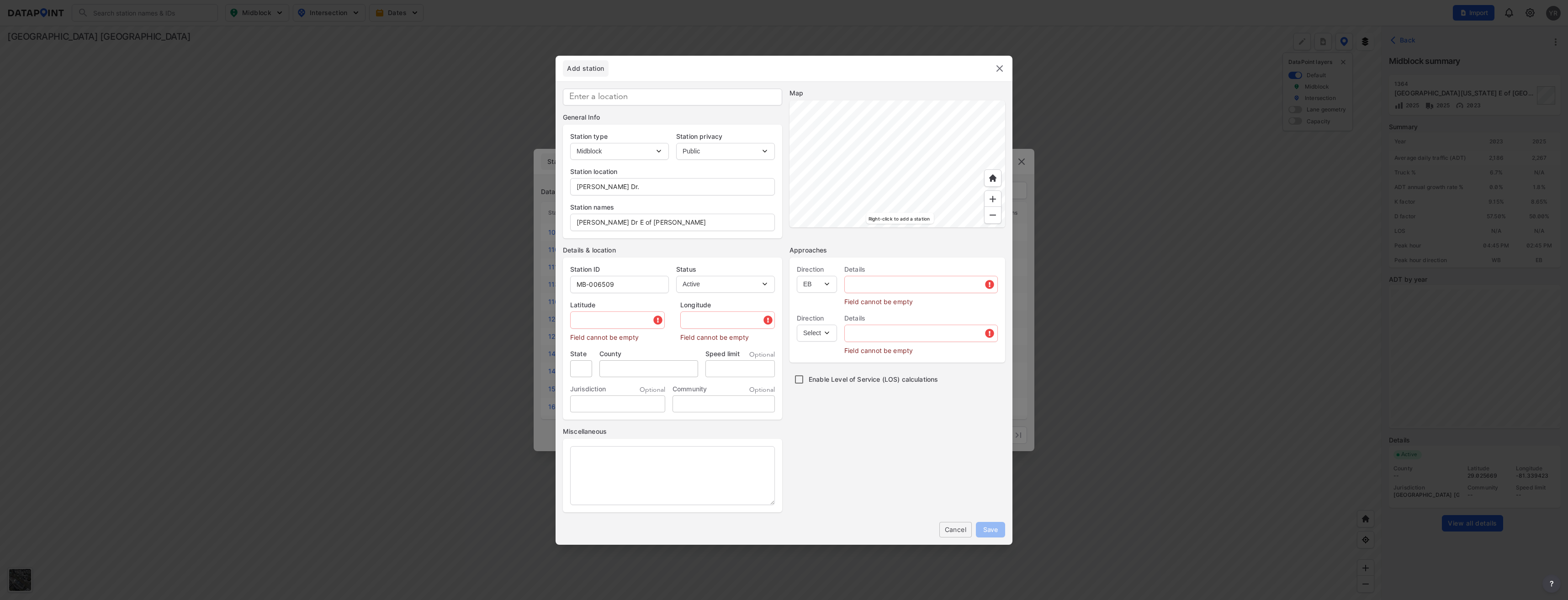
click at [797, 276] on select "Select EB NB SB WB" at bounding box center [817, 284] width 40 height 17
click at [826, 333] on select "Select WB" at bounding box center [817, 333] width 40 height 17
select select "WB"
click at [797, 325] on select "Select WB" at bounding box center [817, 333] width 40 height 17
click at [882, 279] on input "text" at bounding box center [921, 284] width 152 height 18
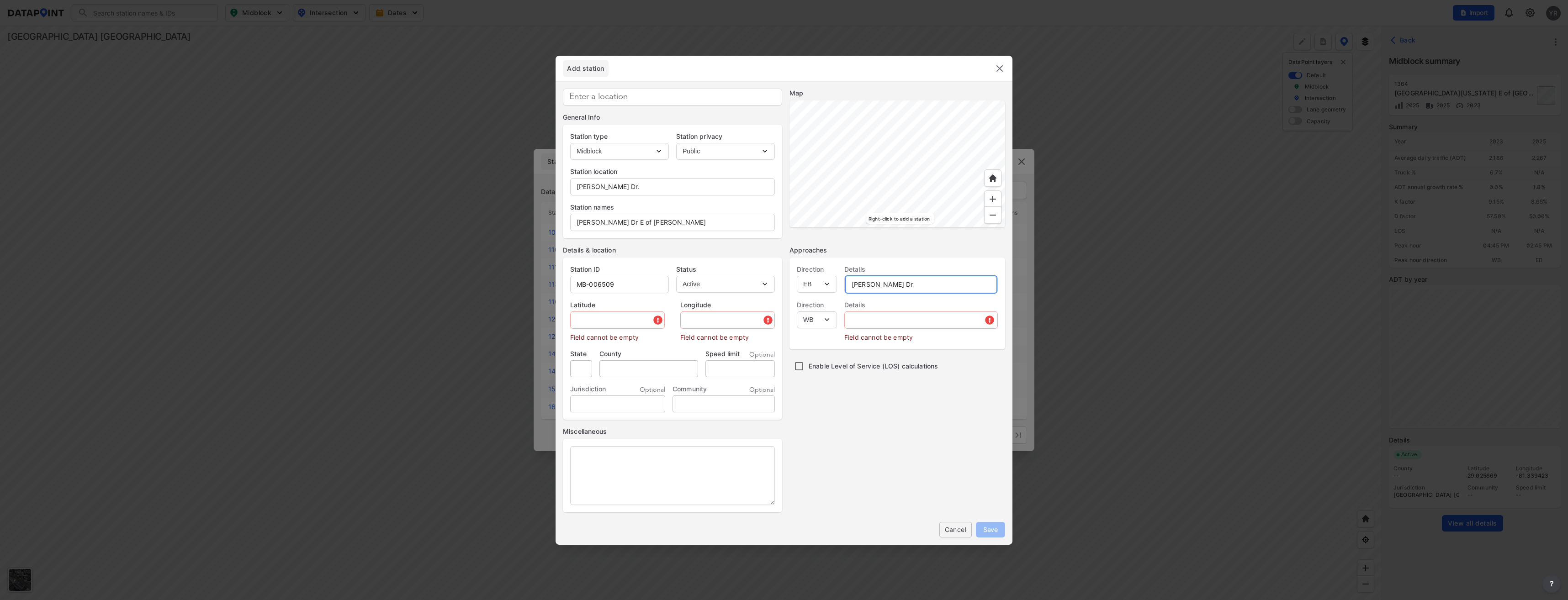
drag, startPoint x: 893, startPoint y: 287, endPoint x: 850, endPoint y: 287, distance: 43.0
click at [850, 287] on input "Dirksen Dr" at bounding box center [921, 284] width 152 height 18
type input "Dirksen Dr"
click at [871, 322] on input "text" at bounding box center [921, 320] width 152 height 18
paste input "Dirksen Dr"
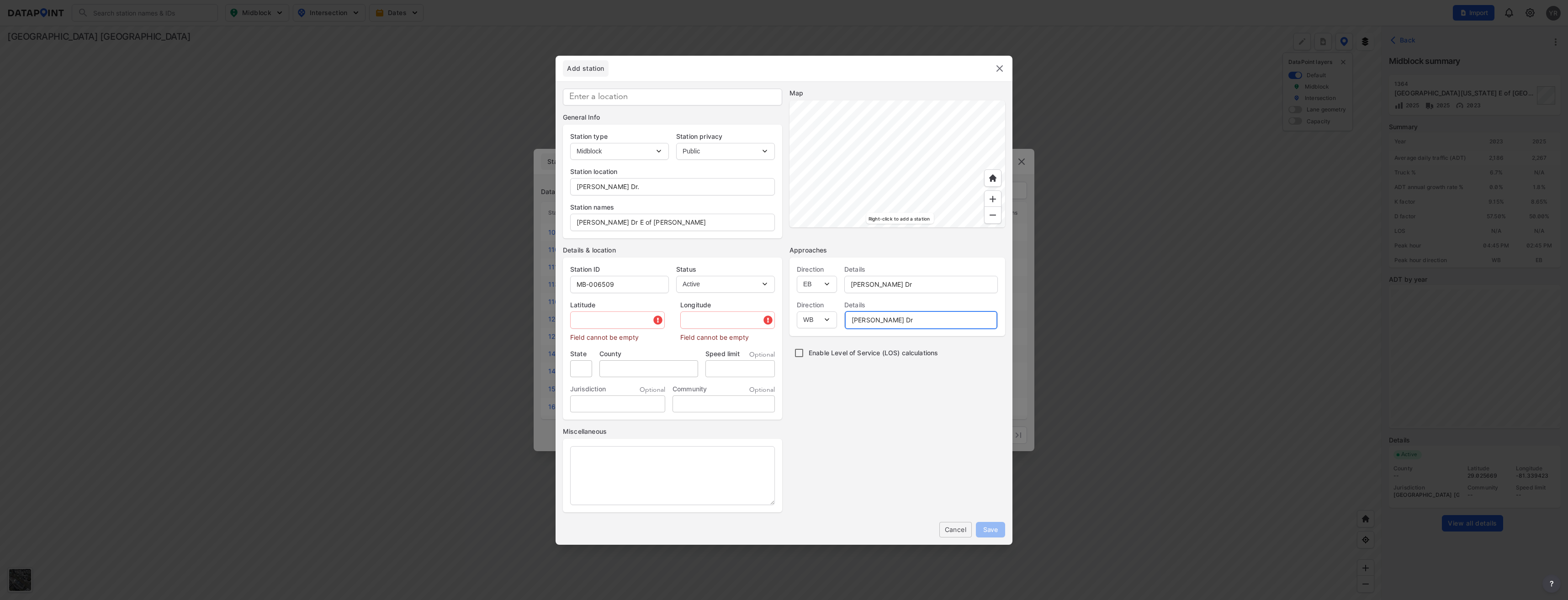
type input "Dirksen Dr"
click at [583, 318] on input "text" at bounding box center [618, 320] width 96 height 18
paste input "28.869923"
type input "28.869923"
click at [692, 321] on input "text" at bounding box center [725, 320] width 99 height 18
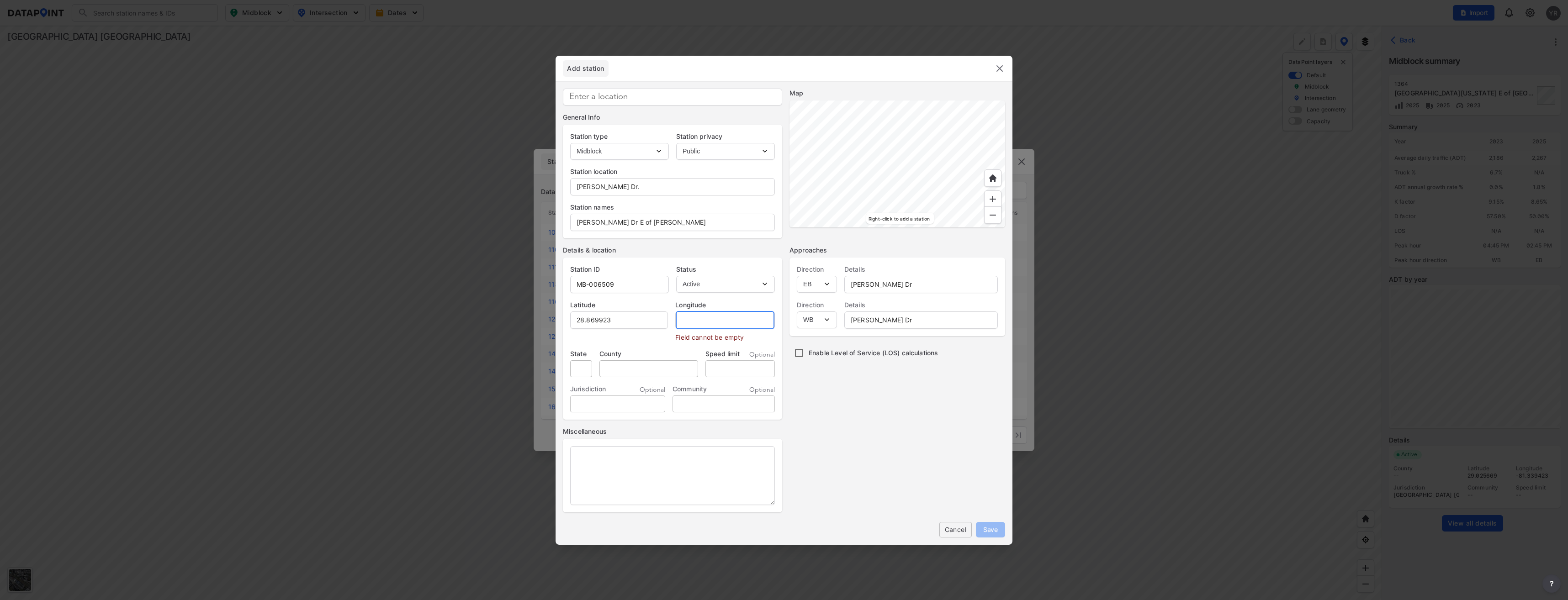
paste input "-81.292149"
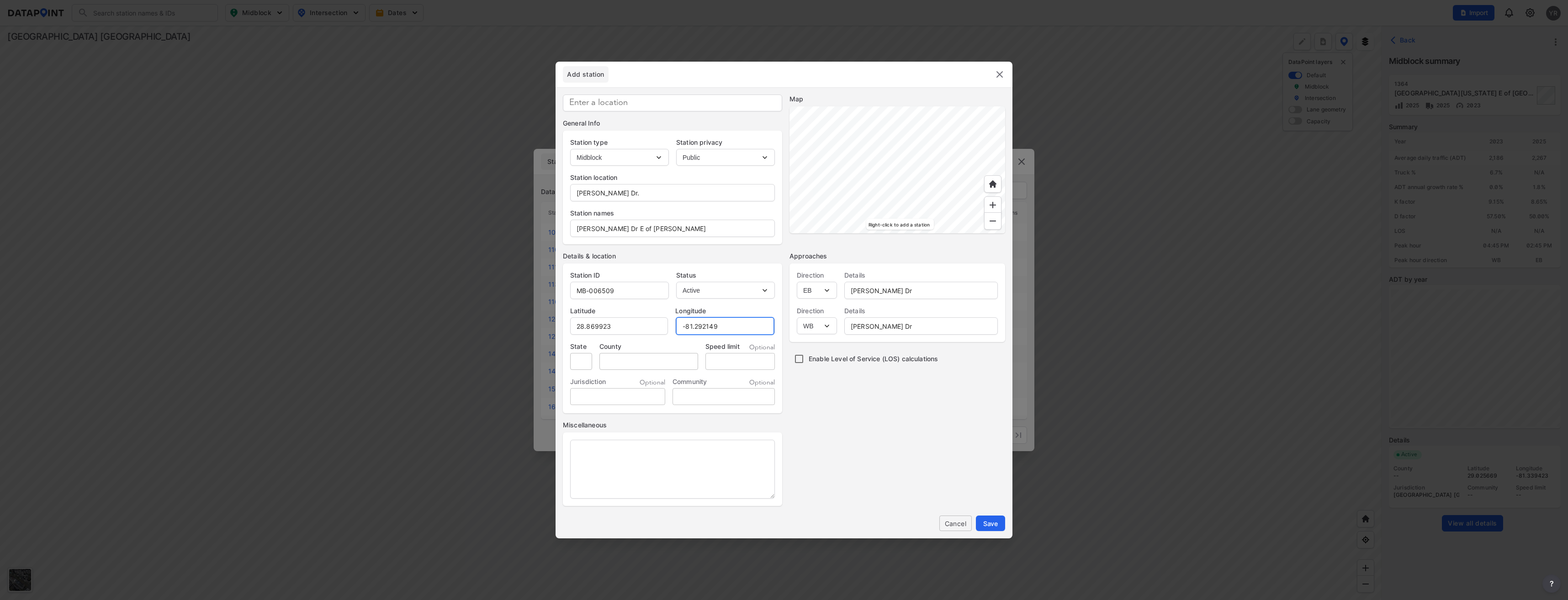
type input "-81.292149"
click at [736, 364] on input "tel" at bounding box center [740, 361] width 70 height 17
type input "45"
click at [992, 523] on span "Save" at bounding box center [990, 523] width 14 height 10
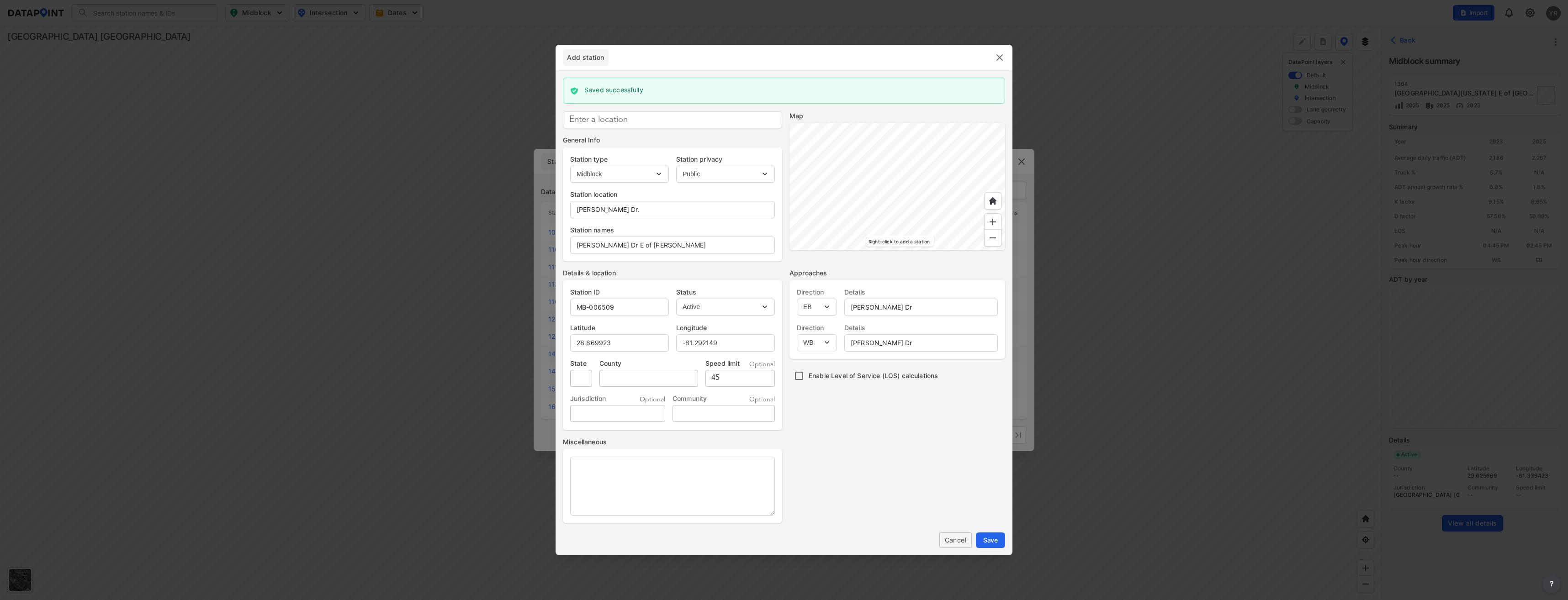
click at [1001, 54] on img at bounding box center [1000, 57] width 11 height 11
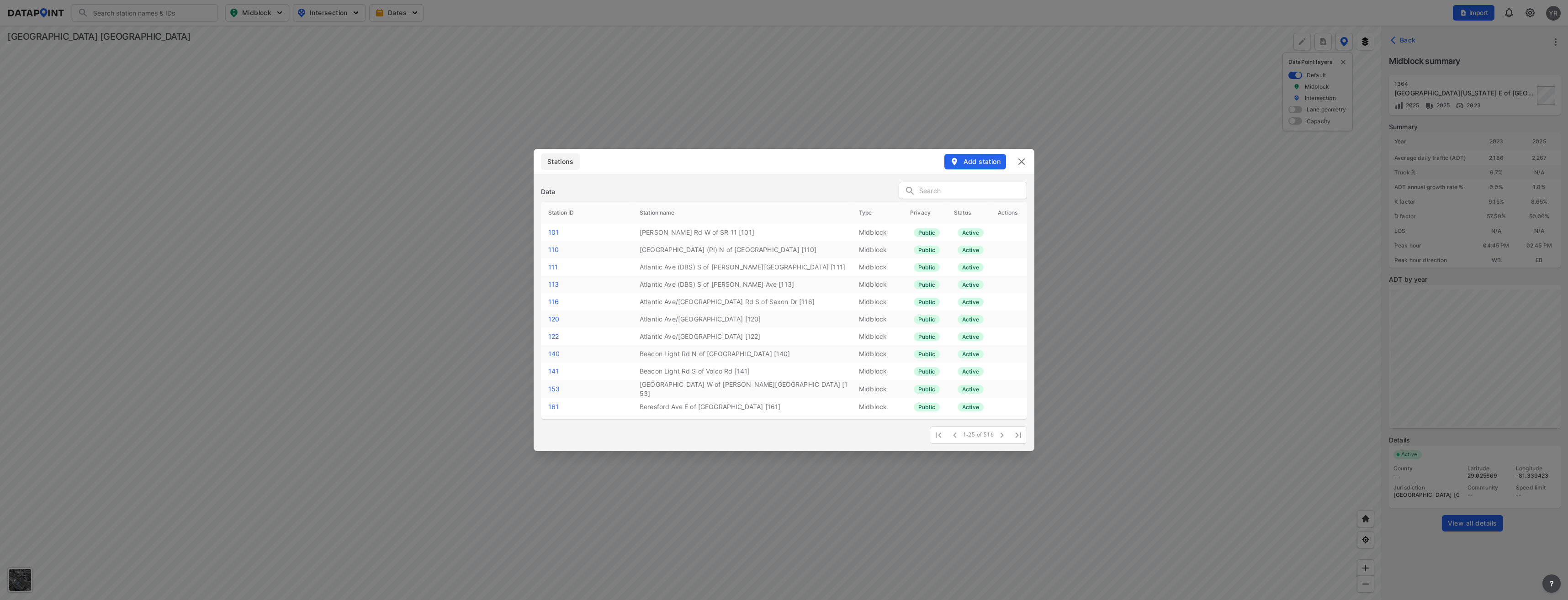
click at [988, 165] on span "Add station" at bounding box center [975, 161] width 51 height 9
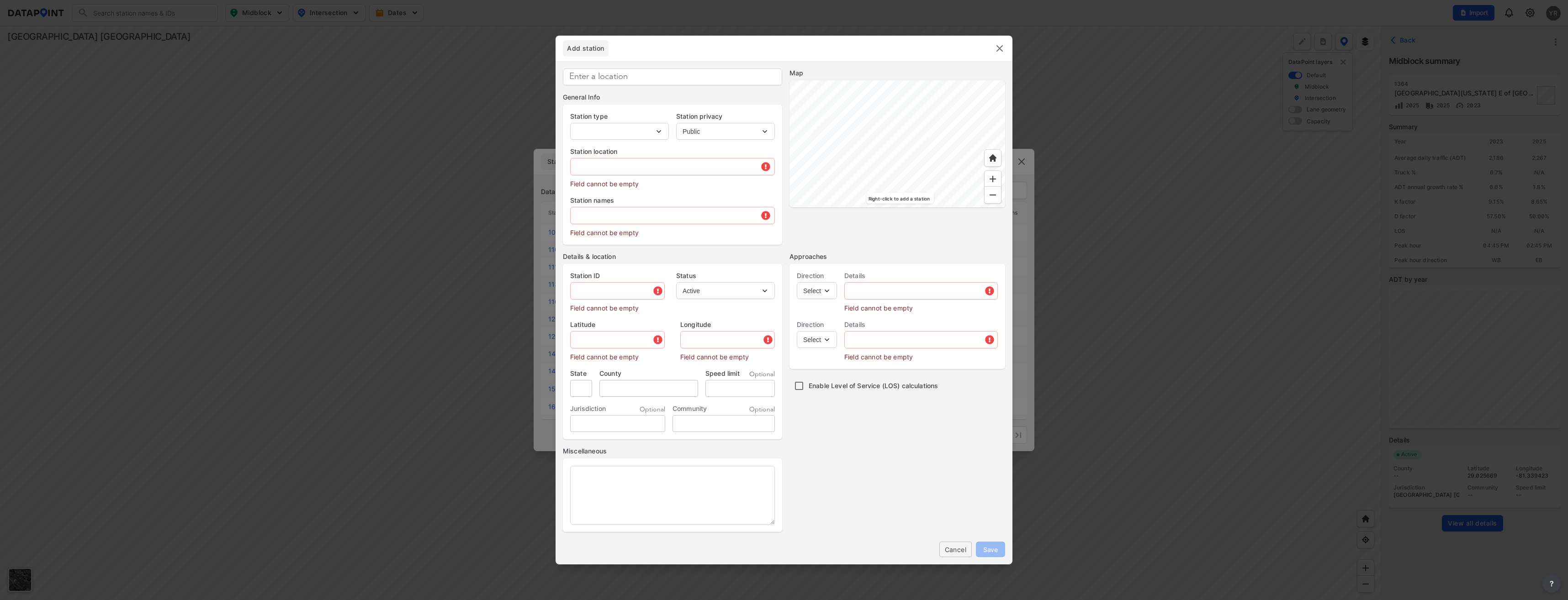
type input "MB-006510"
select select "1"
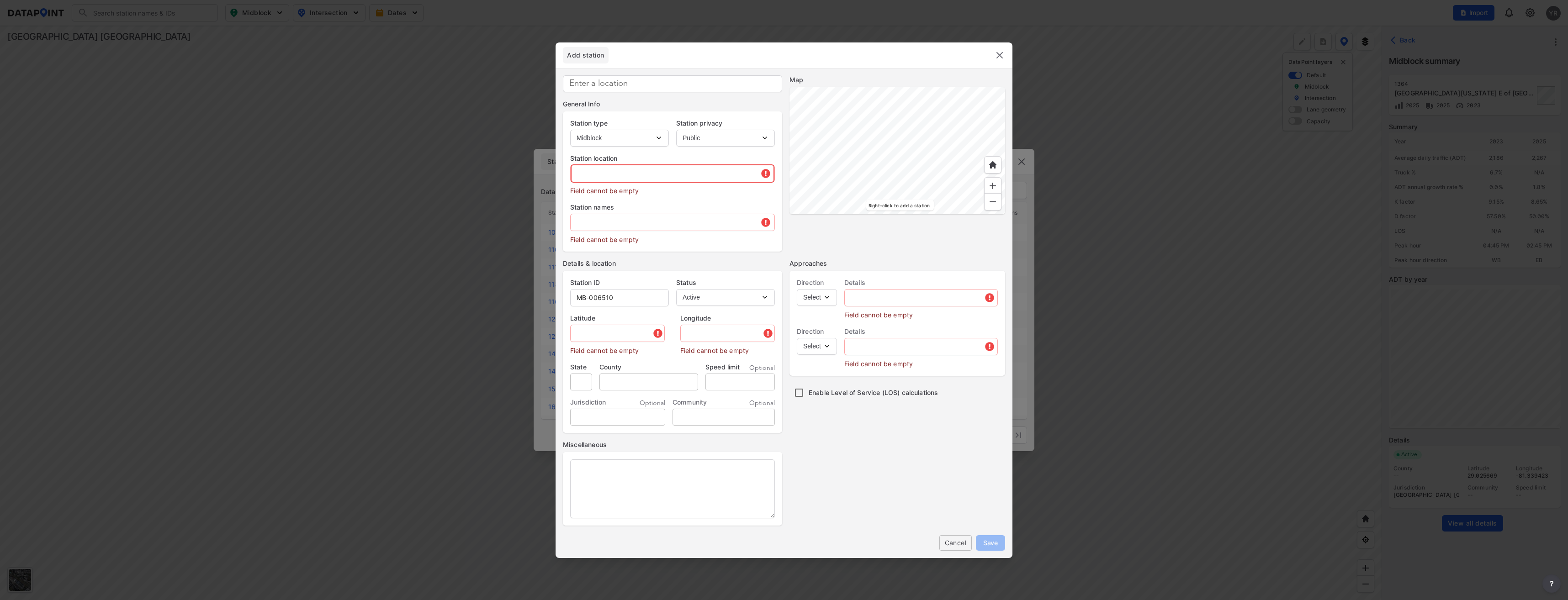
click at [647, 169] on input "text" at bounding box center [672, 174] width 204 height 18
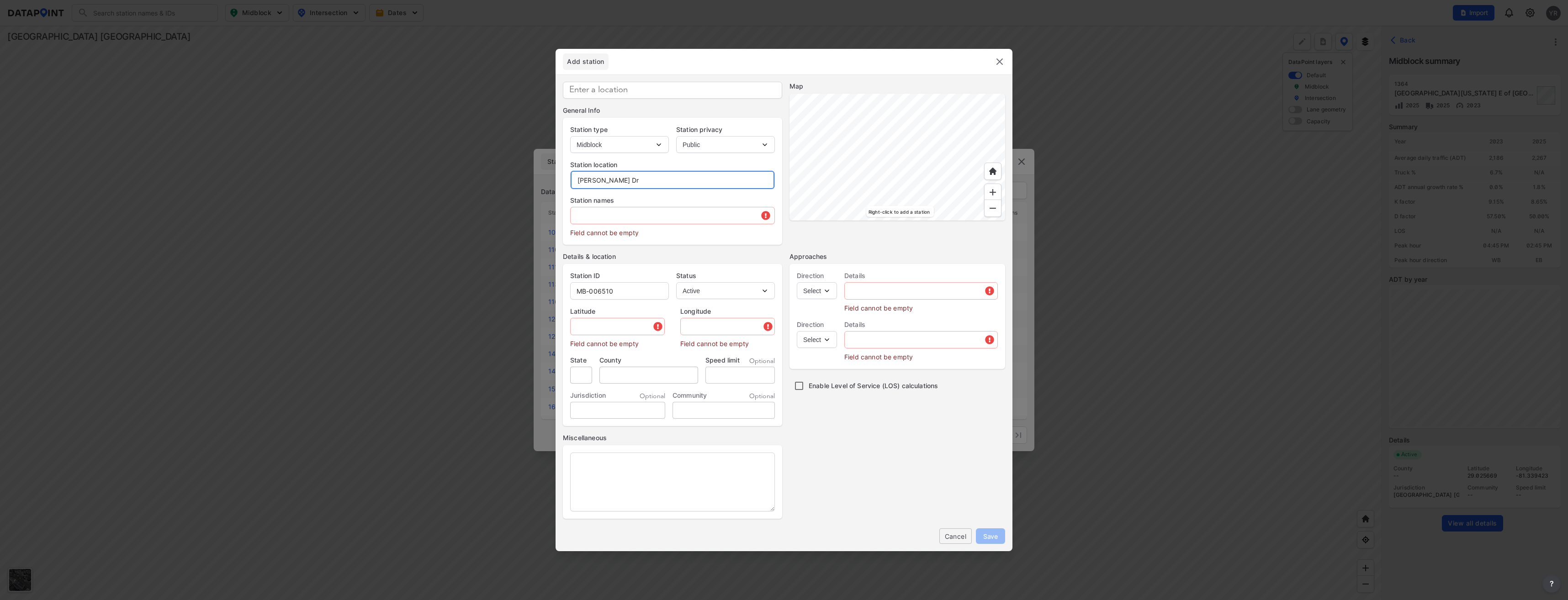
type input "Dirksen Dr"
click at [623, 217] on input "text" at bounding box center [672, 215] width 204 height 18
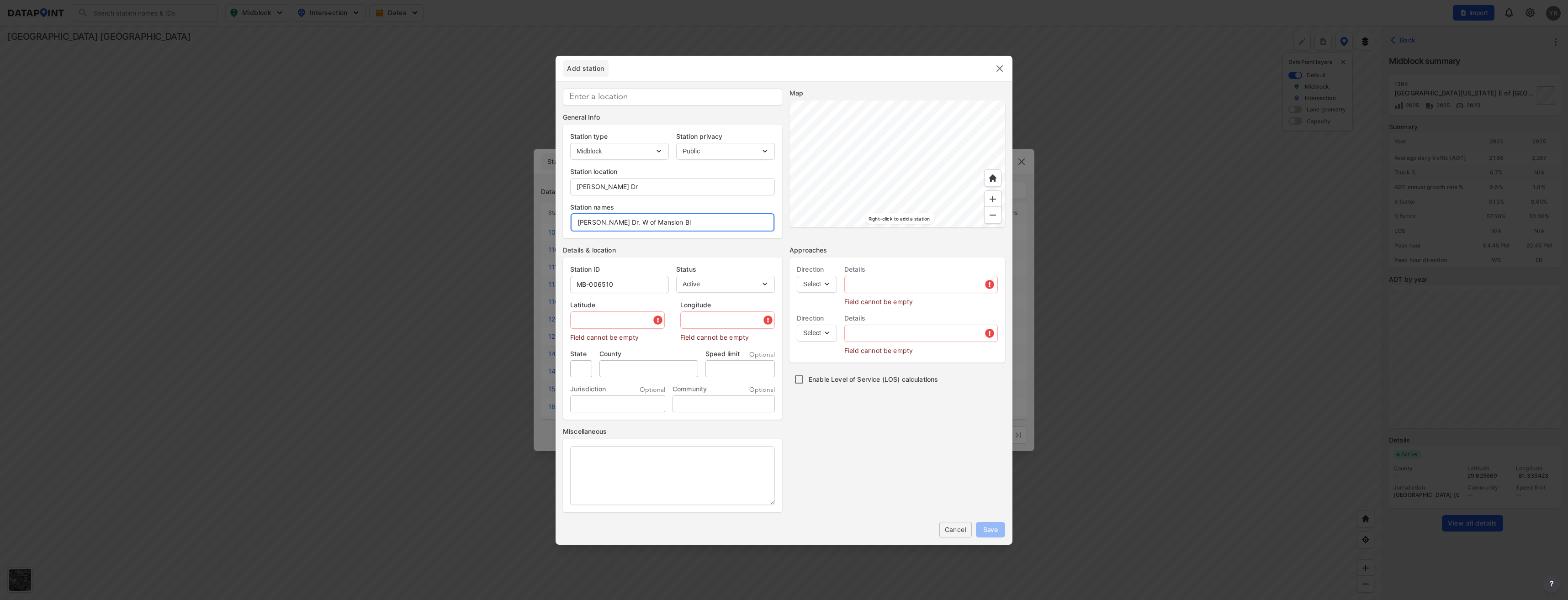
type input "Dirksen Dr. W of Mansion Bl"
click at [628, 289] on input "MB-006510" at bounding box center [619, 284] width 98 height 18
click at [631, 282] on input "MB-006509" at bounding box center [619, 284] width 98 height 18
type input "MB-006407"
click at [1003, 210] on div at bounding box center [897, 163] width 216 height 127
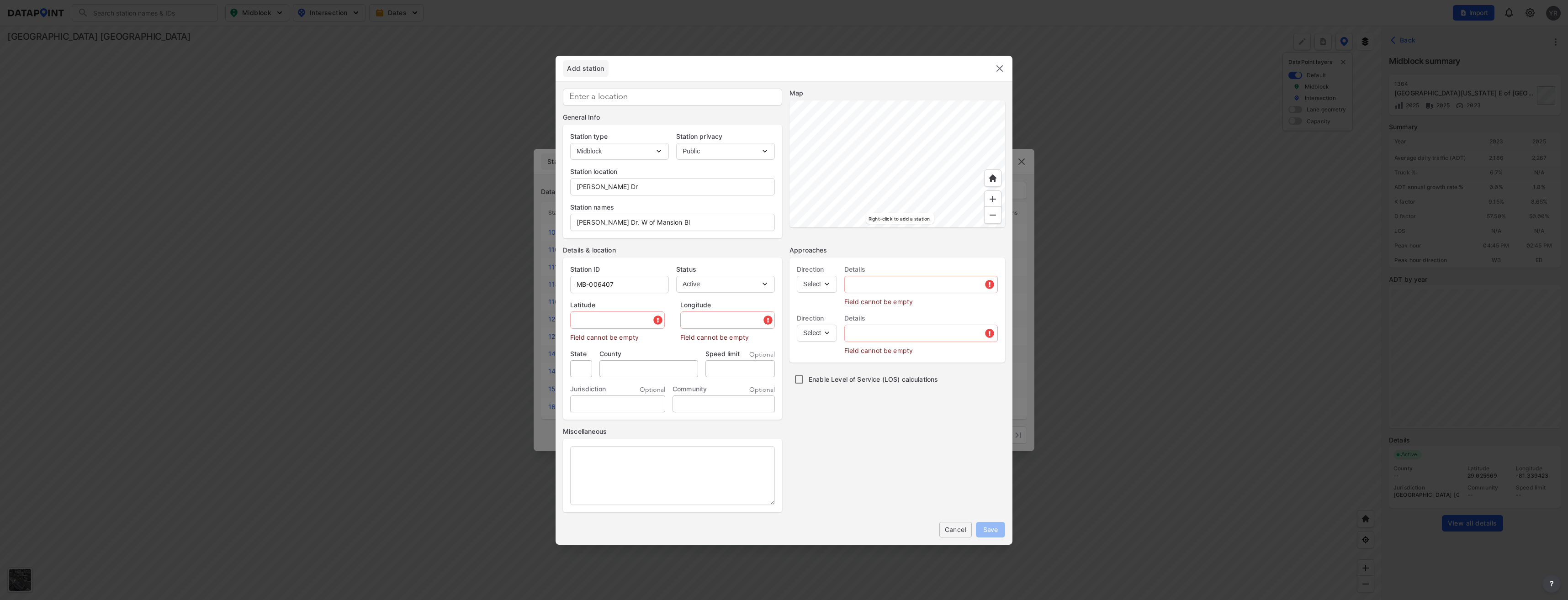
click at [912, 122] on div at bounding box center [897, 163] width 216 height 127
click at [886, 154] on div at bounding box center [897, 163] width 216 height 127
type input "28.869517"
type input "-81.293610"
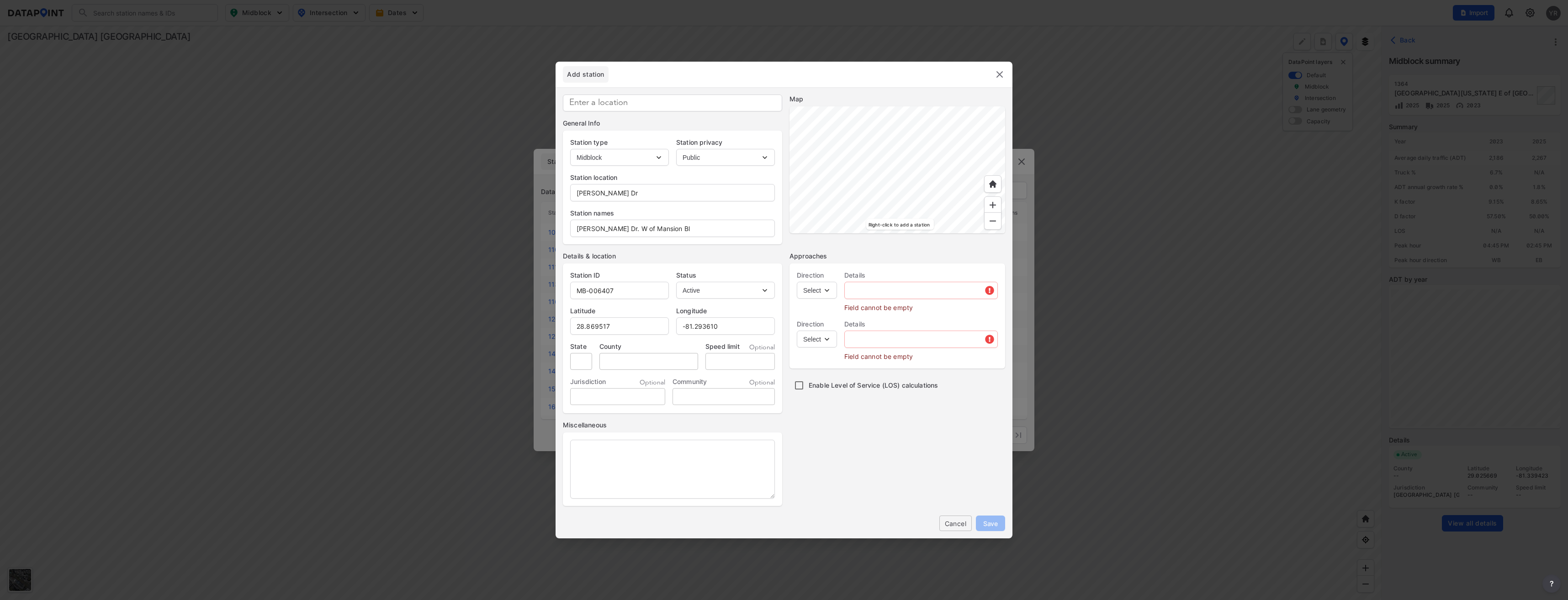
type input "213 River Village Dr, DeBary, FL 32713, USA"
type input "FL"
type input "US"
click at [828, 291] on select "Select EB NB SB WB" at bounding box center [817, 290] width 40 height 17
select select "EB"
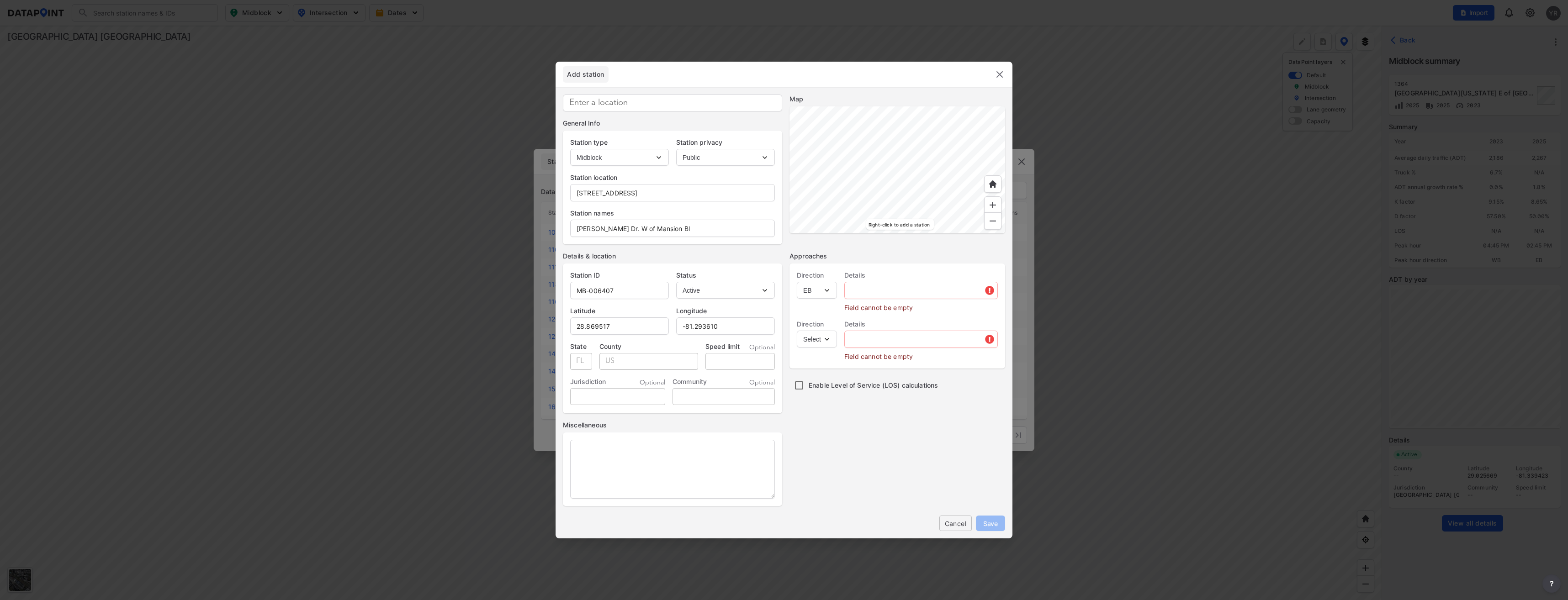
click at [797, 282] on select "Select EB NB SB WB" at bounding box center [817, 290] width 40 height 17
click at [830, 337] on select "Select WB" at bounding box center [817, 339] width 40 height 17
select select "WB"
click at [797, 331] on select "Select WB" at bounding box center [817, 339] width 40 height 17
click at [734, 194] on input "213 River Village Dr, DeBary, FL 32713, USA" at bounding box center [672, 193] width 204 height 18
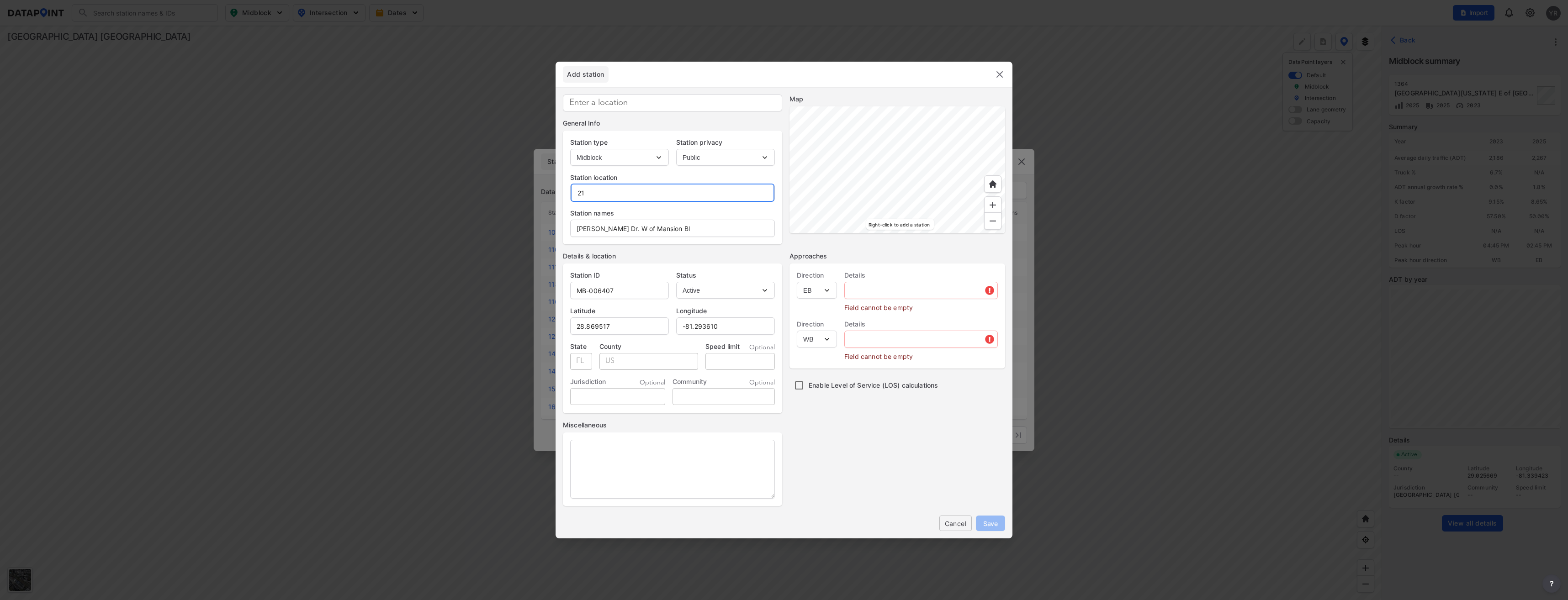
type input "2"
type input "Dirksen Dr."
click at [916, 293] on input "text" at bounding box center [921, 290] width 152 height 18
type input "Dirksen Dr"
click at [884, 329] on input "text" at bounding box center [921, 326] width 152 height 18
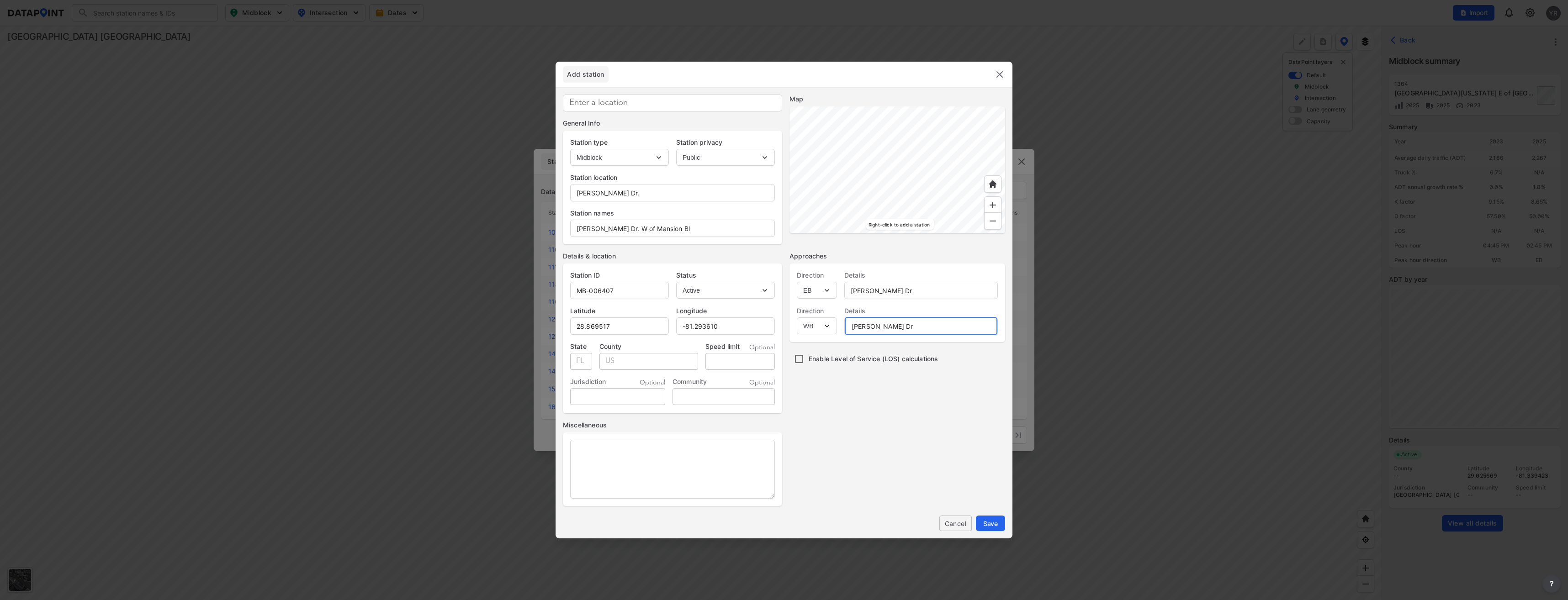
type input "Dirksen Dr"
click at [723, 362] on input "tel" at bounding box center [740, 361] width 70 height 17
type input "45"
click at [995, 523] on span "Save" at bounding box center [990, 523] width 14 height 10
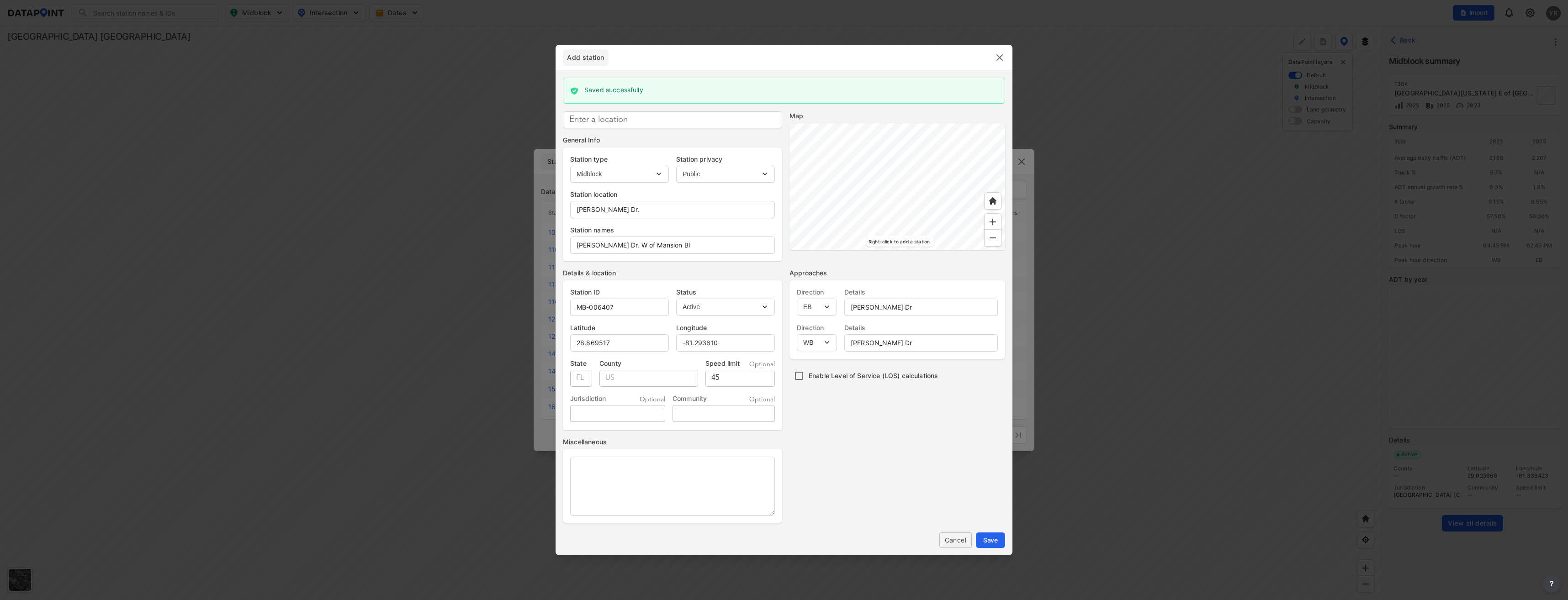
click at [995, 51] on header "Add station" at bounding box center [784, 57] width 457 height 25
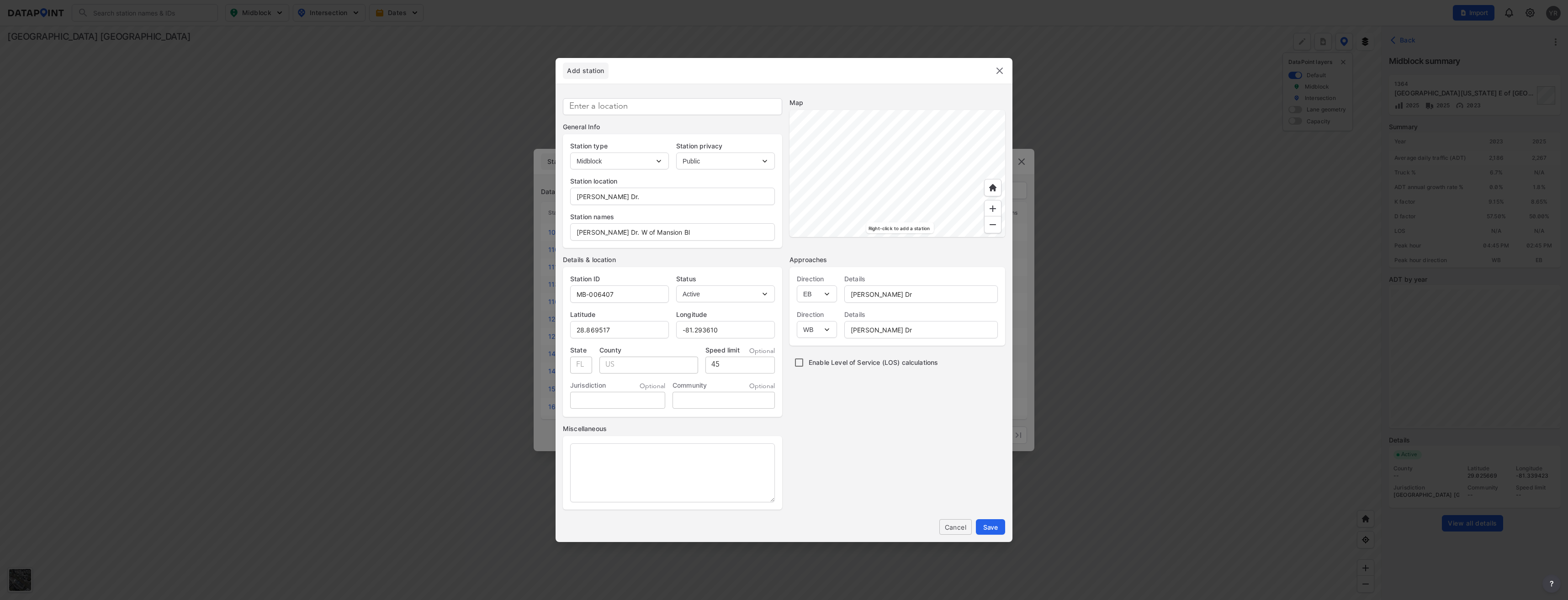
click at [999, 71] on img at bounding box center [1000, 70] width 11 height 11
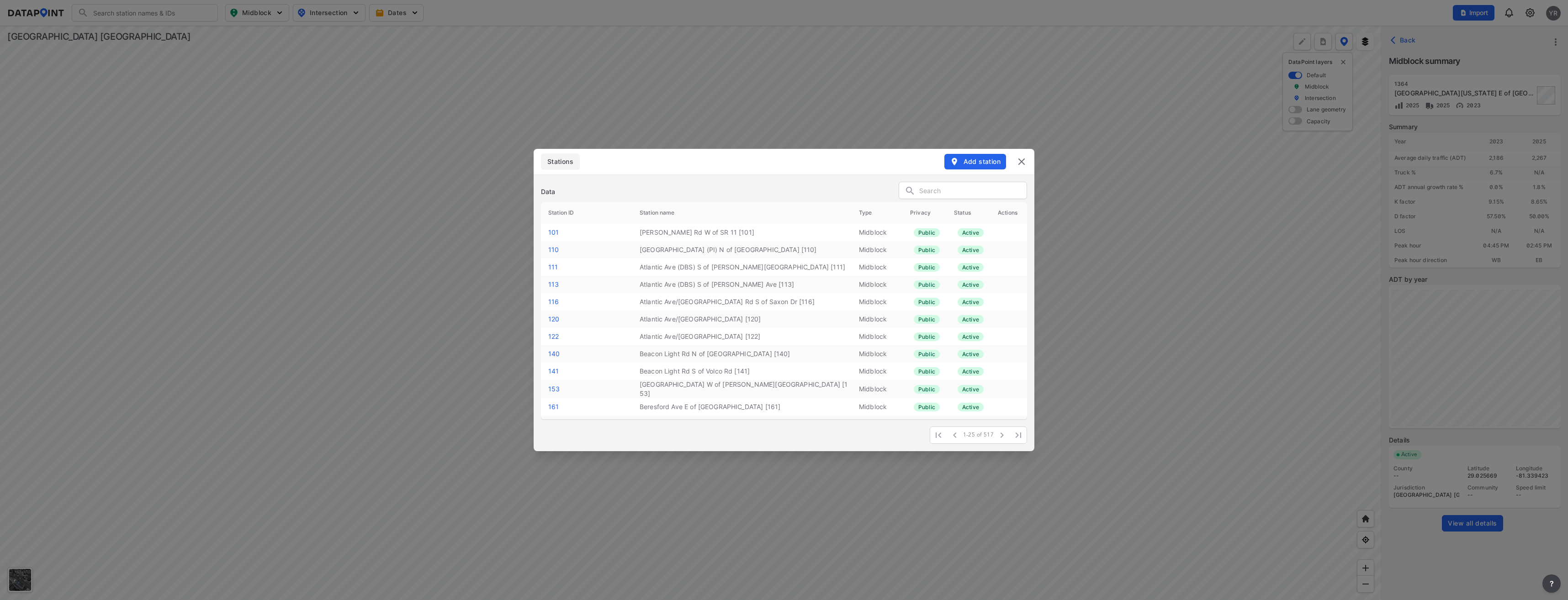
click at [947, 191] on input "text" at bounding box center [973, 191] width 107 height 14
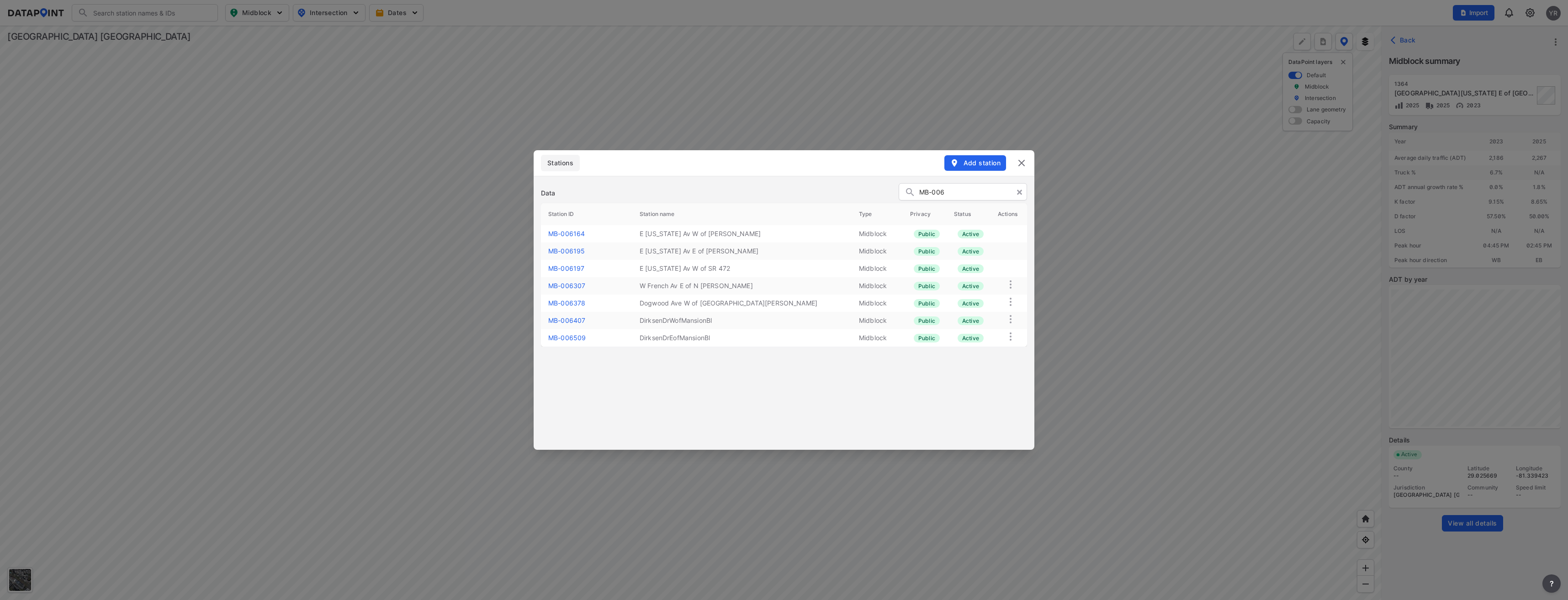
type input "MB-006"
click at [563, 319] on link "MB-006407" at bounding box center [567, 320] width 37 height 8
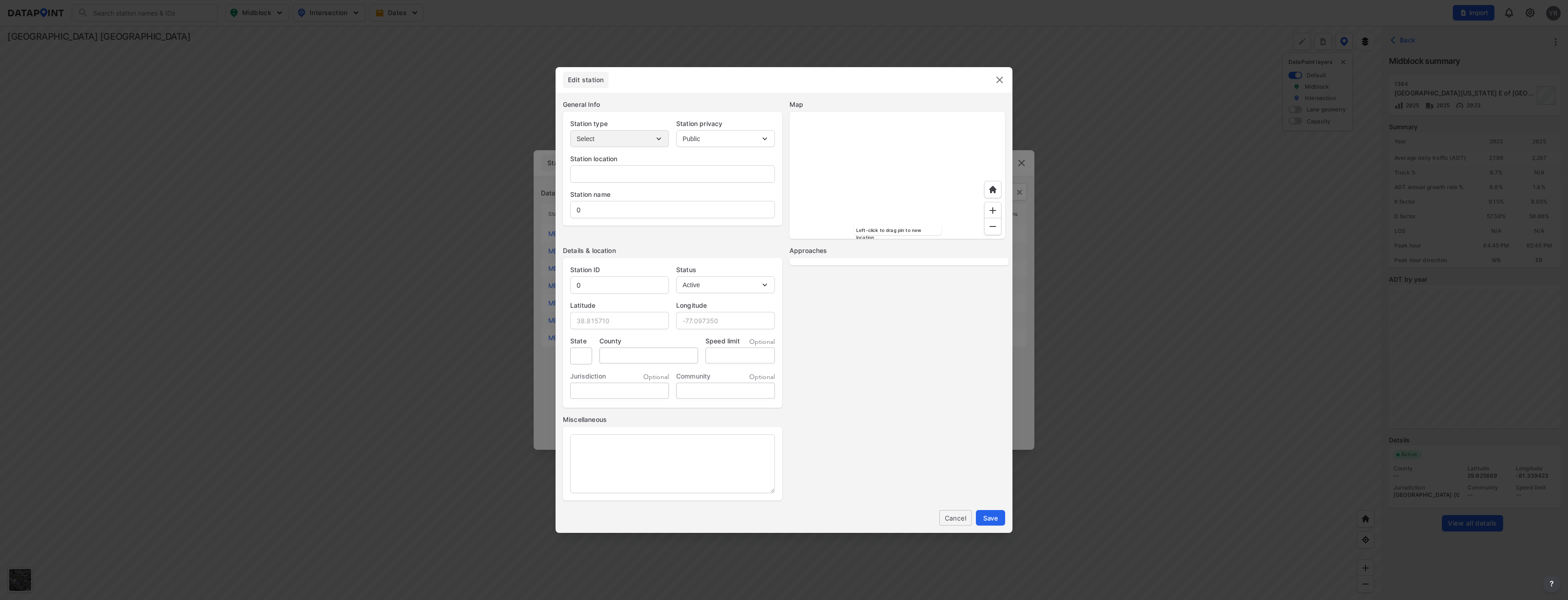
type input "Dirksen Dr."
type input "DirksenDrWofMansionBl"
type input "MB-006407"
type input "28.869517"
type input "-81.293610"
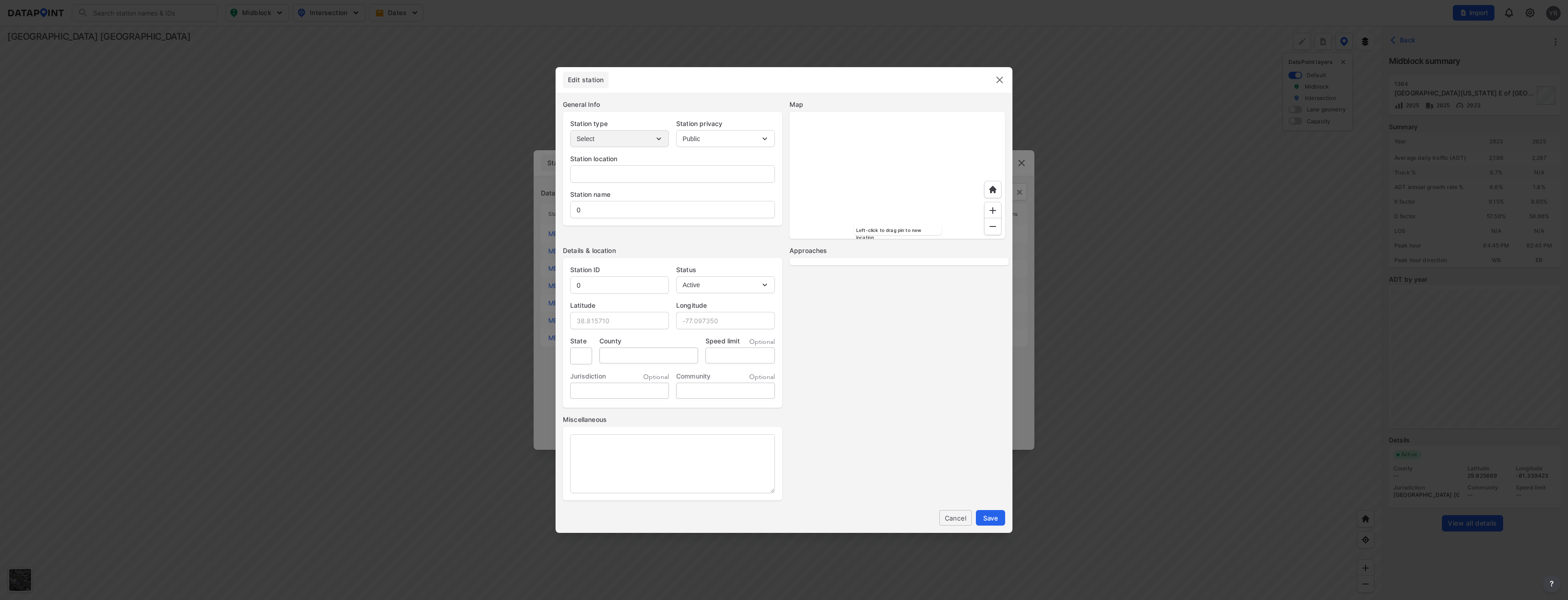
type input "FL"
type input "US"
type input "45"
select select "1"
select select "EB"
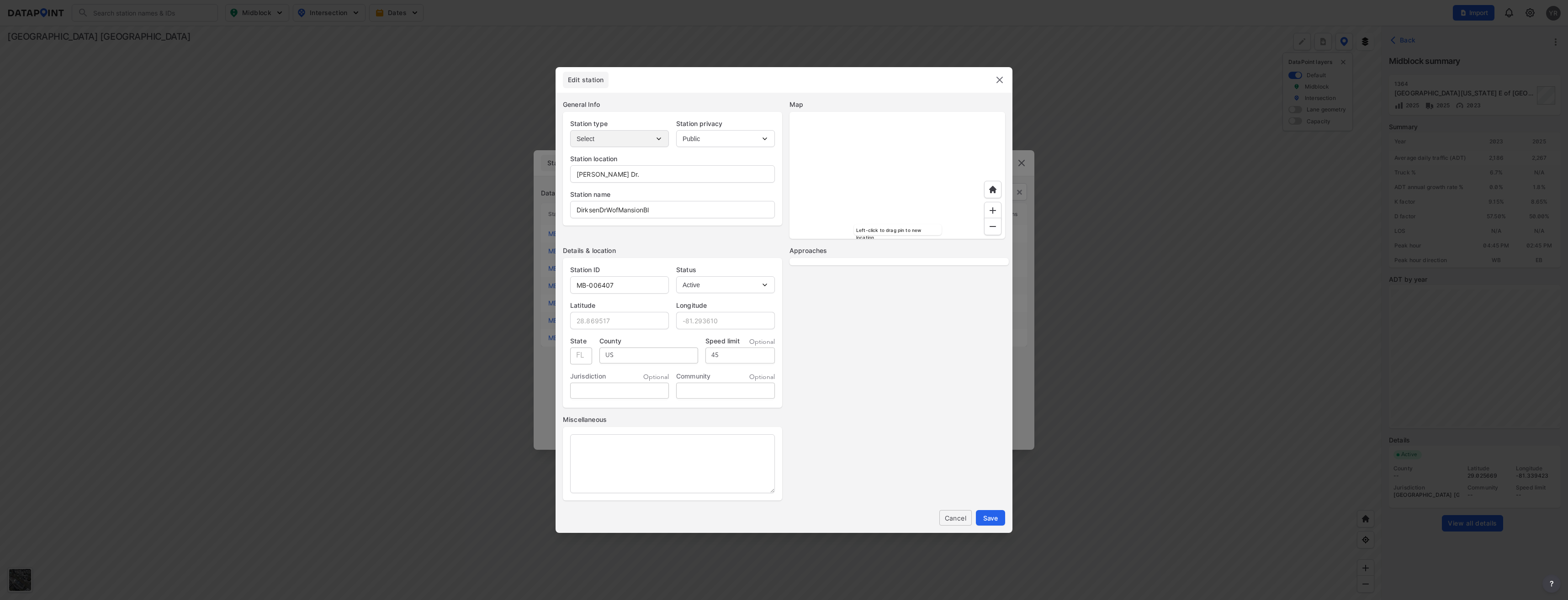
select select "WB"
click at [600, 209] on input "DirksenDrWofMansionBl" at bounding box center [672, 210] width 204 height 18
type input "[PERSON_NAME] Dr W of [PERSON_NAME]"
click at [983, 521] on button "Save" at bounding box center [990, 518] width 29 height 16
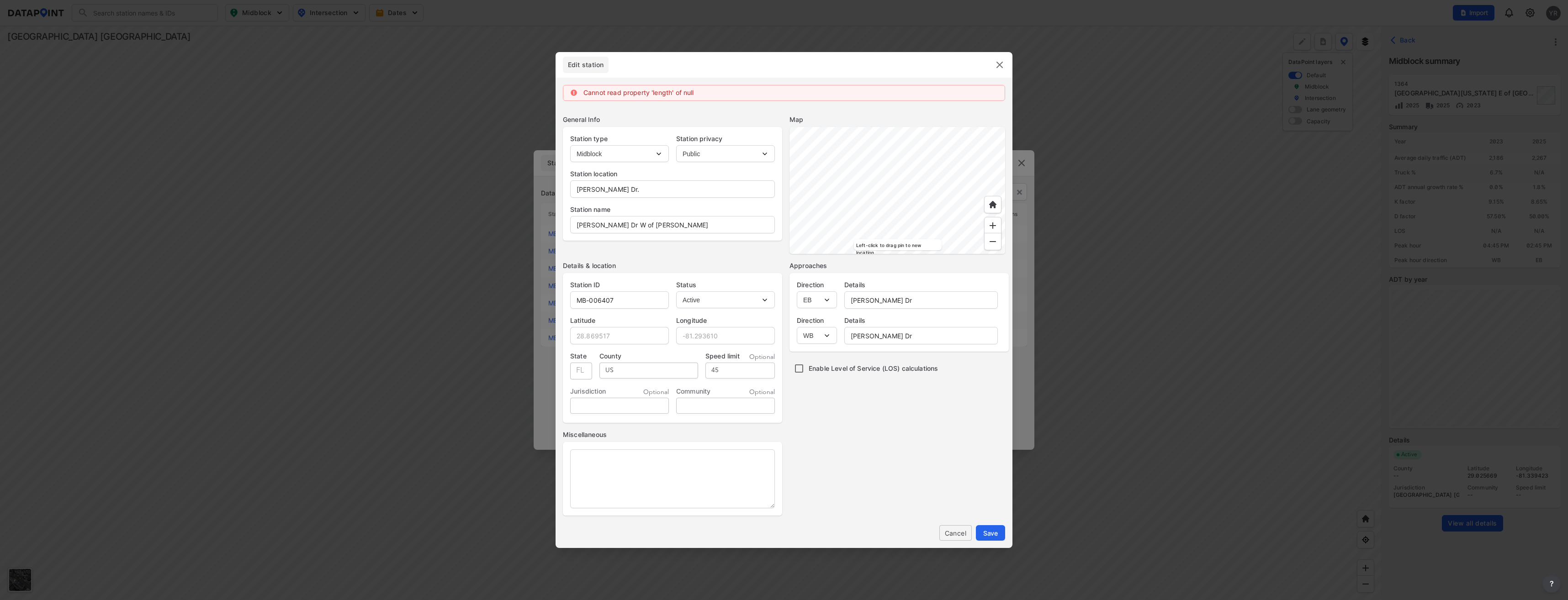
click at [1004, 65] on img at bounding box center [1000, 64] width 11 height 11
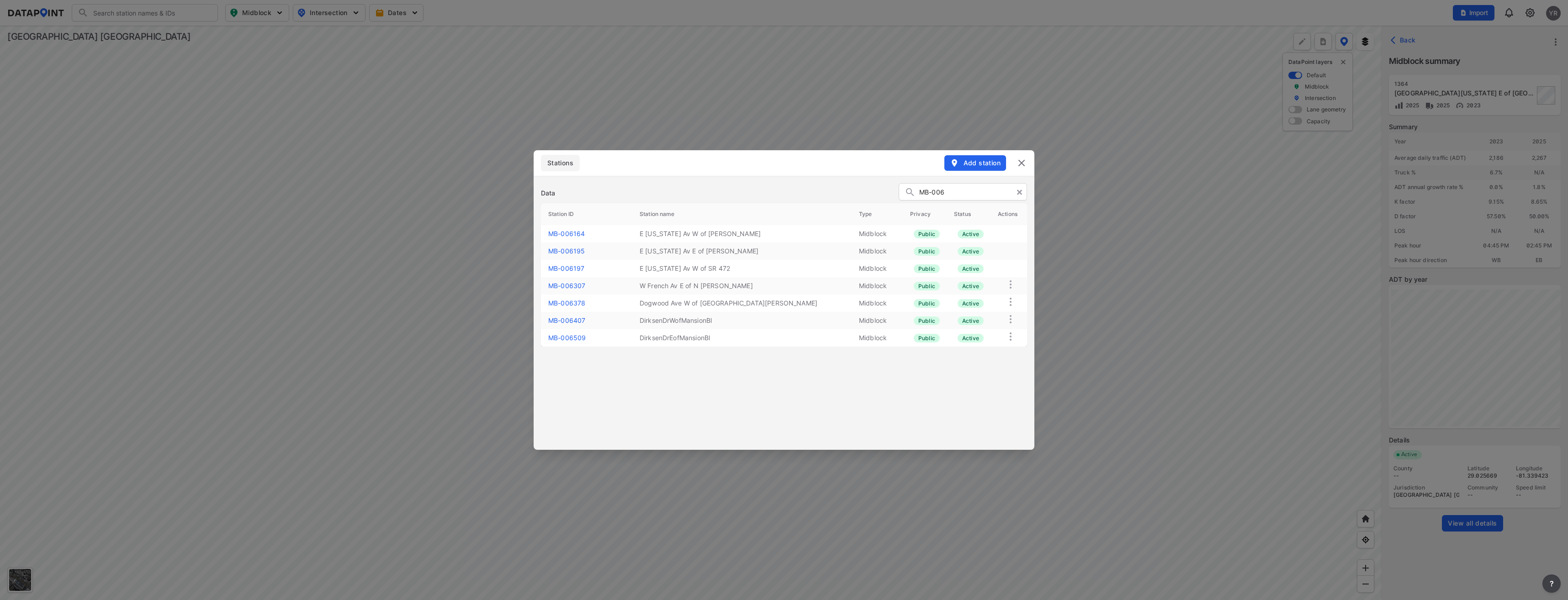
click at [576, 337] on link "MB-006509" at bounding box center [567, 338] width 38 height 8
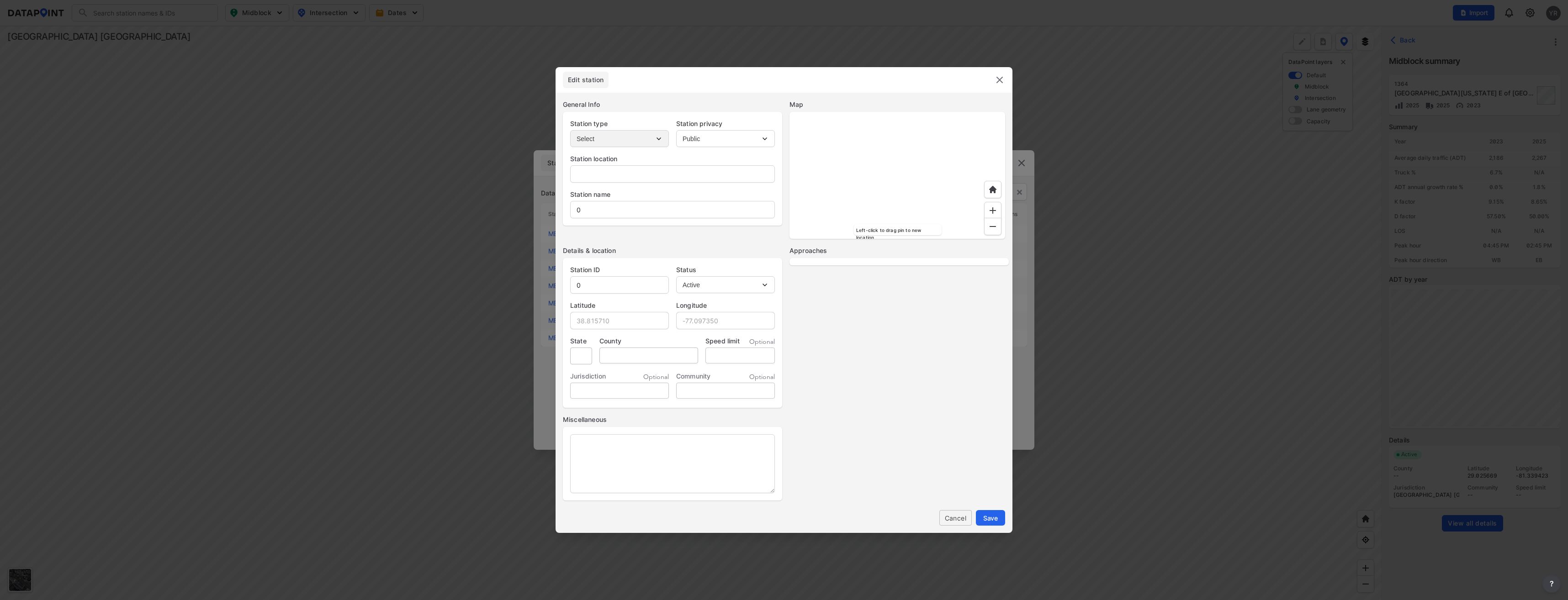
type input "Dirksen Dr."
type input "DirksenDrEofMansionBl"
type input "MB-006509"
type input "28.869923"
type input "-81.292149"
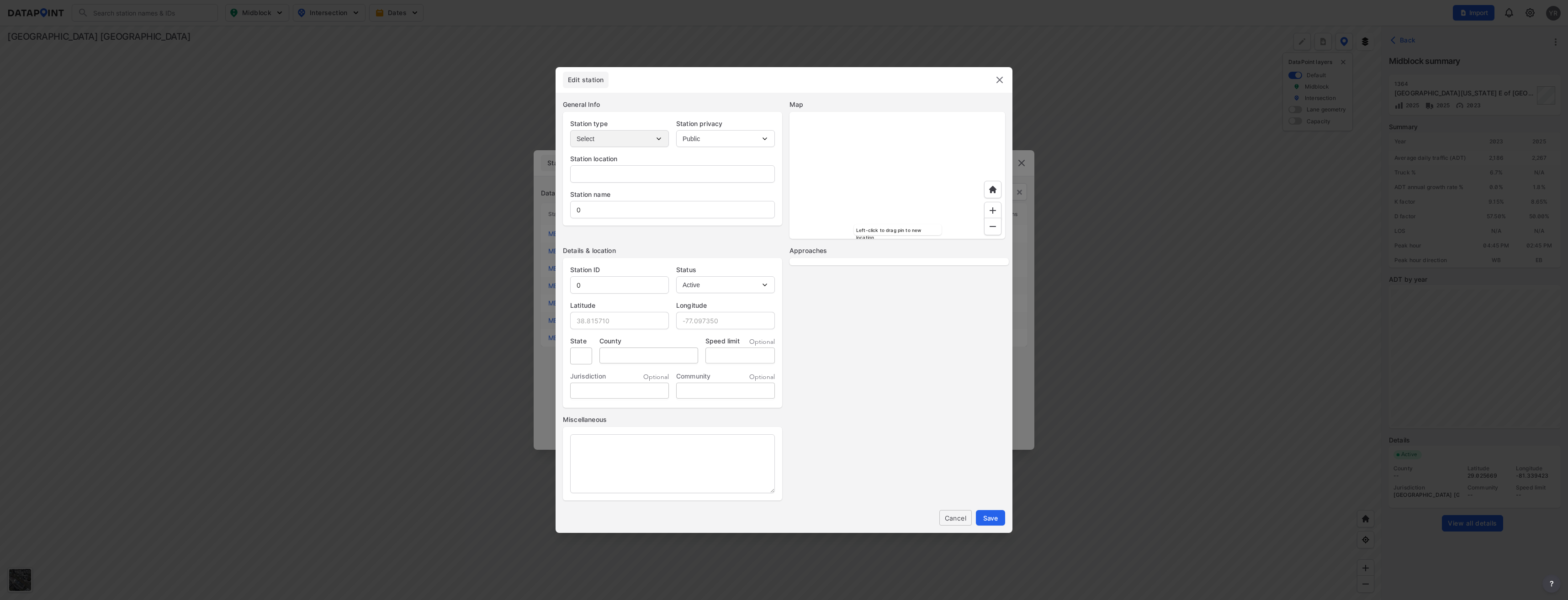
type input "45"
select select "1"
select select "EB"
select select "WB"
click at [600, 209] on input "DirksenDrEofMansionBl" at bounding box center [672, 210] width 204 height 18
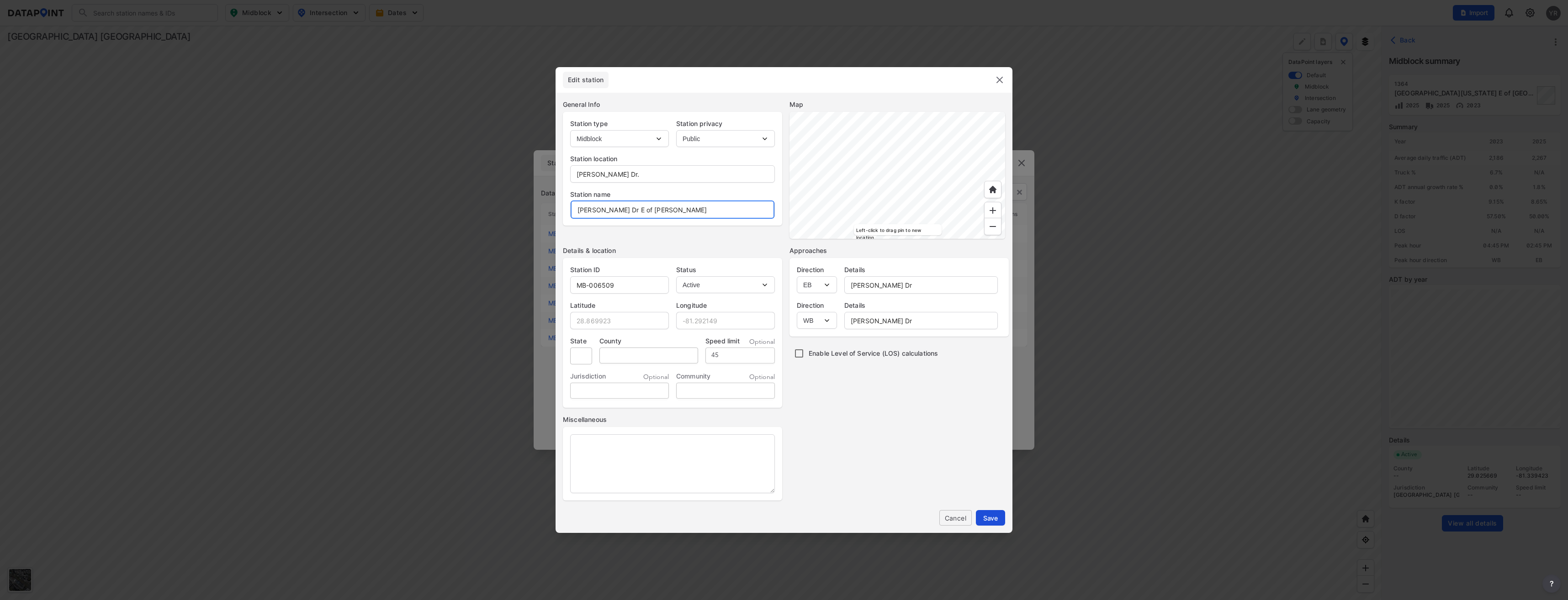
type input "[PERSON_NAME] Dr E of [PERSON_NAME]"
click at [999, 517] on button "Save" at bounding box center [990, 518] width 29 height 16
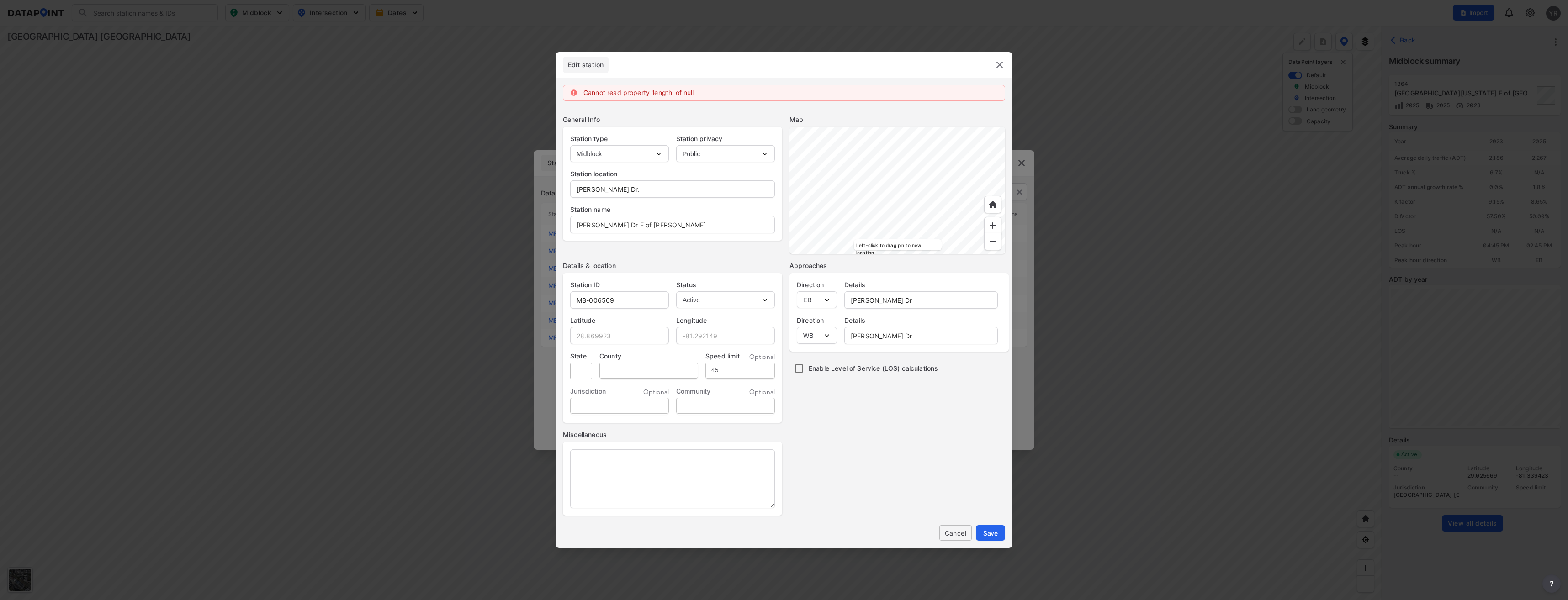
click at [1000, 63] on img at bounding box center [1000, 64] width 11 height 11
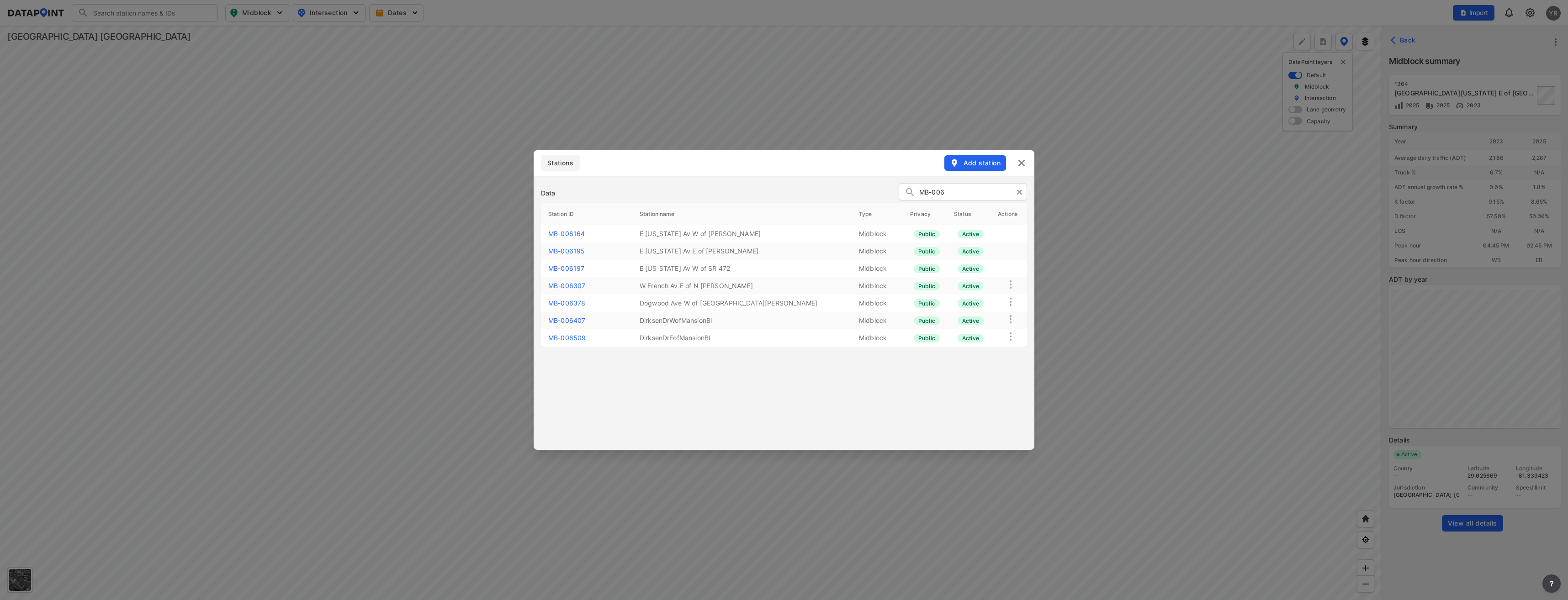
click at [1018, 165] on img at bounding box center [1022, 163] width 11 height 11
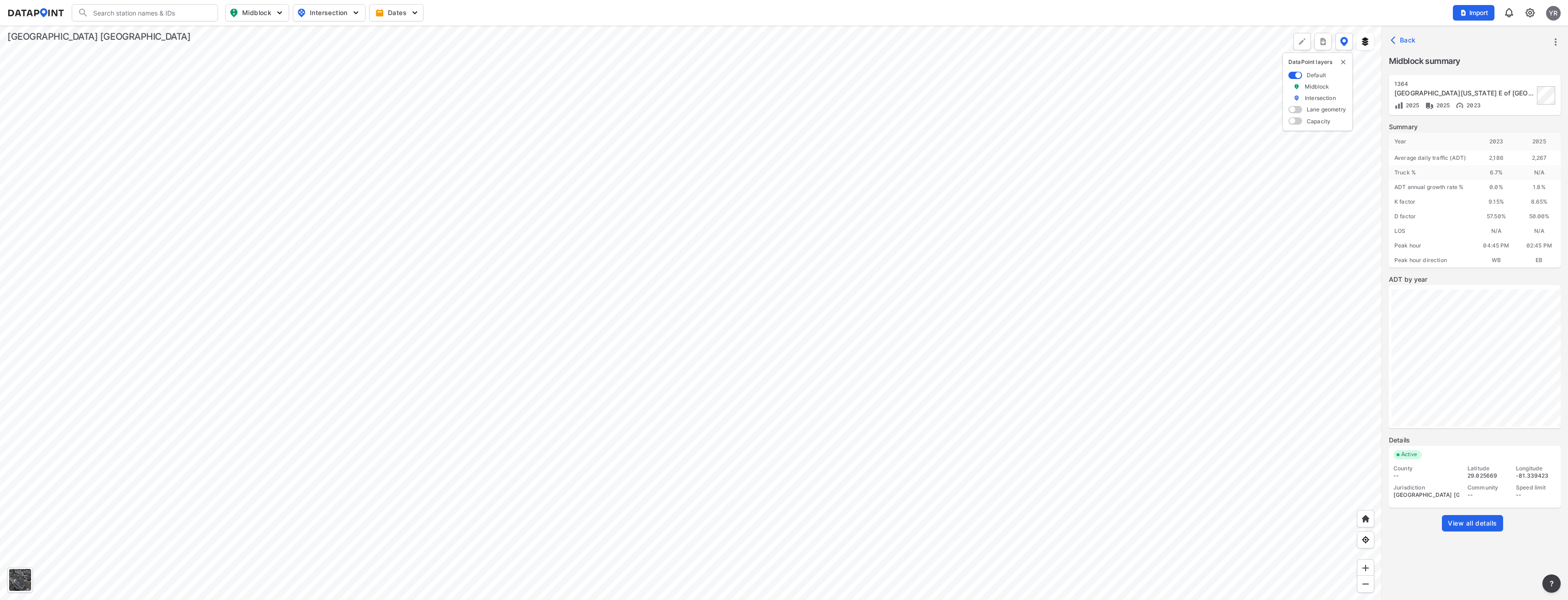
click at [567, 312] on div at bounding box center [691, 312] width 1382 height 575
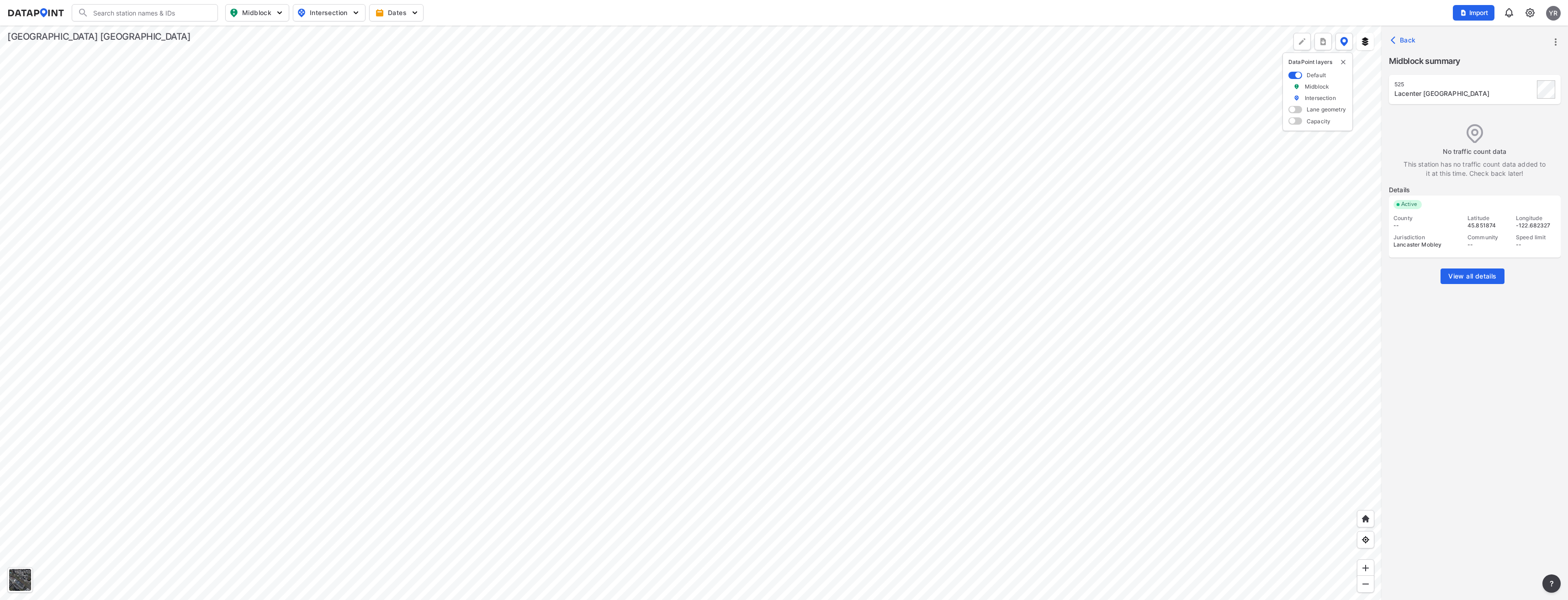
click at [440, 348] on div at bounding box center [691, 312] width 1382 height 575
click at [529, 280] on div at bounding box center [691, 312] width 1382 height 575
click at [1530, 13] on img at bounding box center [1530, 12] width 11 height 11
click at [1483, 64] on link "Station management" at bounding box center [1491, 68] width 79 height 9
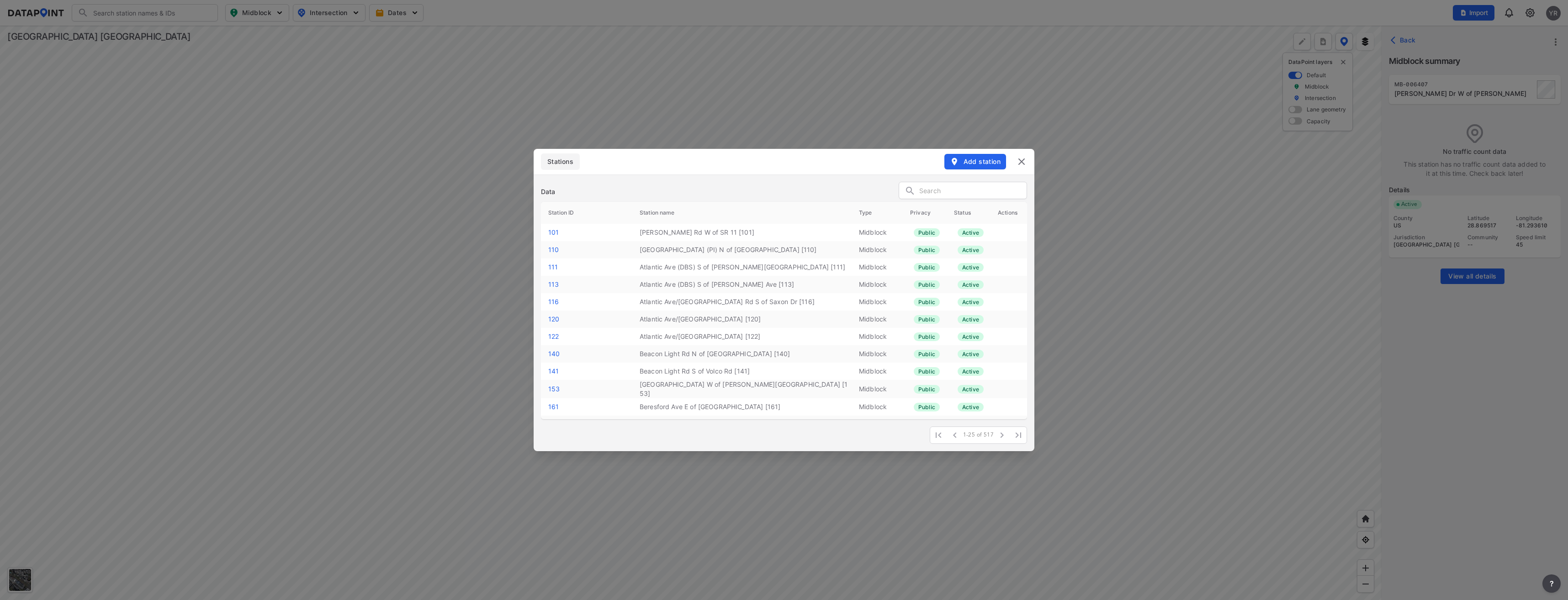
click at [979, 194] on input "text" at bounding box center [973, 191] width 107 height 14
click at [944, 194] on input "MB" at bounding box center [970, 191] width 102 height 14
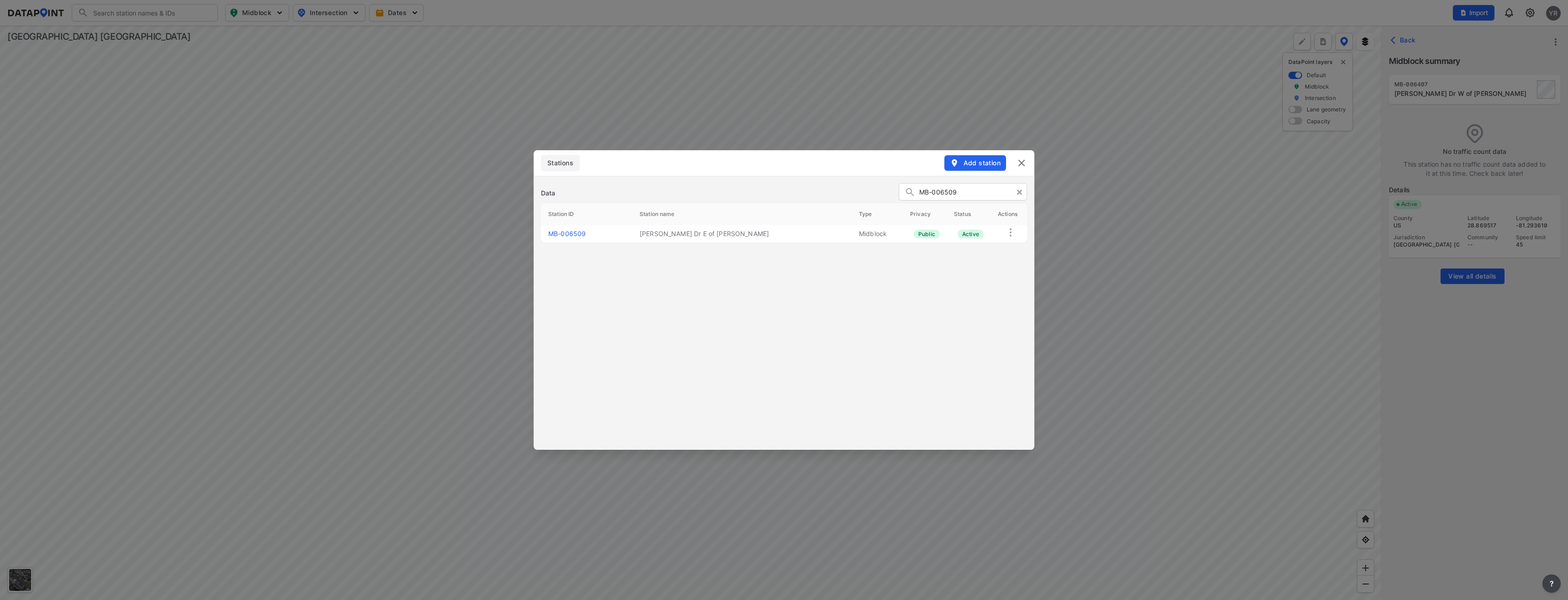
type input "MB-006509"
click at [572, 236] on link "MB-006509" at bounding box center [567, 234] width 38 height 8
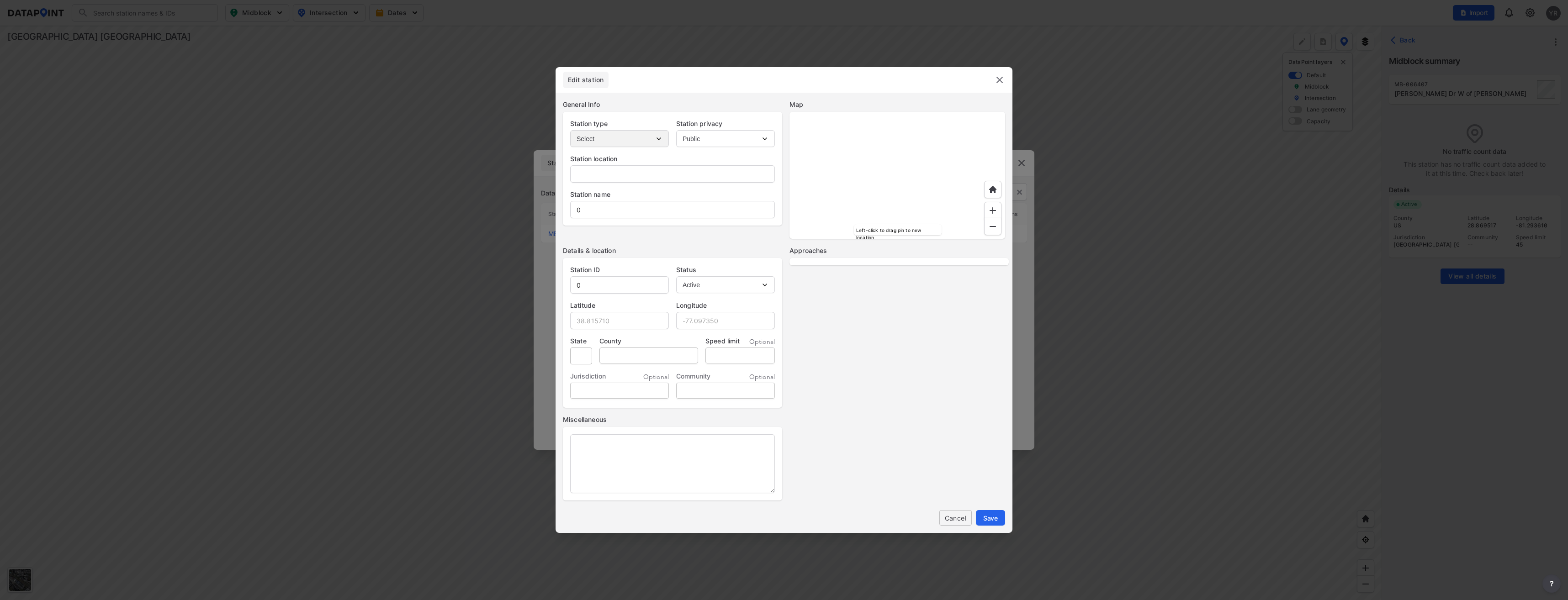
type input "Dirksen Dr."
type input "[PERSON_NAME] Dr E of [PERSON_NAME]"
type input "MB-006509"
type input "28.869923"
type input "-81.292149"
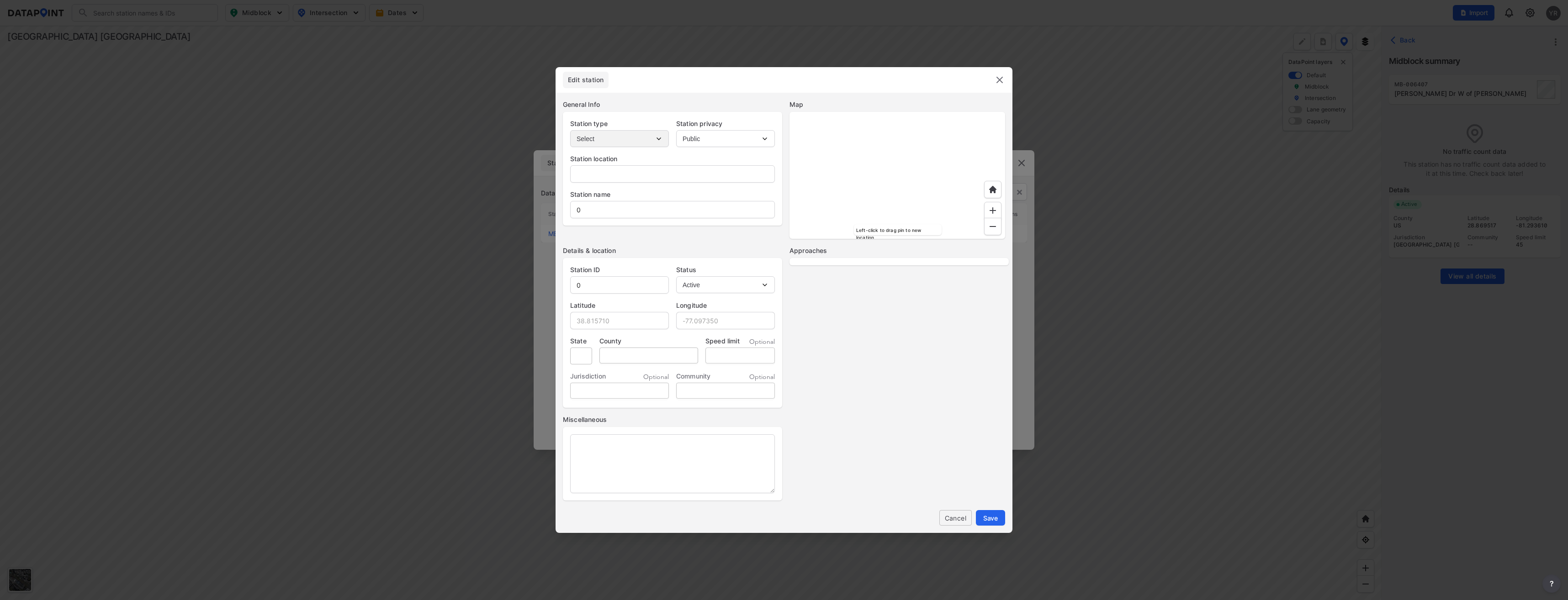
type input "45"
select select "1"
select select "EB"
select select "WB"
click at [898, 191] on div at bounding box center [897, 175] width 216 height 127
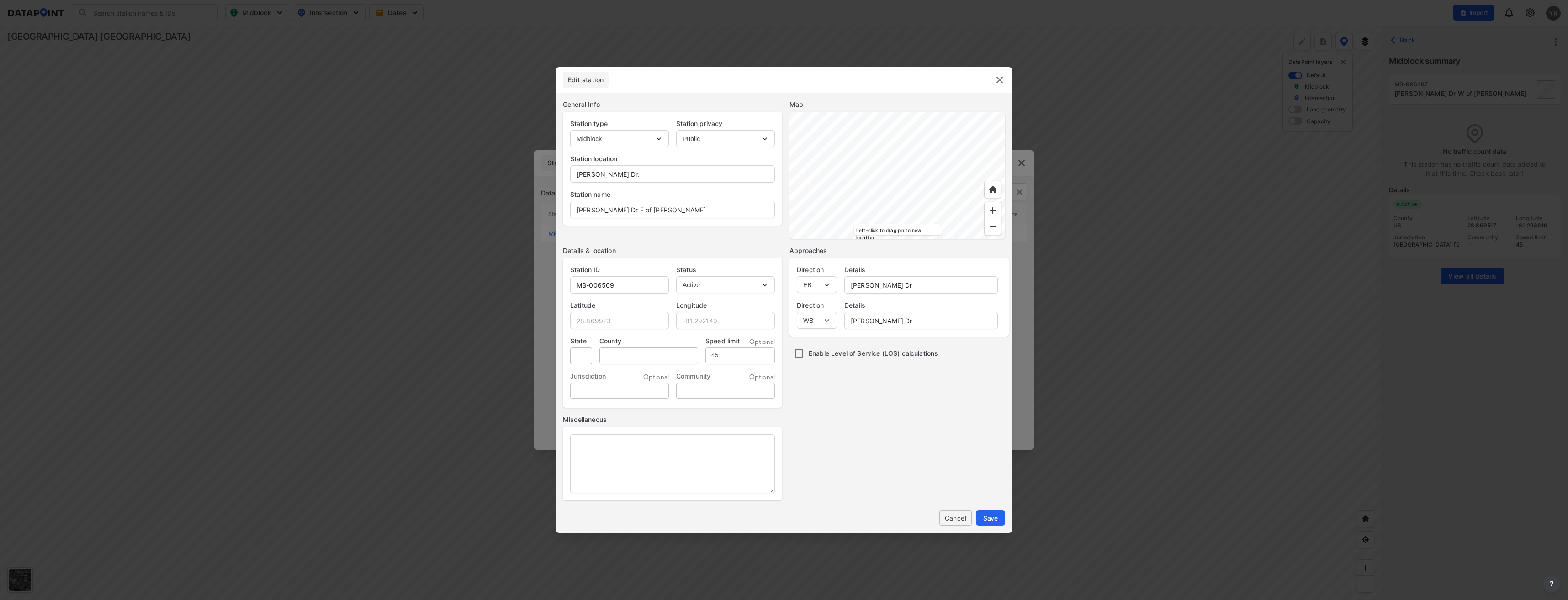
type input "Dirksen Dr, Debary, Florida, 32713"
type input "28.870224"
type input "-81.290840"
type input "FL"
type input "Volusia County"
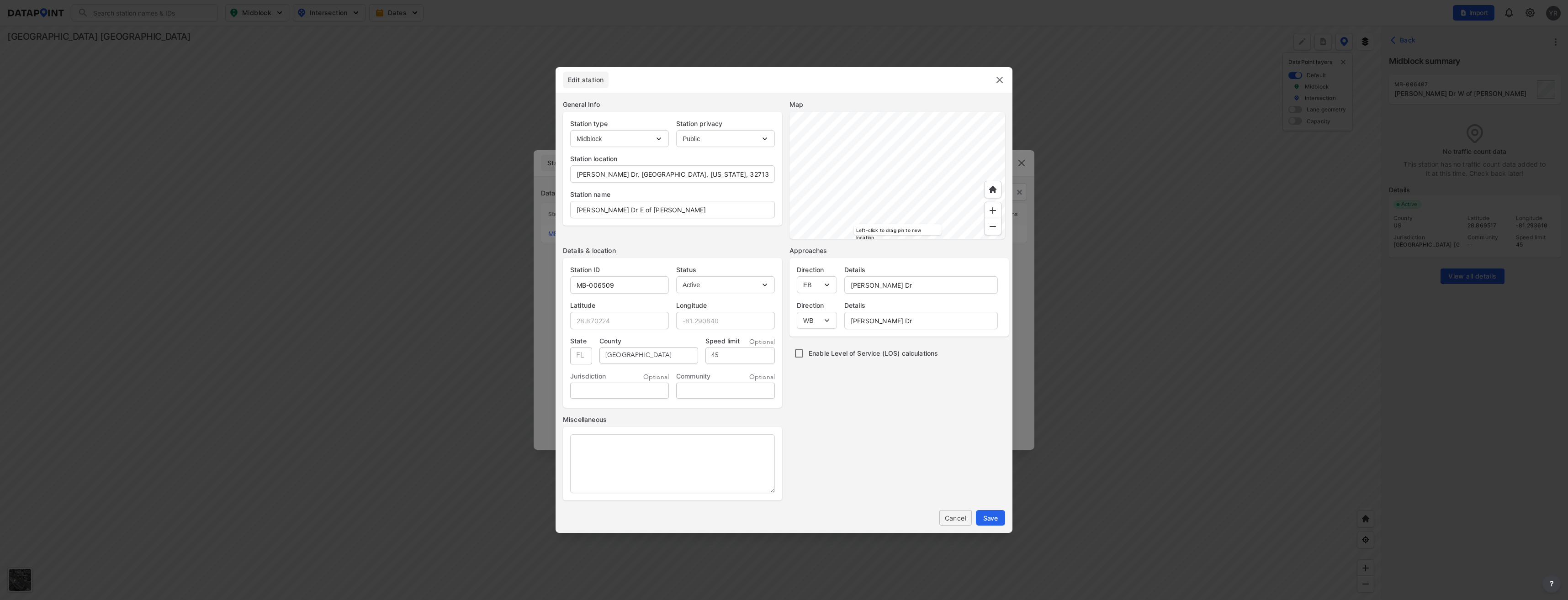
click at [814, 208] on div at bounding box center [897, 175] width 216 height 127
type input "200-224 Dirksen Dr, Debary, Florida, 32713"
type input "28.868655"
type input "-81.296467"
click at [998, 515] on button "Save" at bounding box center [990, 518] width 29 height 16
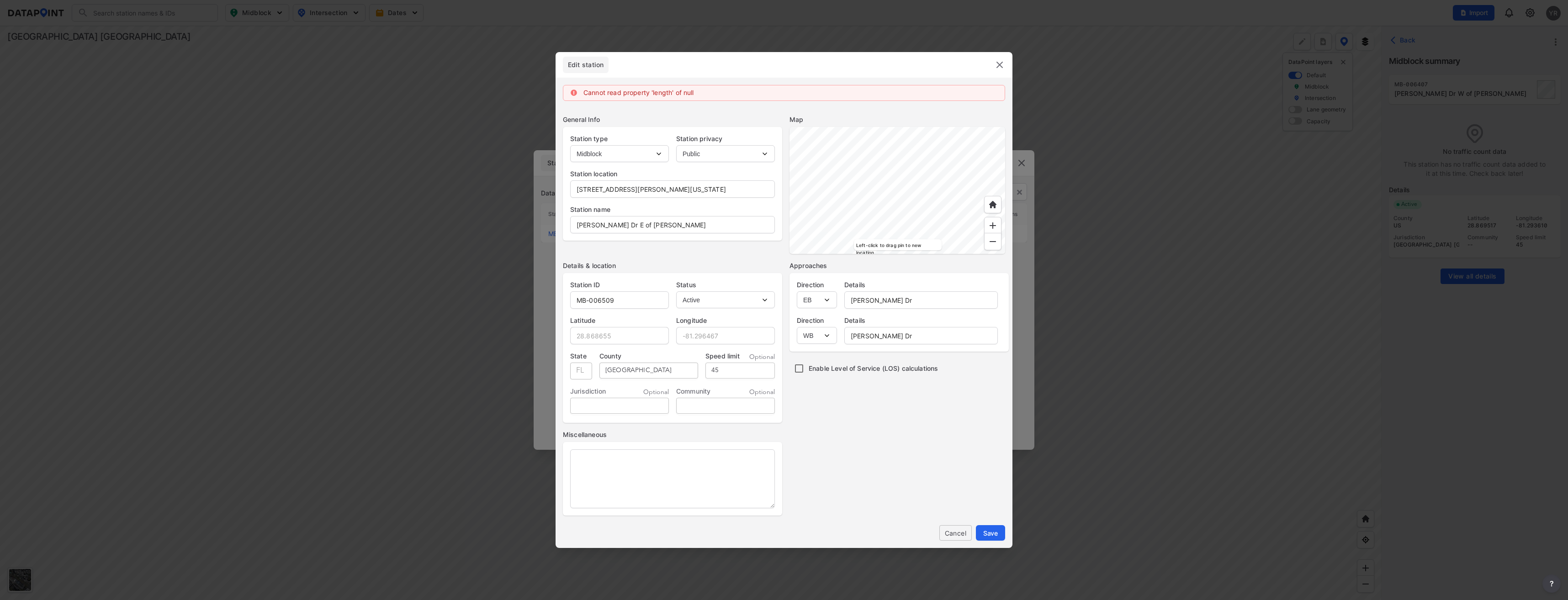
click at [1005, 66] on header "Edit station" at bounding box center [784, 64] width 457 height 25
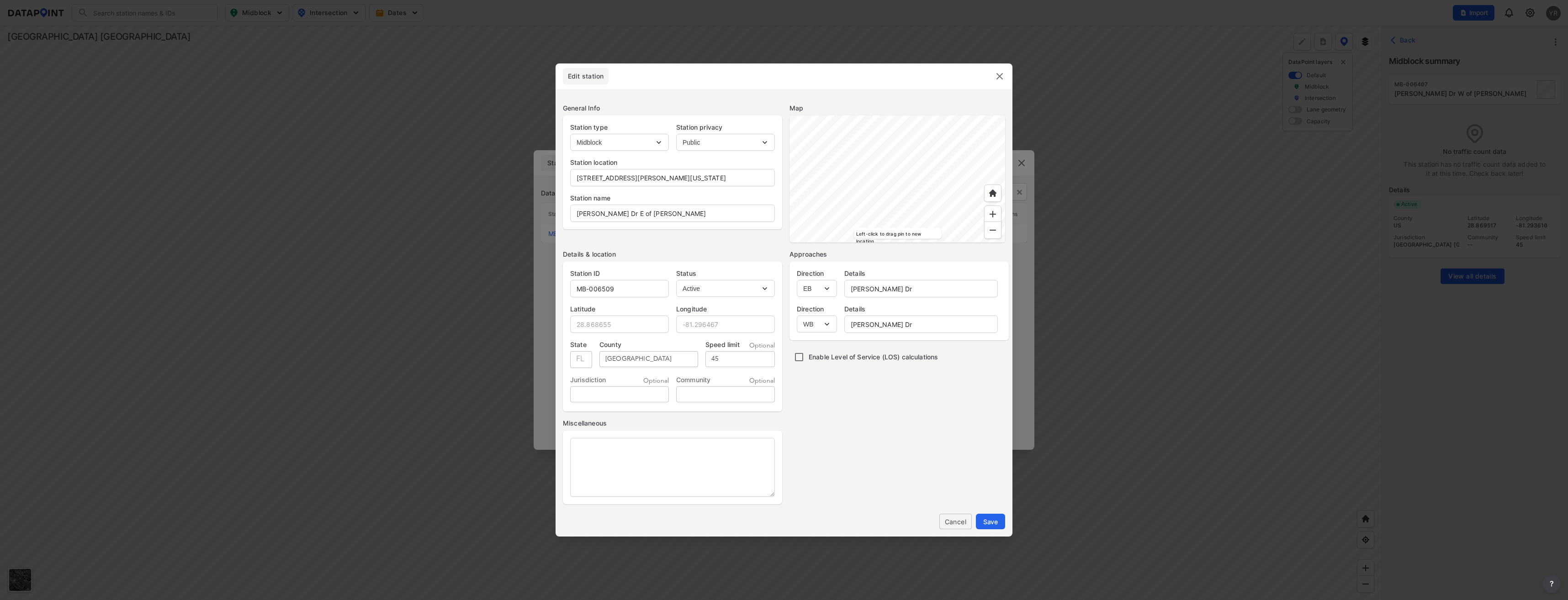
click at [1001, 71] on img at bounding box center [1000, 76] width 11 height 11
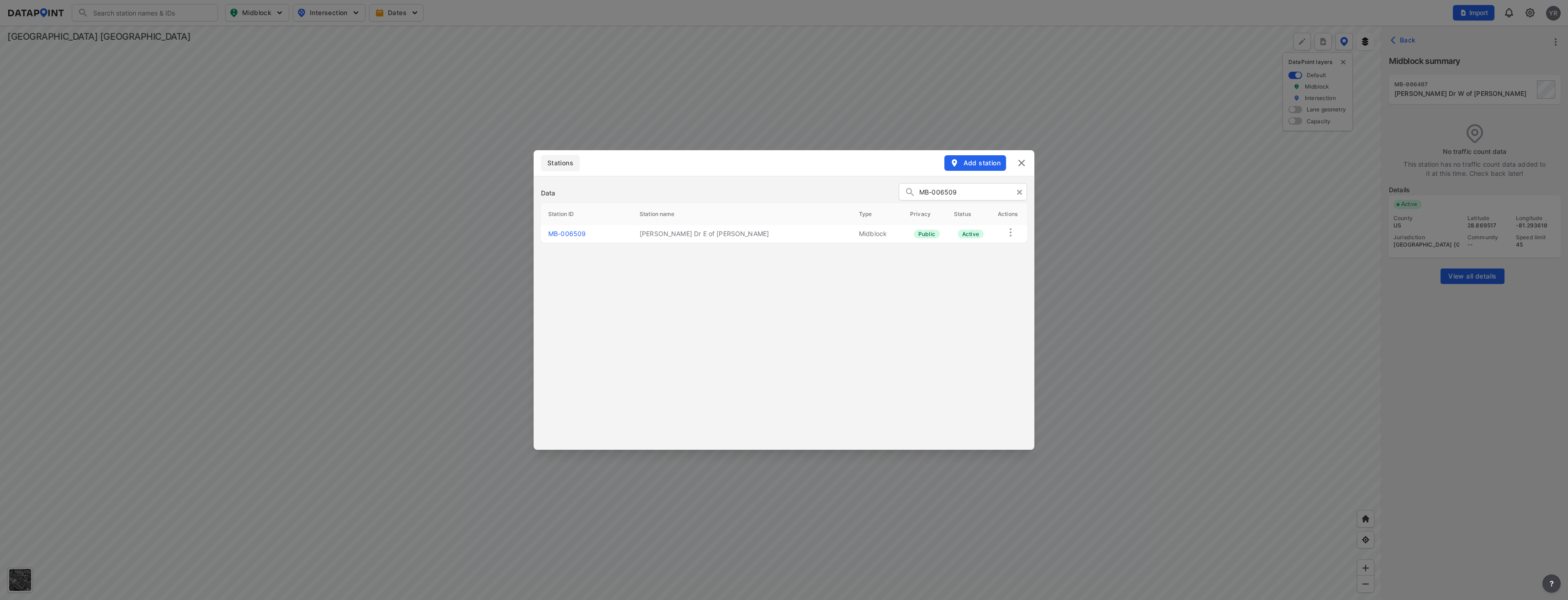
click at [1024, 161] on img at bounding box center [1022, 163] width 11 height 11
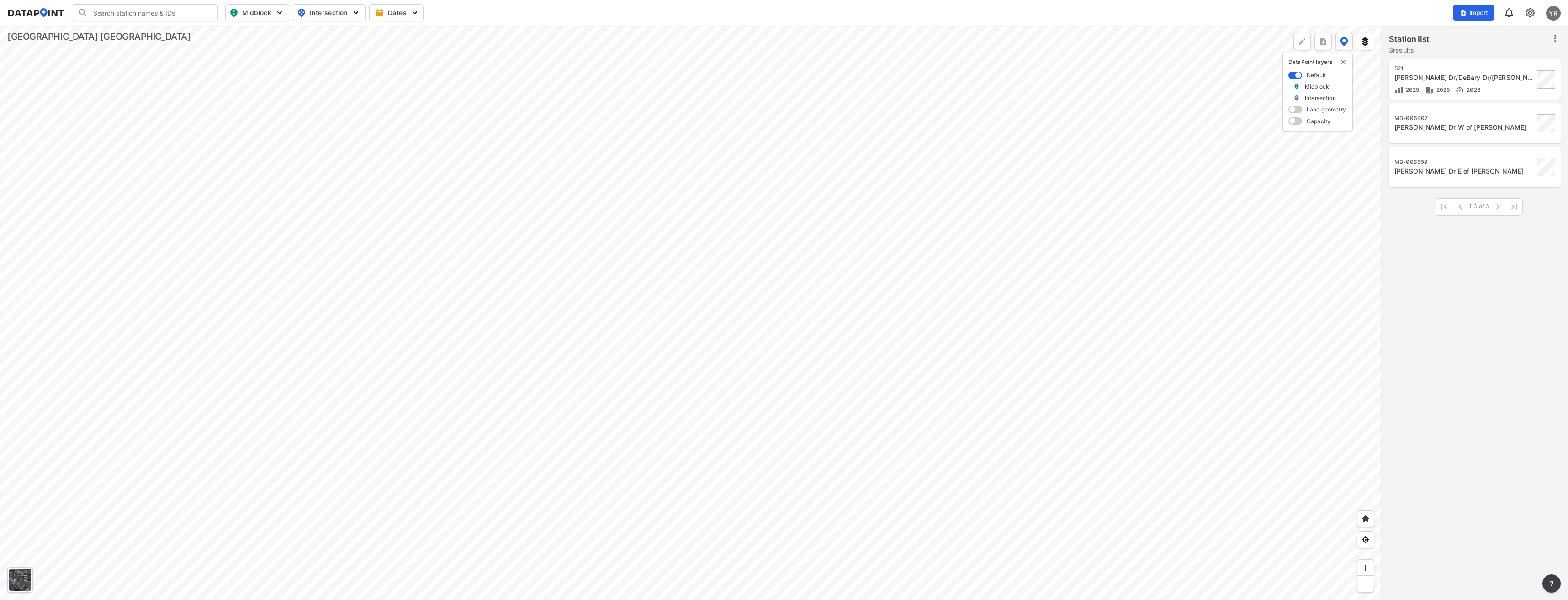
click at [788, 220] on div at bounding box center [691, 312] width 1382 height 575
click at [607, 327] on div at bounding box center [691, 312] width 1382 height 575
click at [1558, 42] on icon "more" at bounding box center [1556, 42] width 11 height 11
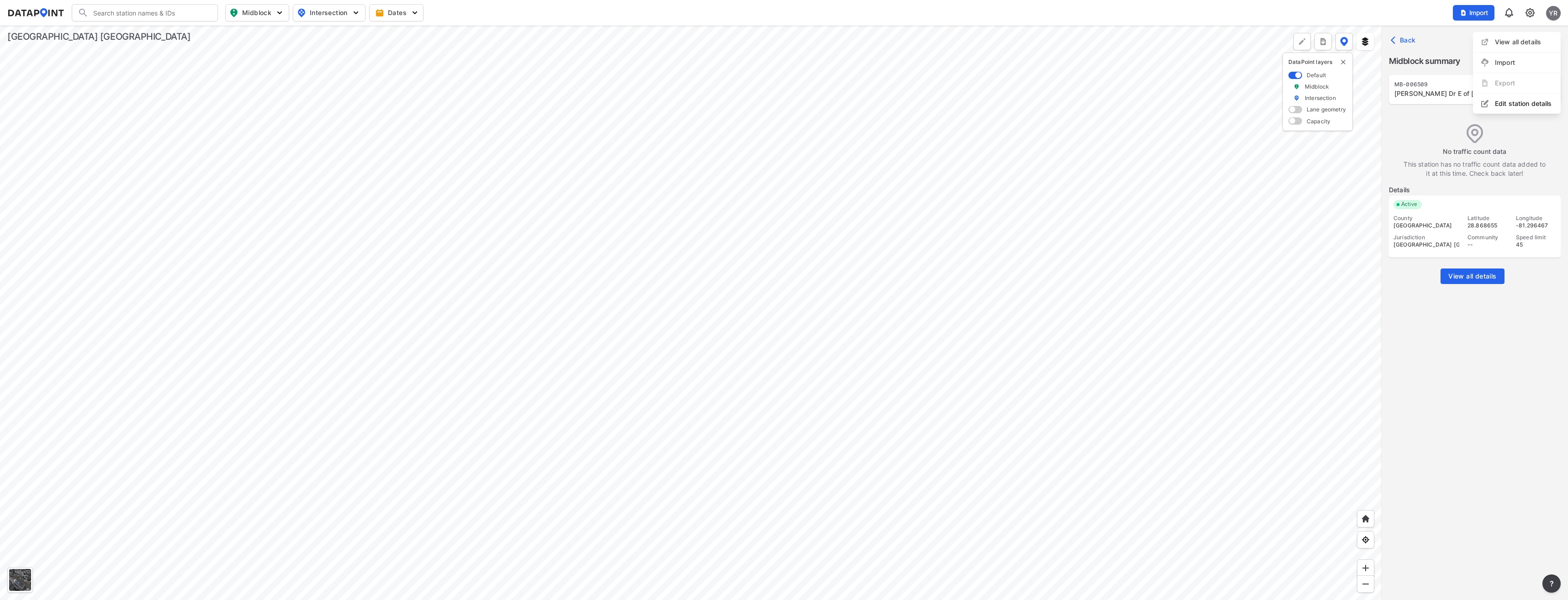
click at [1506, 103] on li "Edit station details" at bounding box center [1517, 103] width 88 height 16
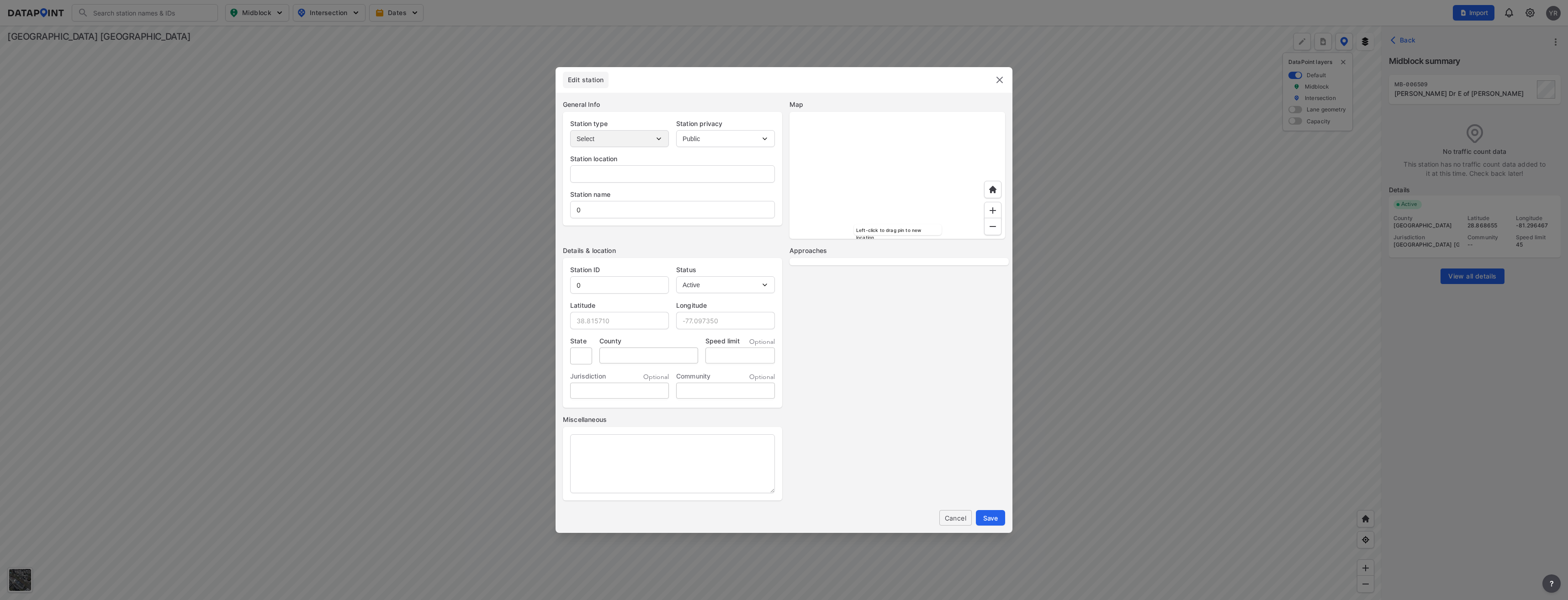
type input "200-224 Dirksen Dr, Debary, Florida, 32713"
type input "[PERSON_NAME] Dr E of [PERSON_NAME]"
type input "MB-006509"
type input "28.868655"
type input "-81.296467"
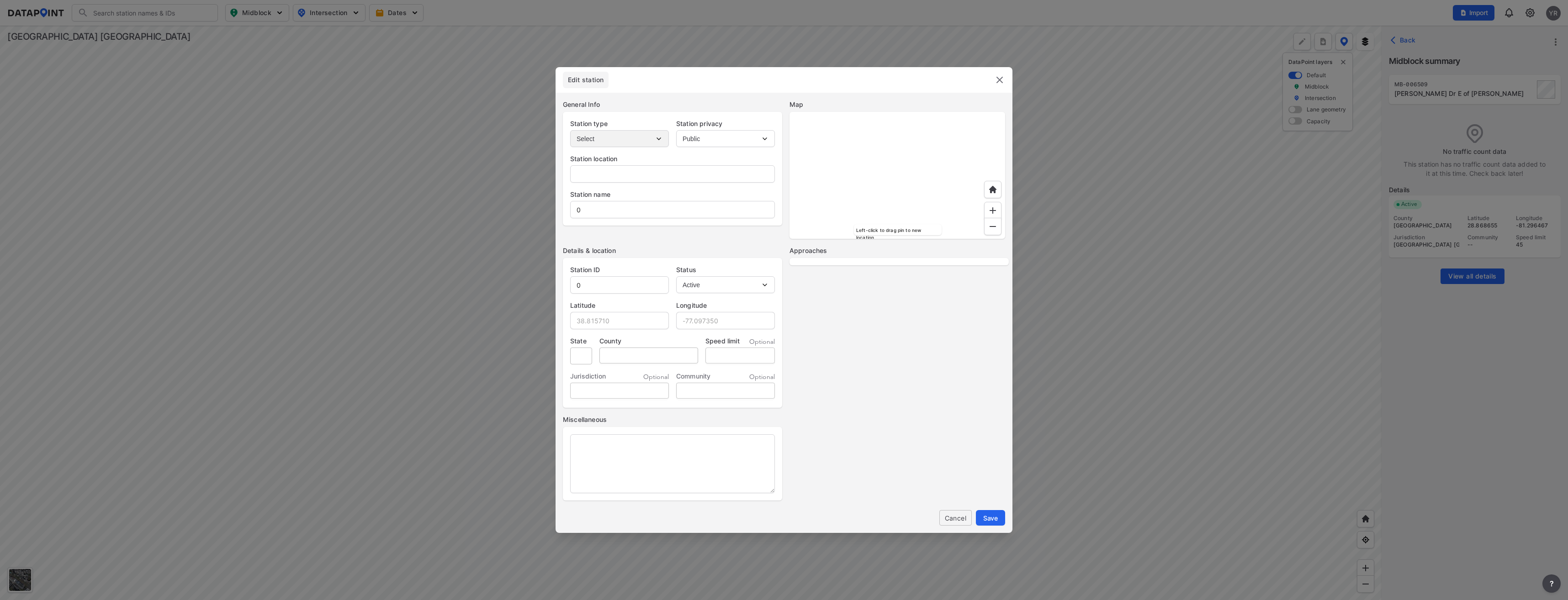
type input "FL"
type input "Volusia County"
type input "45"
select select "1"
select select "EB"
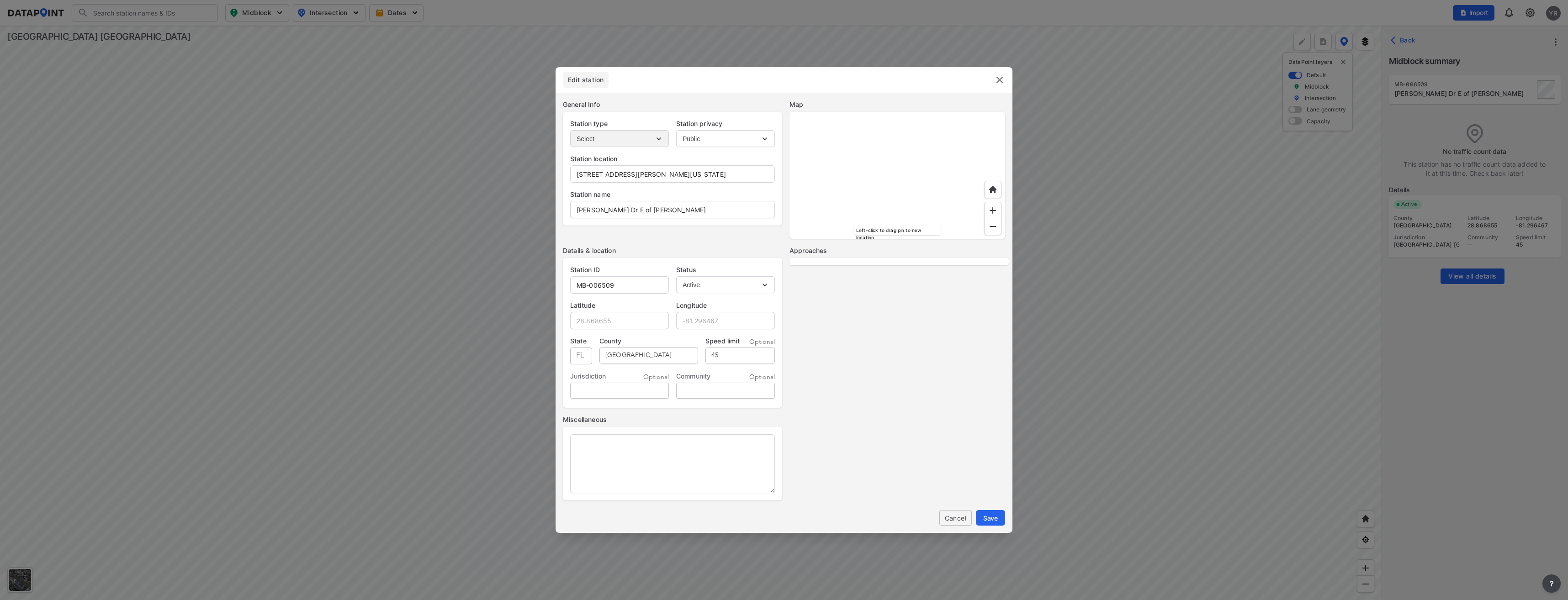
select select "WB"
click at [906, 178] on div at bounding box center [897, 175] width 216 height 127
type input "114-178 River Village Dr, Debary, Florida, 32713"
type input "28.868702"
type input "-81.295352"
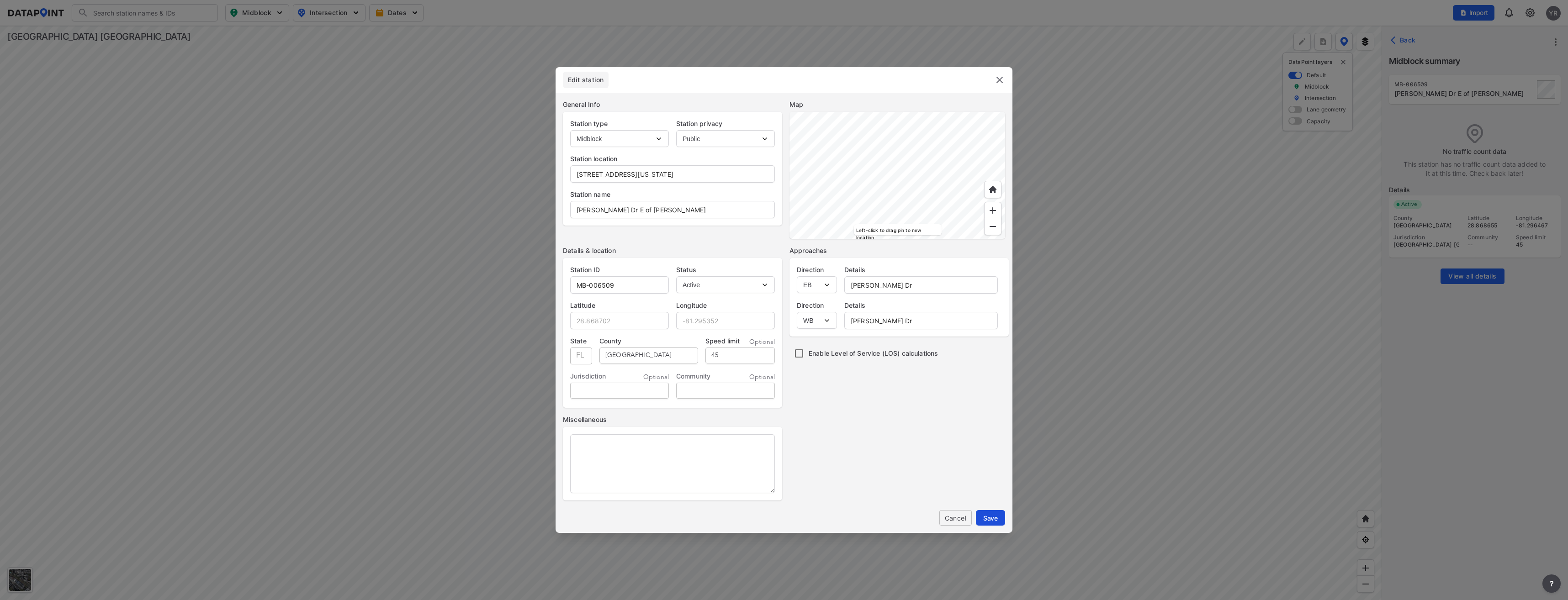
click at [1001, 517] on button "Save" at bounding box center [990, 518] width 29 height 16
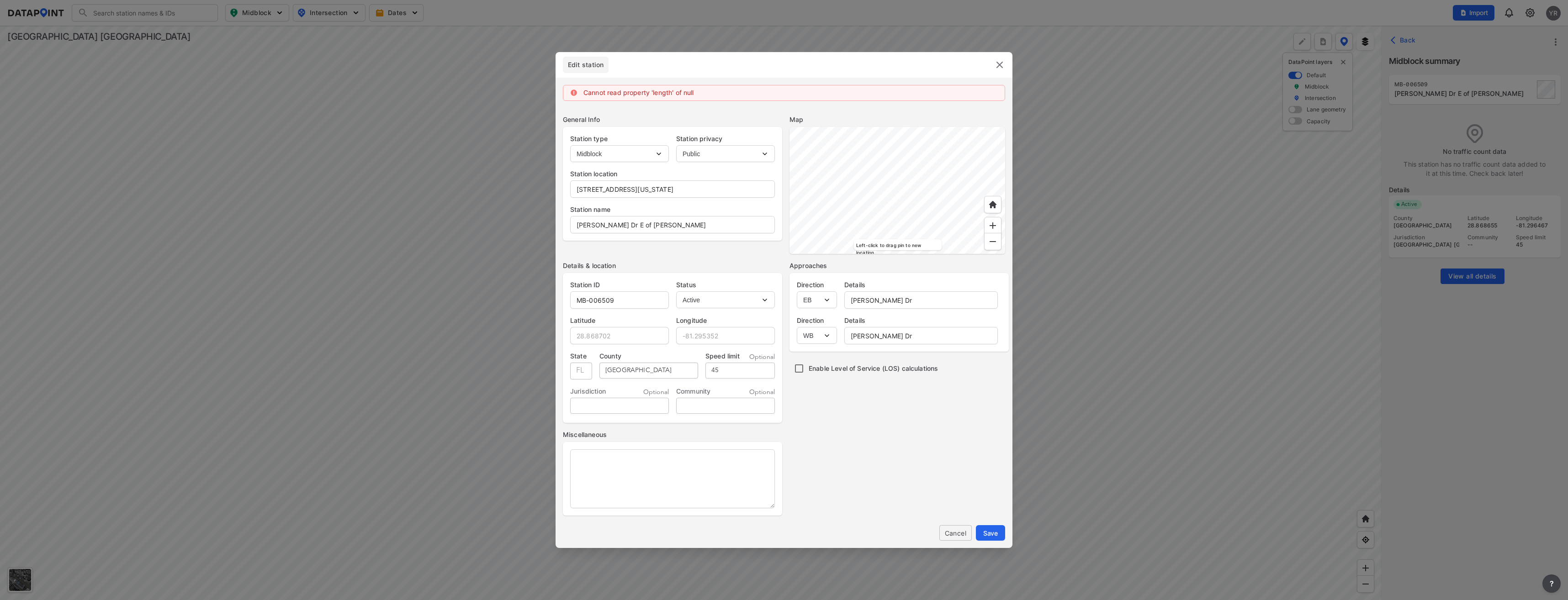
click at [996, 64] on img at bounding box center [1000, 64] width 11 height 11
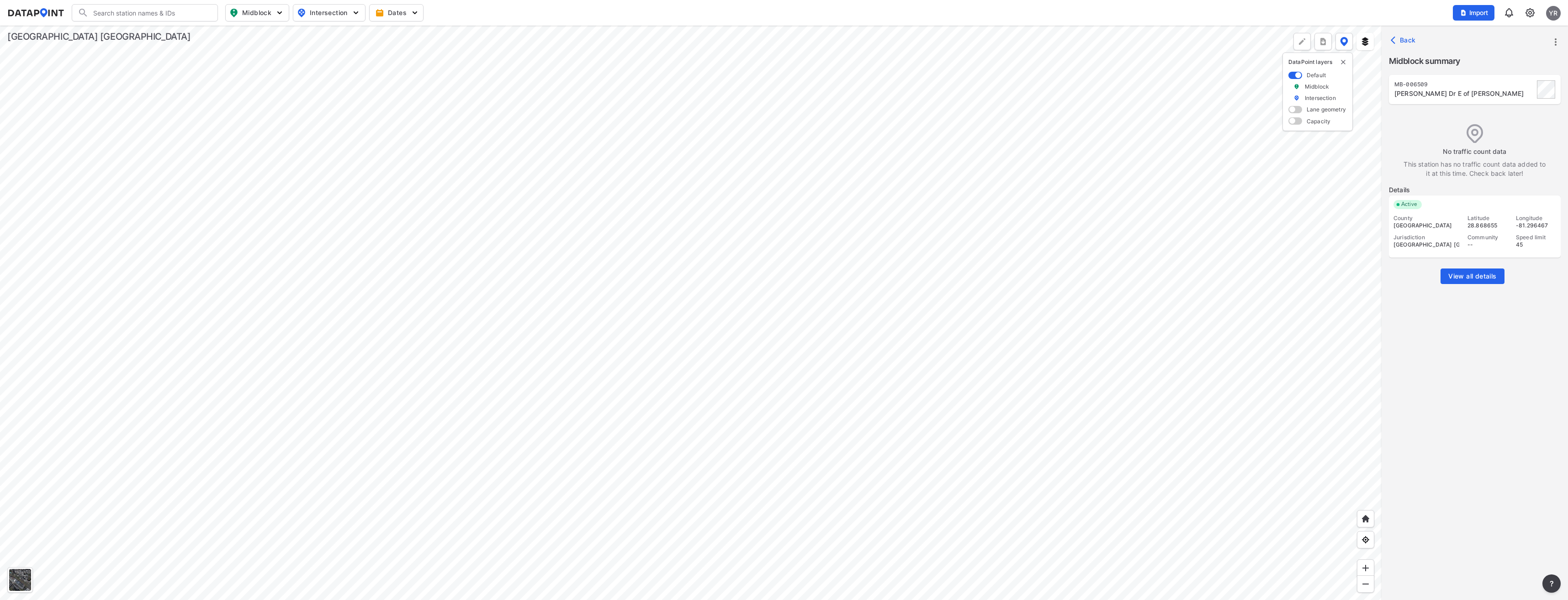
click at [1407, 40] on span "Back" at bounding box center [1405, 40] width 23 height 9
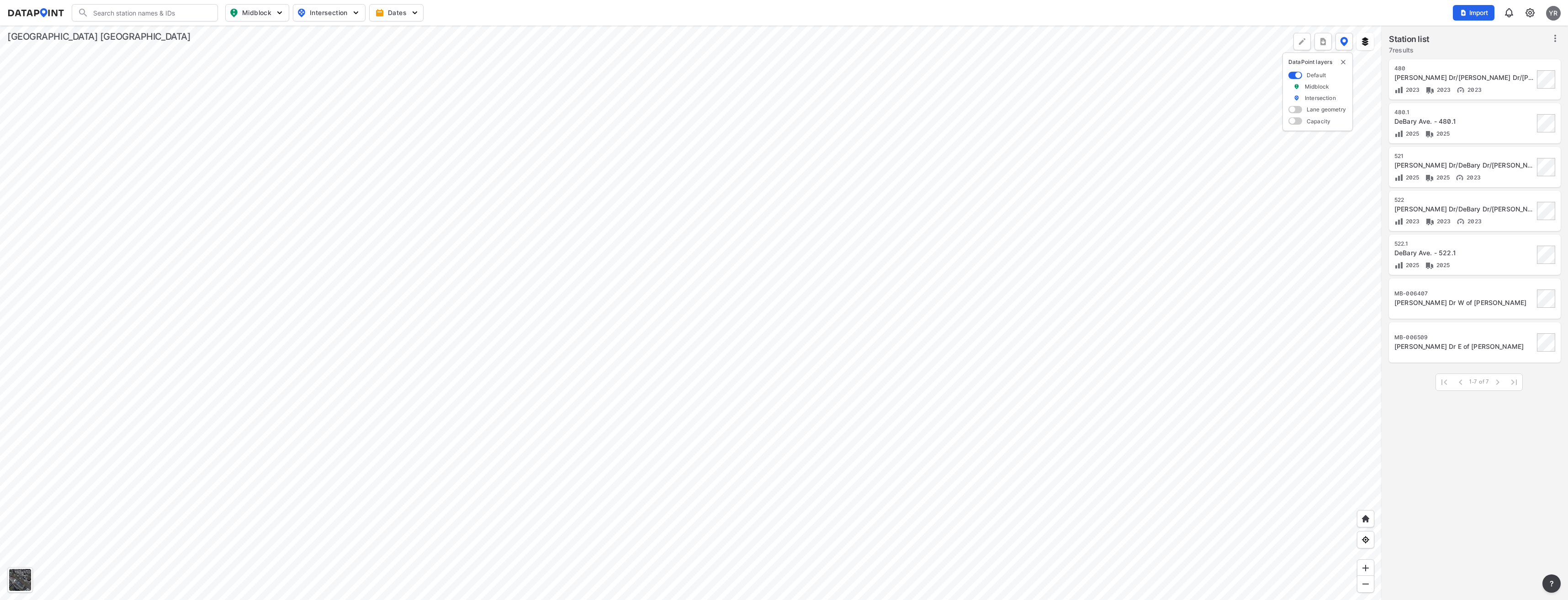
click at [629, 336] on div at bounding box center [691, 312] width 1382 height 575
click at [23, 575] on div at bounding box center [20, 580] width 22 height 22
click at [548, 301] on div at bounding box center [691, 312] width 1382 height 575
click at [508, 316] on div at bounding box center [691, 312] width 1382 height 575
click at [697, 285] on div at bounding box center [691, 312] width 1382 height 575
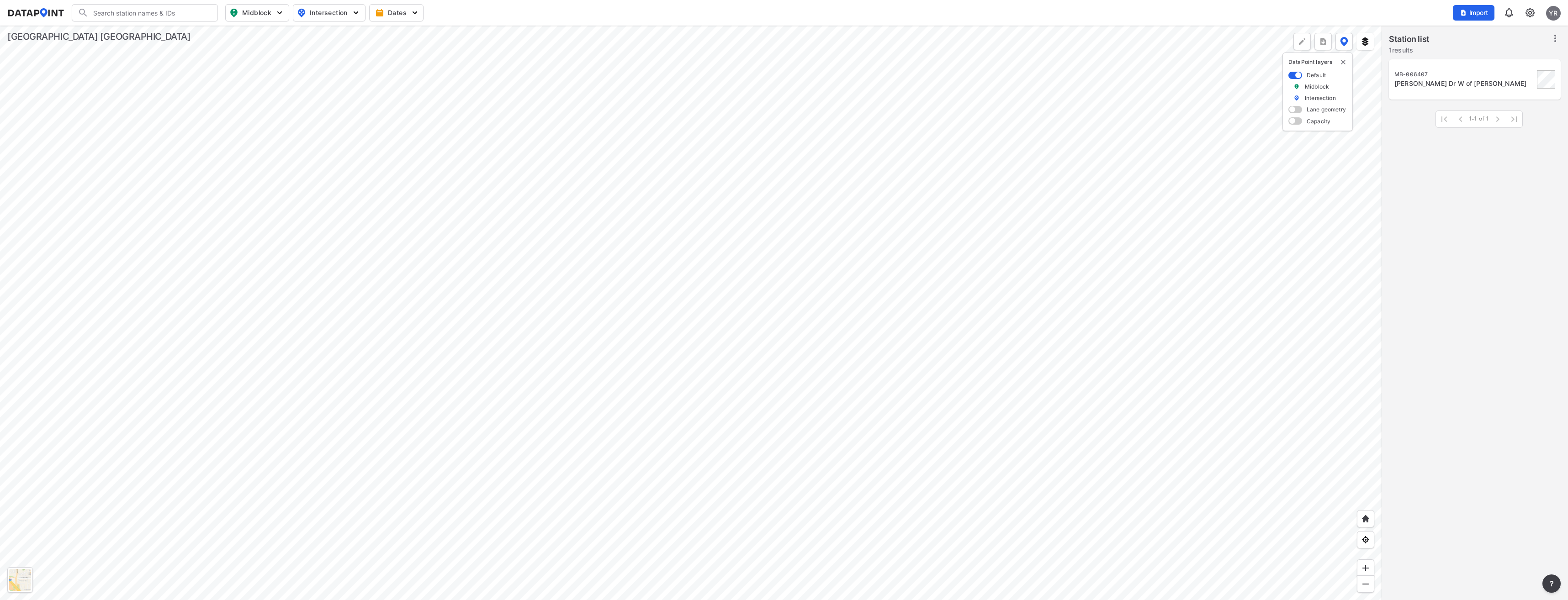
click at [336, 368] on div at bounding box center [691, 312] width 1382 height 575
click at [1556, 44] on icon "more" at bounding box center [1556, 42] width 11 height 11
click at [1505, 106] on li "Edit station details" at bounding box center [1517, 103] width 88 height 16
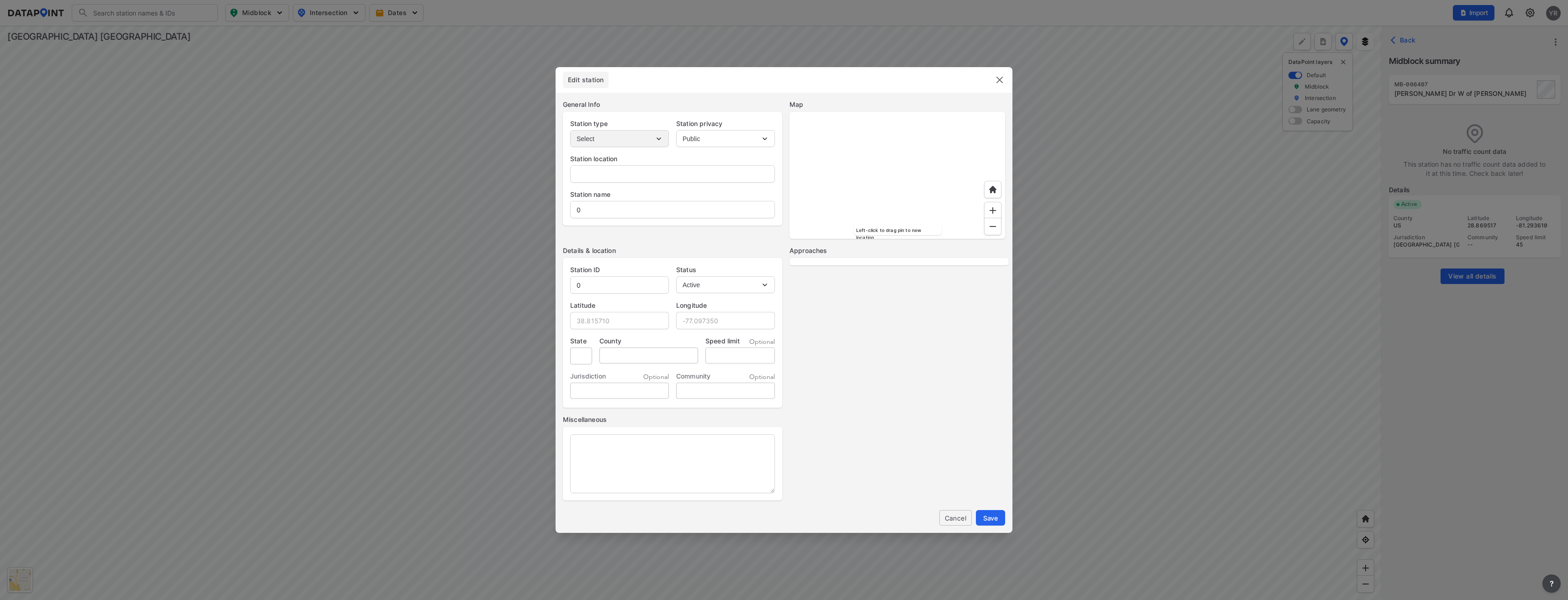
type input "[PERSON_NAME] Dr."
type input "[PERSON_NAME] Dr W of [PERSON_NAME]"
type input "MB-006407"
type input "28.869517"
type input "-81.293610"
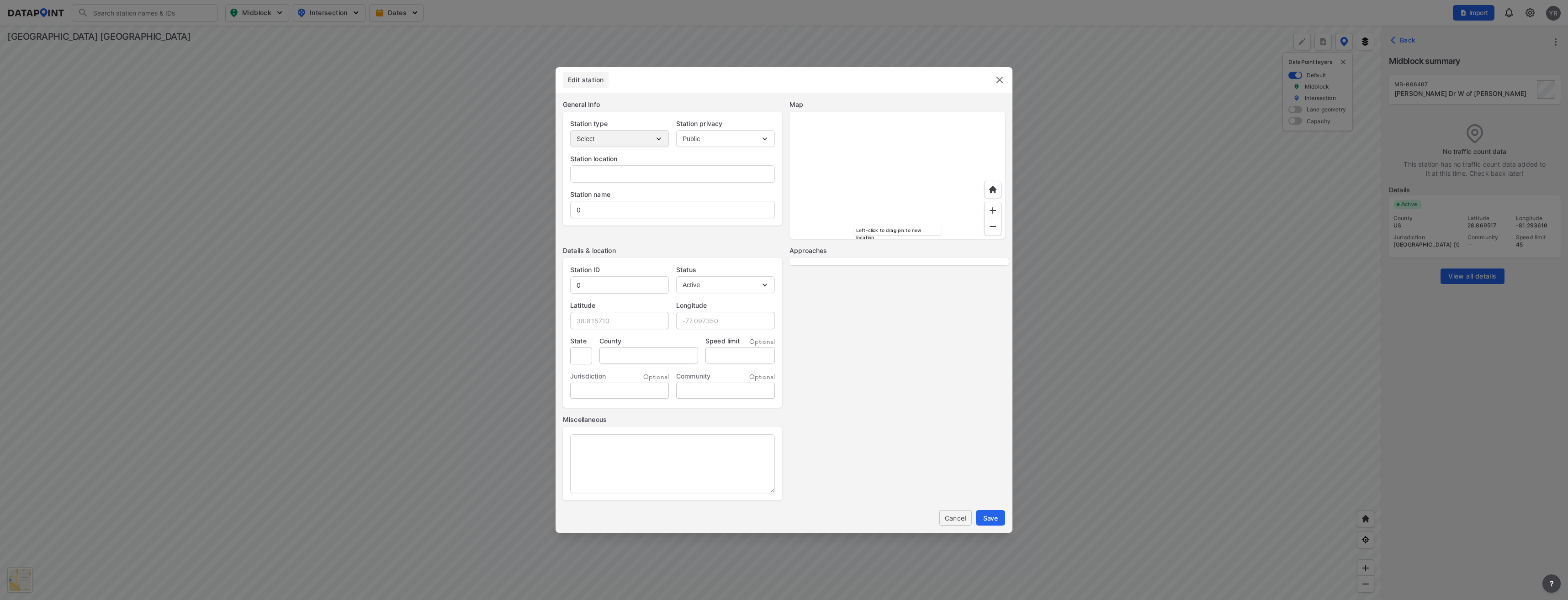
type input "FL"
type input "US"
type input "45"
select select "1"
select select "EB"
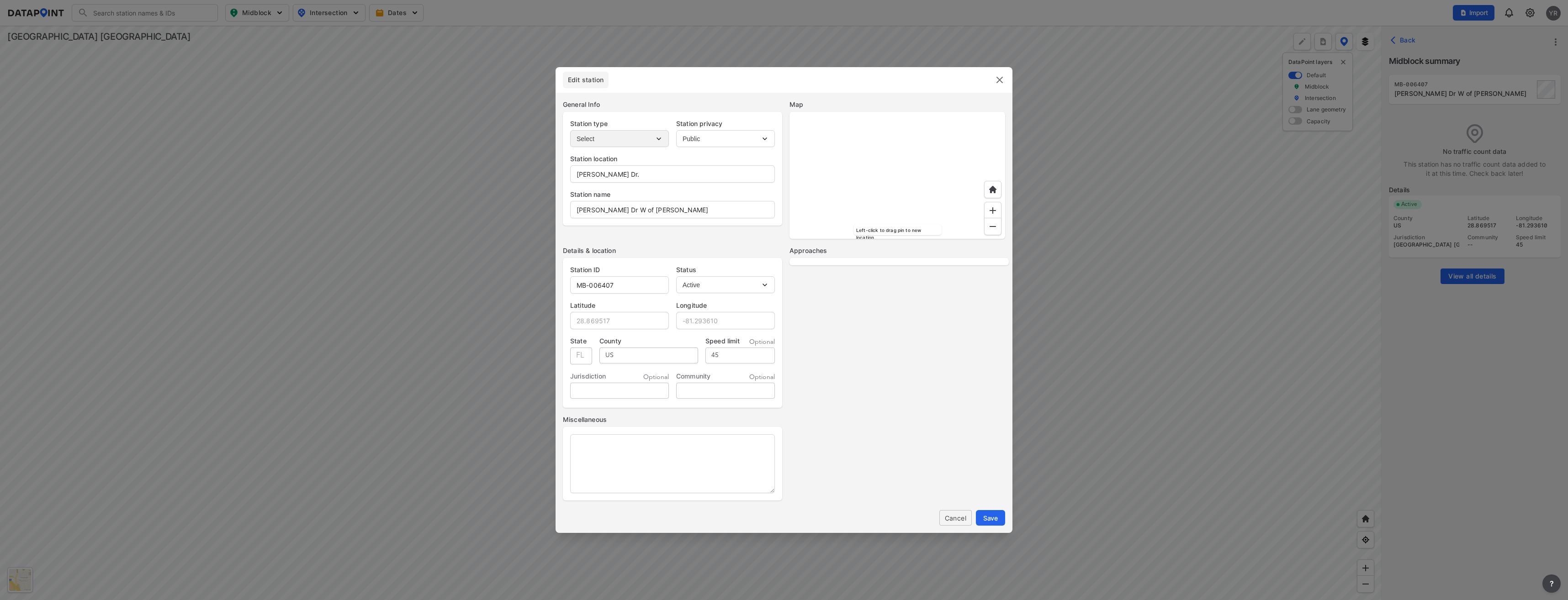
select select "WB"
click at [882, 213] on div at bounding box center [897, 175] width 216 height 127
type input "Dirksen Dr, Debary, Florida, 32713"
type input "28.869738"
type input "-81.292724"
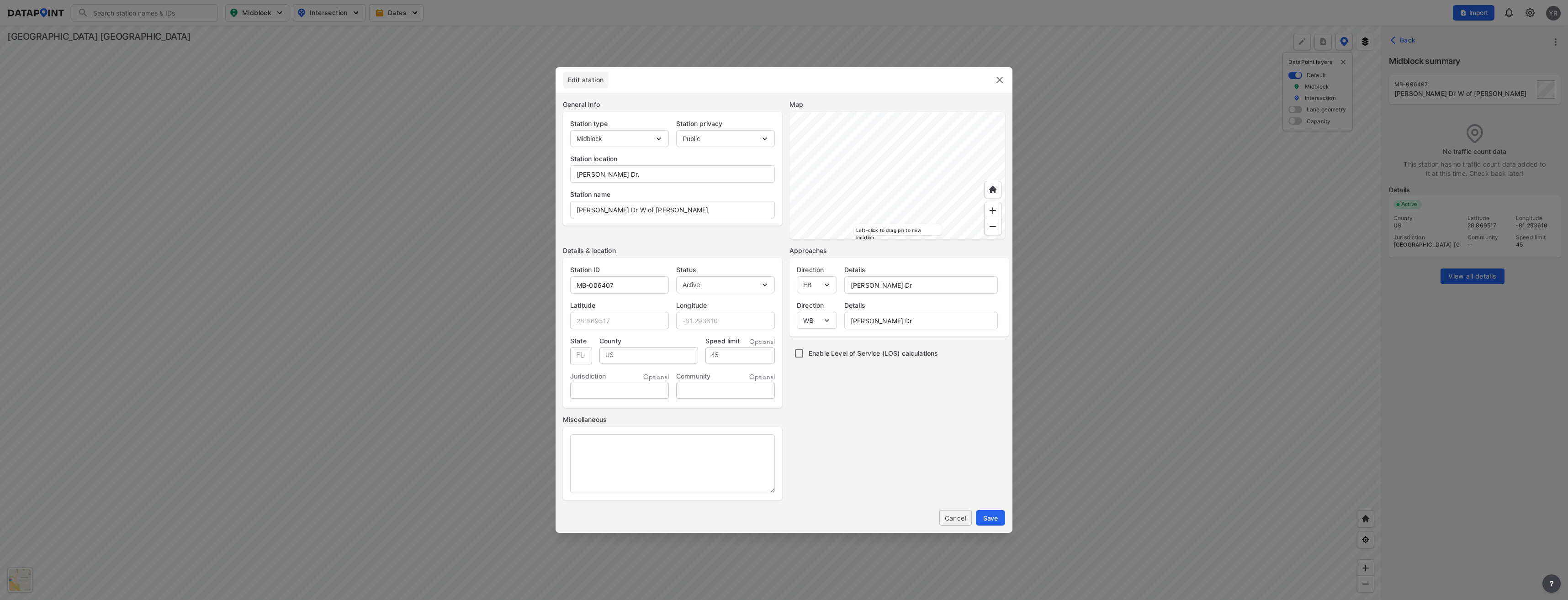
type input "FL"
type input "Volusia County"
click at [995, 517] on span "Save" at bounding box center [990, 518] width 14 height 10
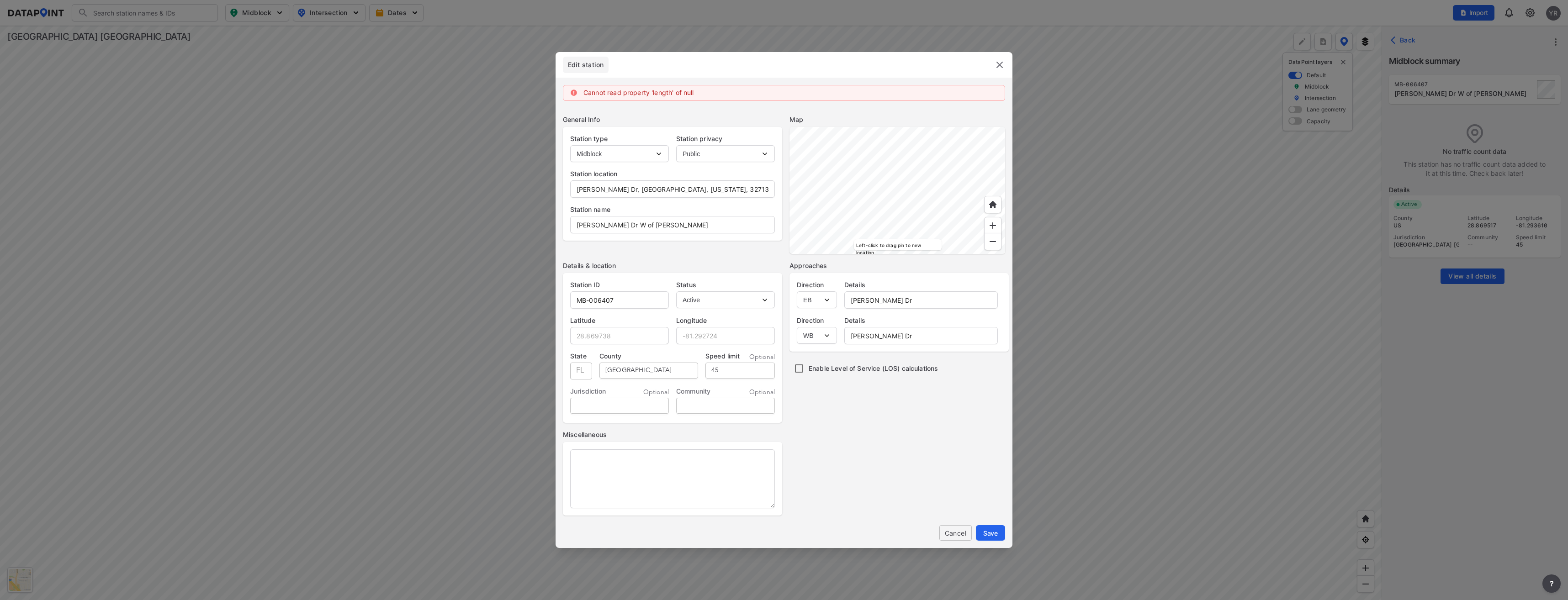
click at [998, 63] on img at bounding box center [1000, 64] width 11 height 11
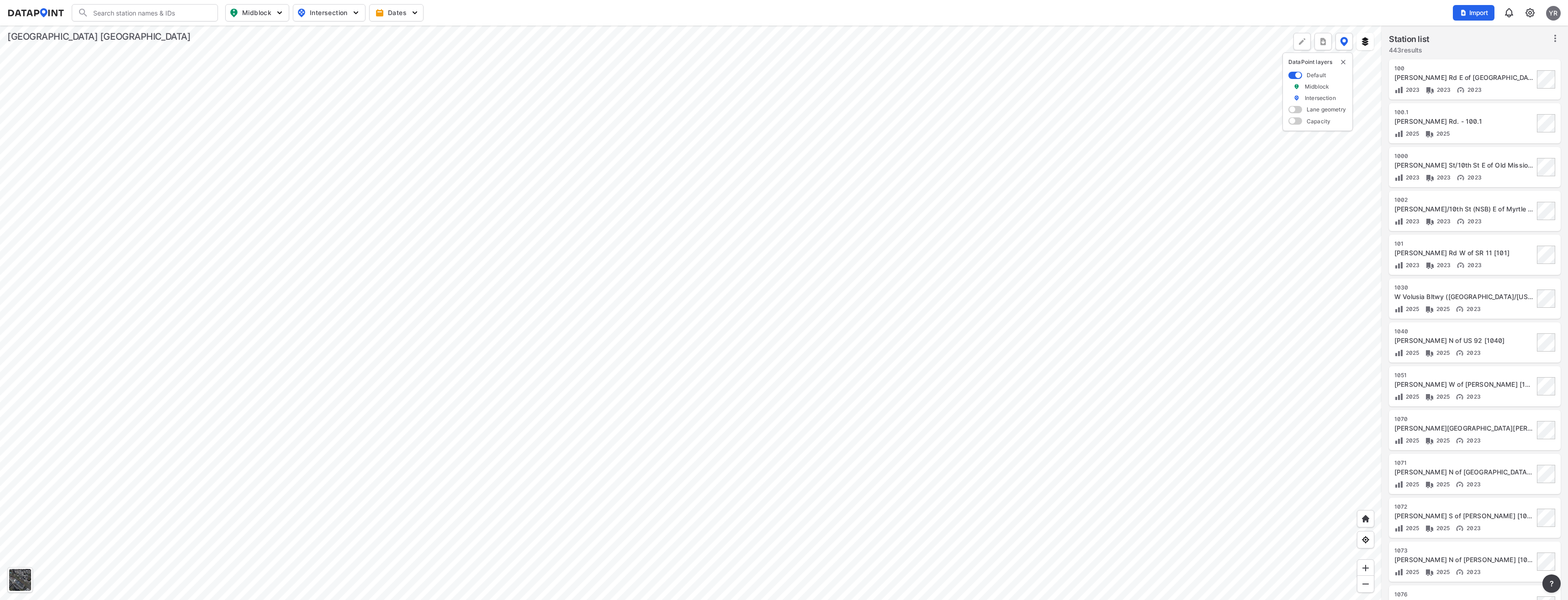
click at [973, 333] on div at bounding box center [691, 312] width 1382 height 575
